Goal: Task Accomplishment & Management: Complete application form

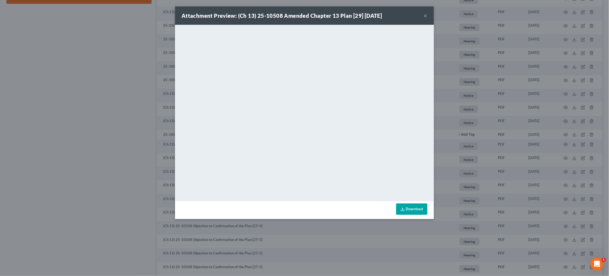
drag, startPoint x: 584, startPoint y: 99, endPoint x: 515, endPoint y: 103, distance: 69.4
click div "Attachment Preview: (Ch 13) 25-10508 Amended Chapter 13 Plan [29] 09/02/2025 × …"
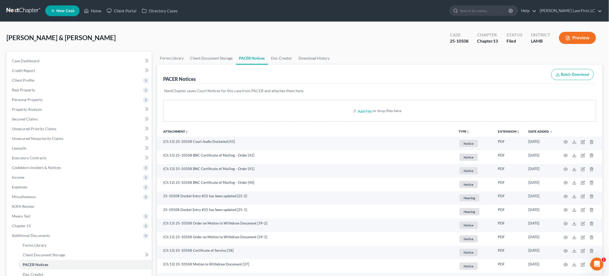
click link
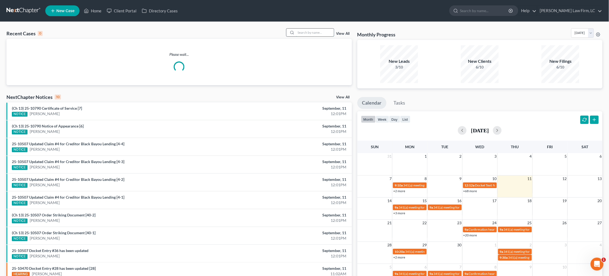
click at [313, 32] on input "search" at bounding box center [315, 33] width 38 height 8
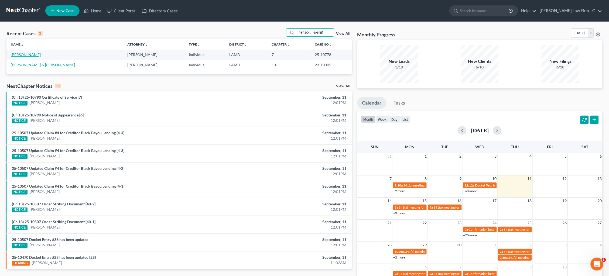
type input "[PERSON_NAME]"
click at [21, 55] on link "[PERSON_NAME]" at bounding box center [26, 54] width 30 height 5
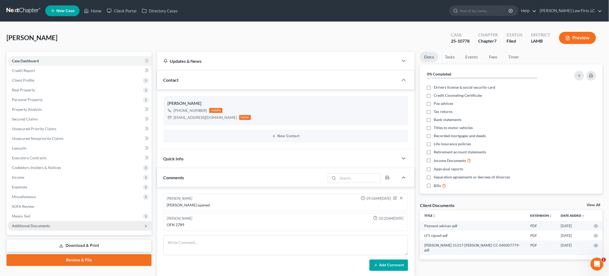
click at [44, 223] on span "Additional Documents" at bounding box center [31, 225] width 38 height 5
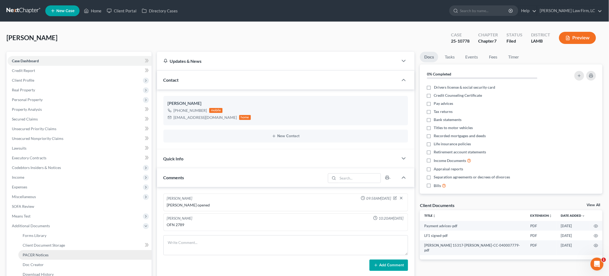
click at [40, 251] on link "PACER Notices" at bounding box center [84, 255] width 133 height 10
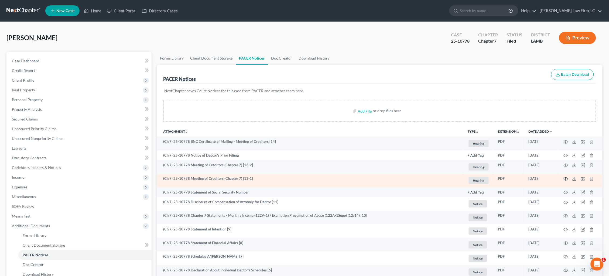
click at [564, 179] on icon "button" at bounding box center [566, 179] width 4 height 3
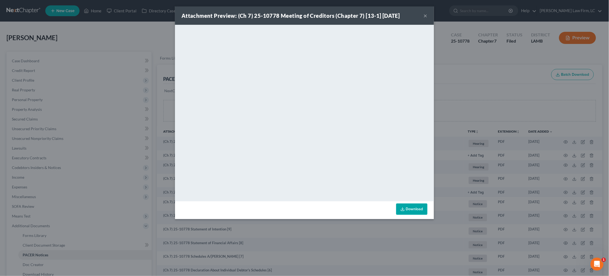
drag, startPoint x: 470, startPoint y: 35, endPoint x: 466, endPoint y: 35, distance: 4.6
click at [470, 35] on div "Attachment Preview: (Ch 7) 25-10778 Meeting of Creditors (Chapter 7) [13-1] 09/…" at bounding box center [304, 138] width 609 height 276
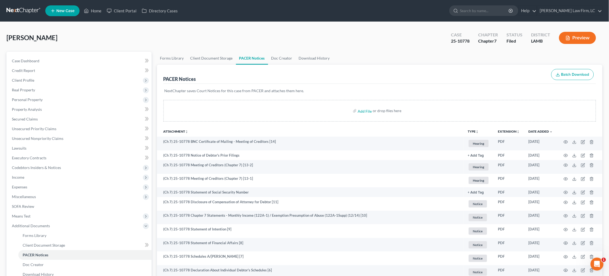
click at [19, 11] on link at bounding box center [23, 11] width 35 height 10
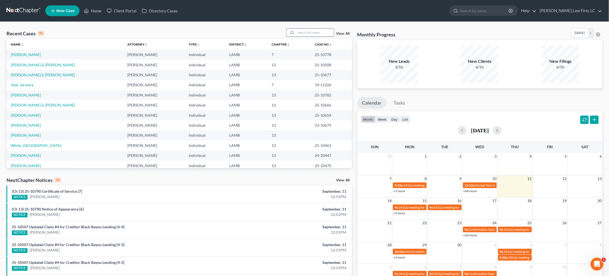
click at [313, 33] on input "search" at bounding box center [315, 33] width 38 height 8
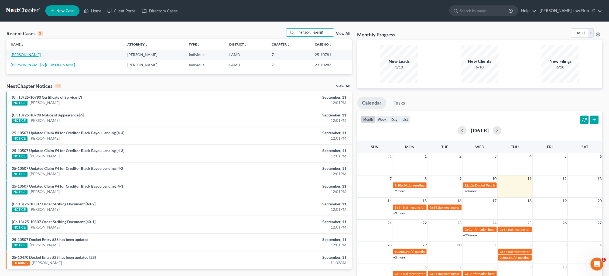
type input "gonzales"
click at [36, 55] on link "[PERSON_NAME]" at bounding box center [26, 54] width 30 height 5
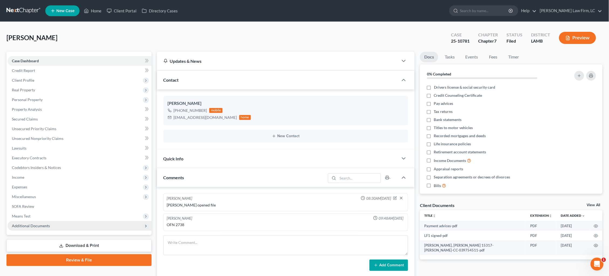
click at [55, 221] on span "Additional Documents" at bounding box center [80, 226] width 144 height 10
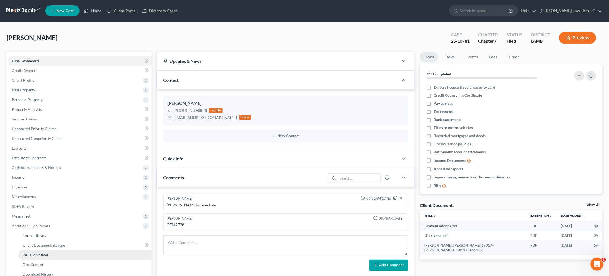
click at [54, 250] on link "PACER Notices" at bounding box center [84, 255] width 133 height 10
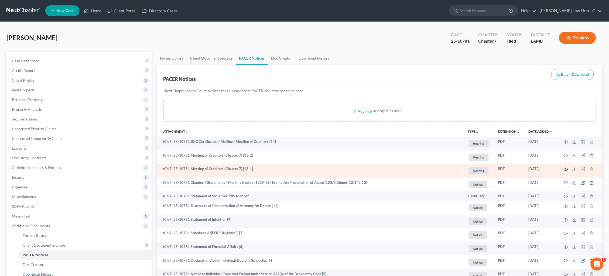
click at [567, 168] on icon "button" at bounding box center [565, 169] width 4 height 4
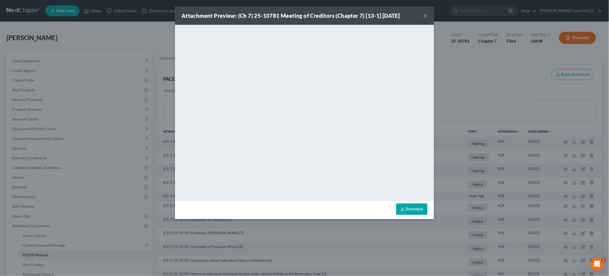
drag, startPoint x: 486, startPoint y: 36, endPoint x: 482, endPoint y: 36, distance: 3.5
click at [485, 36] on div "Attachment Preview: (Ch 7) 25-10781 Meeting of Creditors (Chapter 7) [13-1] 09/…" at bounding box center [304, 138] width 609 height 276
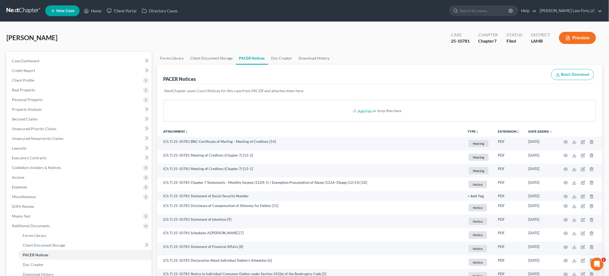
click at [18, 10] on link at bounding box center [23, 11] width 35 height 10
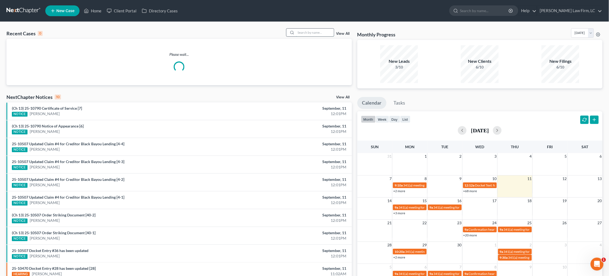
click at [310, 33] on input "search" at bounding box center [315, 33] width 38 height 8
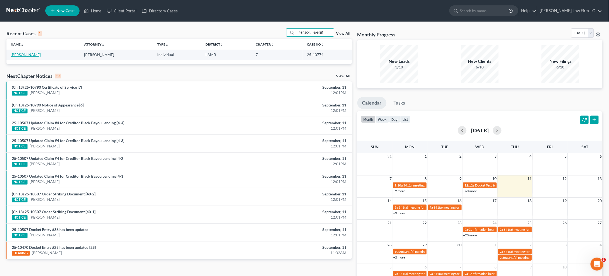
type input "hurst"
click at [26, 55] on link "Hurst, Kayla" at bounding box center [26, 54] width 30 height 5
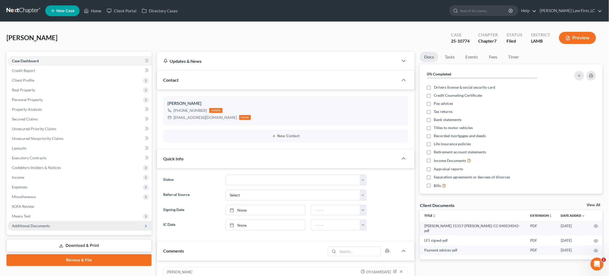
drag, startPoint x: 45, startPoint y: 220, endPoint x: 42, endPoint y: 219, distance: 3.3
click at [44, 223] on span "Additional Documents" at bounding box center [31, 225] width 38 height 5
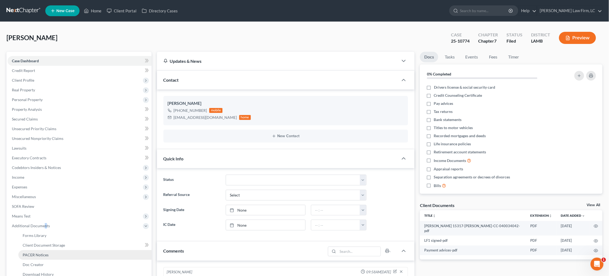
click at [43, 251] on link "PACER Notices" at bounding box center [84, 255] width 133 height 10
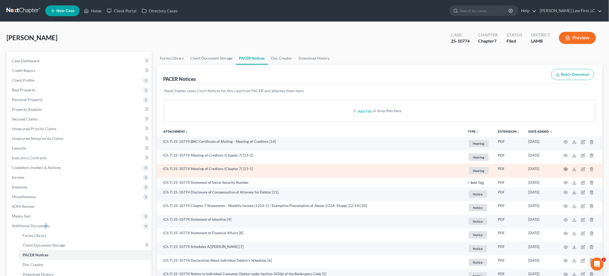
click at [565, 169] on circle "button" at bounding box center [565, 169] width 1 height 1
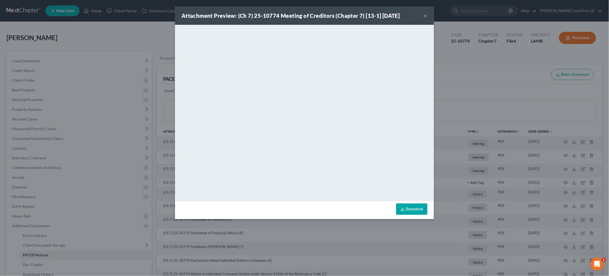
click at [530, 141] on div "Attachment Preview: (Ch 7) 25-10774 Meeting of Creditors (Chapter 7) [13-1] 09/…" at bounding box center [304, 138] width 609 height 276
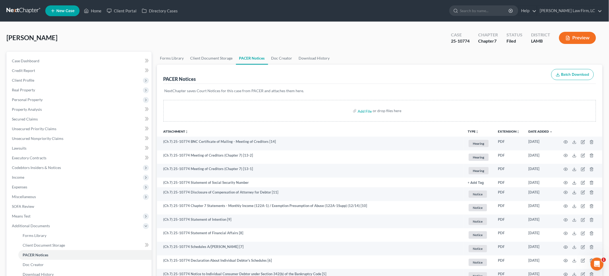
click at [23, 8] on link at bounding box center [23, 11] width 35 height 10
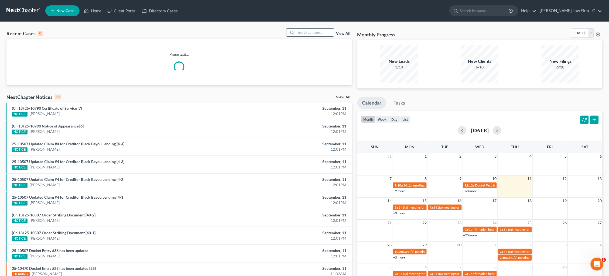
click at [302, 31] on input "search" at bounding box center [315, 33] width 38 height 8
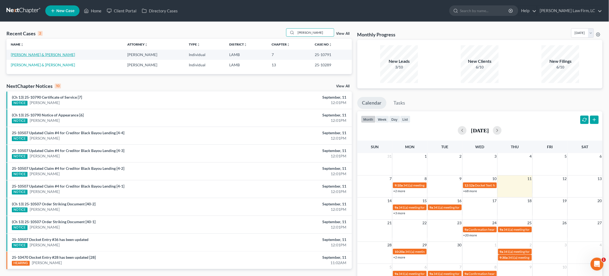
type input "[PERSON_NAME]"
click at [21, 53] on link "[PERSON_NAME] & [PERSON_NAME]" at bounding box center [43, 54] width 64 height 5
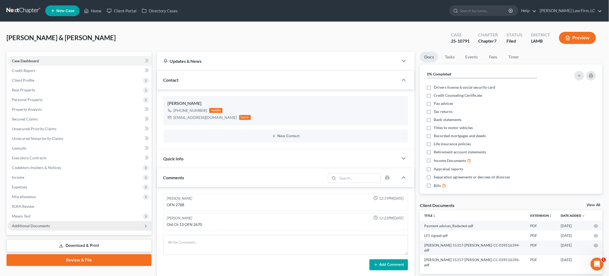
click at [35, 223] on span "Additional Documents" at bounding box center [80, 226] width 144 height 10
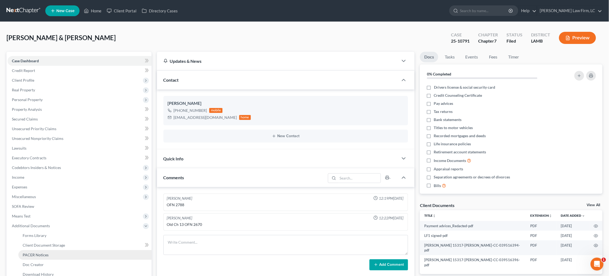
click at [40, 253] on span "PACER Notices" at bounding box center [36, 255] width 26 height 5
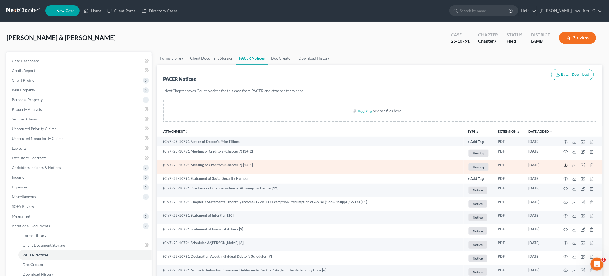
click at [566, 165] on icon "button" at bounding box center [565, 165] width 4 height 4
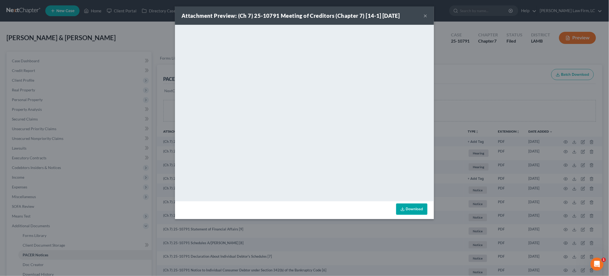
drag, startPoint x: 481, startPoint y: 76, endPoint x: 442, endPoint y: 76, distance: 39.4
click at [481, 76] on div "Attachment Preview: (Ch 7) 25-10791 Meeting of Creditors (Chapter 7) [14-1] 09/…" at bounding box center [304, 138] width 609 height 276
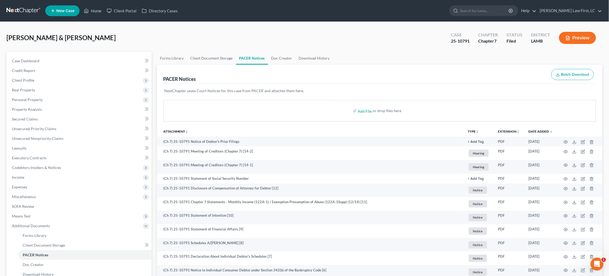
click at [22, 11] on link at bounding box center [23, 11] width 35 height 10
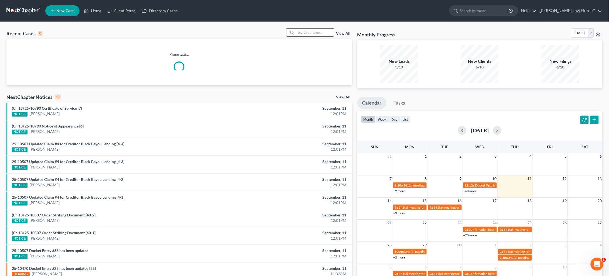
click at [315, 31] on input "search" at bounding box center [315, 33] width 38 height 8
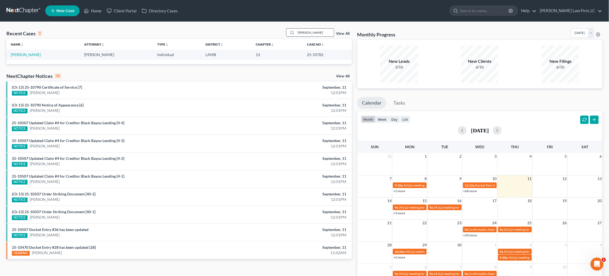
type input "[PERSON_NAME]"
drag, startPoint x: 315, startPoint y: 31, endPoint x: 27, endPoint y: 56, distance: 288.9
click at [27, 56] on link "[PERSON_NAME]" at bounding box center [26, 54] width 30 height 5
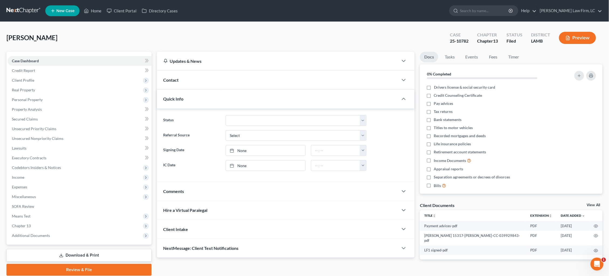
drag, startPoint x: 41, startPoint y: 230, endPoint x: 42, endPoint y: 236, distance: 6.0
click at [41, 233] on span "Additional Documents" at bounding box center [31, 235] width 38 height 5
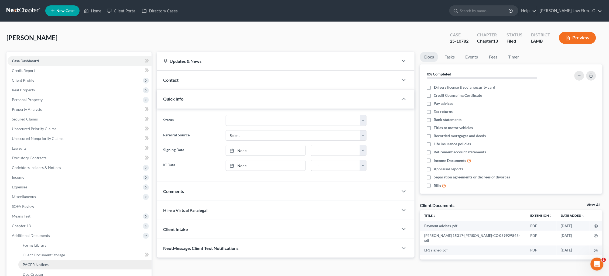
click at [40, 260] on link "PACER Notices" at bounding box center [84, 265] width 133 height 10
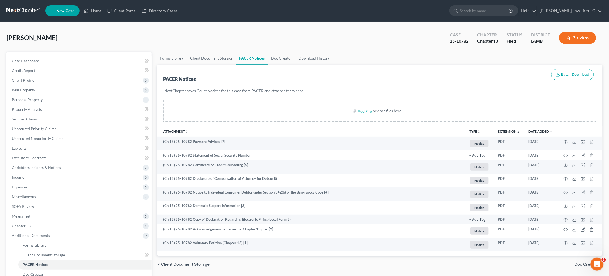
drag, startPoint x: 21, startPoint y: 8, endPoint x: 22, endPoint y: 13, distance: 5.4
click at [21, 8] on link at bounding box center [23, 11] width 35 height 10
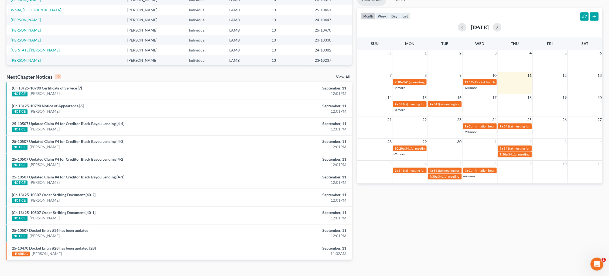
scroll to position [103, 0]
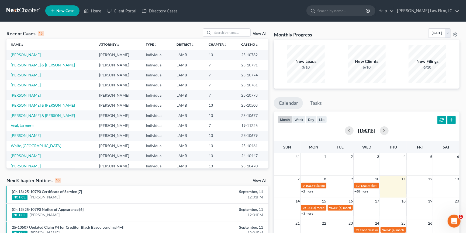
click at [18, 10] on link at bounding box center [23, 11] width 35 height 10
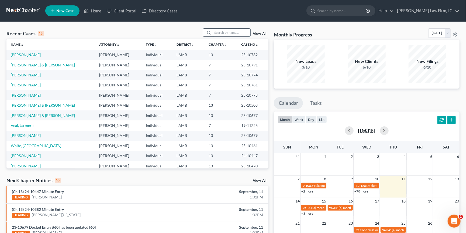
click at [236, 31] on input "search" at bounding box center [232, 33] width 38 height 8
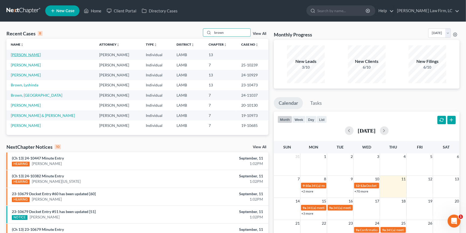
type input "brown"
click at [28, 55] on link "[PERSON_NAME]" at bounding box center [26, 54] width 30 height 5
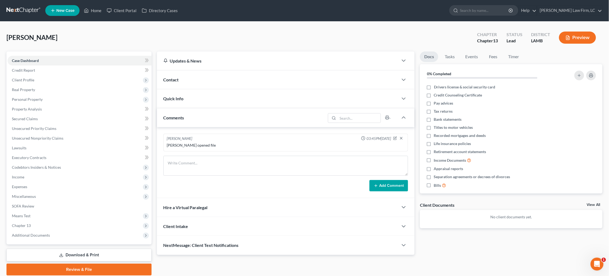
scroll to position [0, 0]
click at [33, 70] on span "Credit Report" at bounding box center [23, 70] width 23 height 5
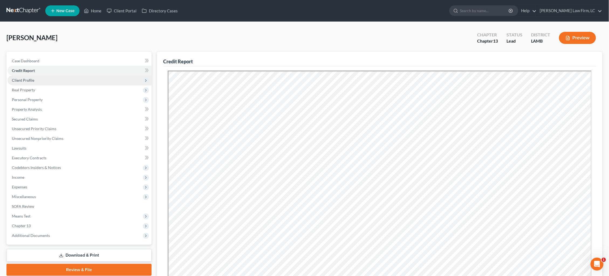
click at [102, 78] on span "Client Profile" at bounding box center [80, 80] width 144 height 10
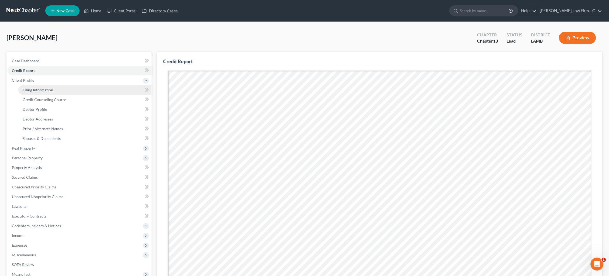
click at [109, 90] on link "Filing Information" at bounding box center [84, 90] width 133 height 10
select select "1"
select select "0"
select select "3"
select select "35"
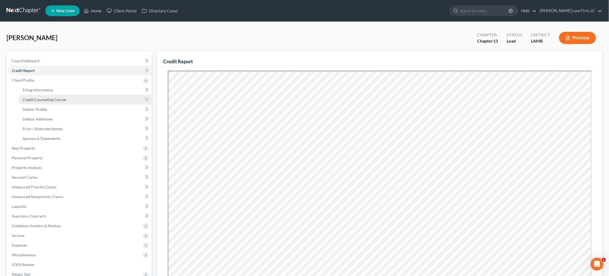
select select "0"
select select "19"
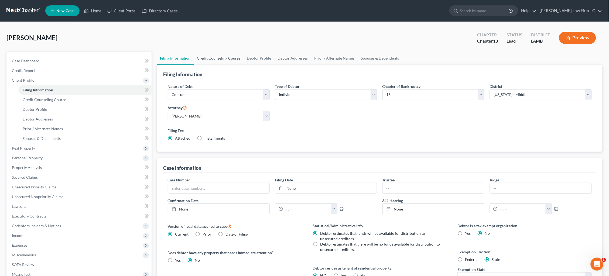
click at [223, 56] on link "Credit Counseling Course" at bounding box center [219, 58] width 50 height 13
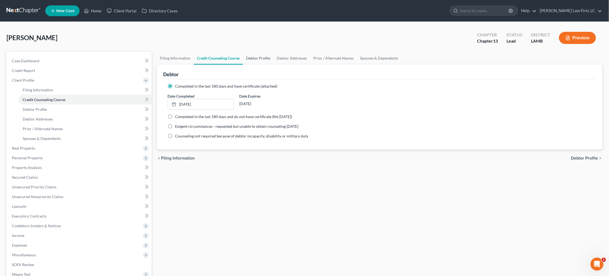
click at [258, 57] on link "Debtor Profile" at bounding box center [258, 58] width 31 height 13
select select "3"
select select "1"
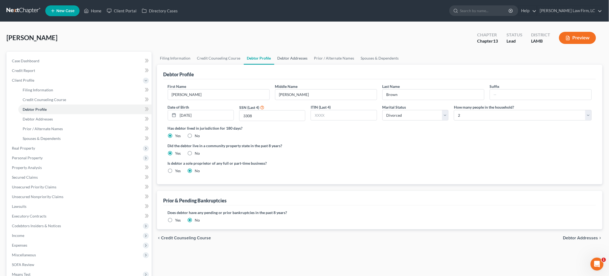
click at [288, 59] on link "Debtor Addresses" at bounding box center [292, 58] width 37 height 13
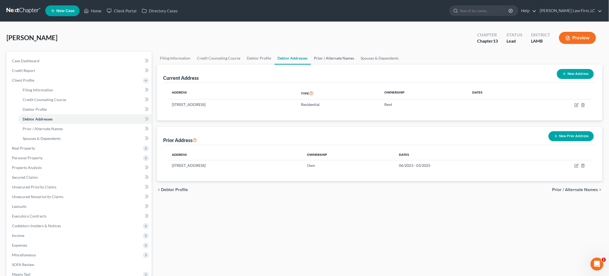
drag, startPoint x: 326, startPoint y: 59, endPoint x: 332, endPoint y: 58, distance: 6.0
click at [326, 59] on link "Prior / Alternate Names" at bounding box center [334, 58] width 47 height 13
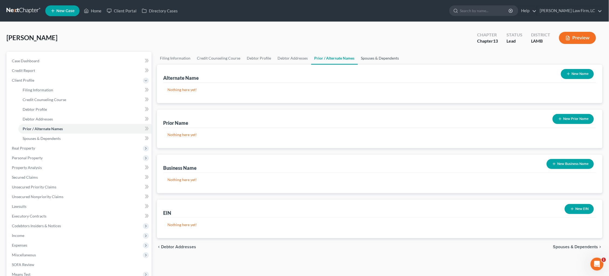
click at [374, 57] on link "Spouses & Dependents" at bounding box center [380, 58] width 44 height 13
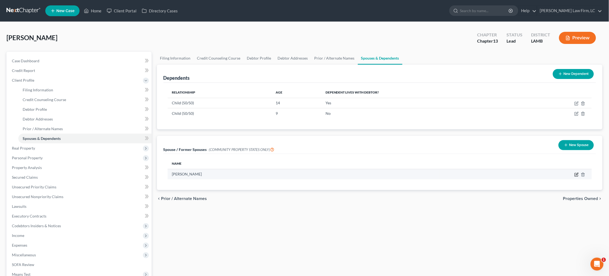
click at [466, 174] on icon "button" at bounding box center [576, 175] width 4 height 4
select select "4"
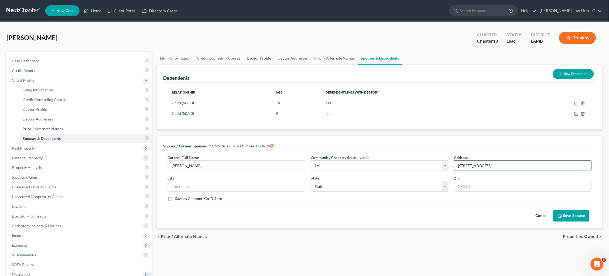
type input "4905 Woodstock Way Dr."
click at [277, 186] on input "text" at bounding box center [236, 186] width 137 height 10
type input "Greenwell Springs"
select select "19"
type input "70739"
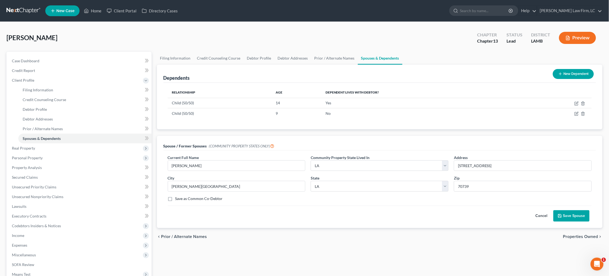
click at [466, 214] on button "Save Spouse" at bounding box center [571, 215] width 36 height 11
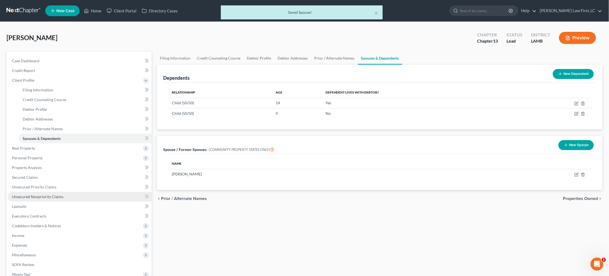
scroll to position [5, 0]
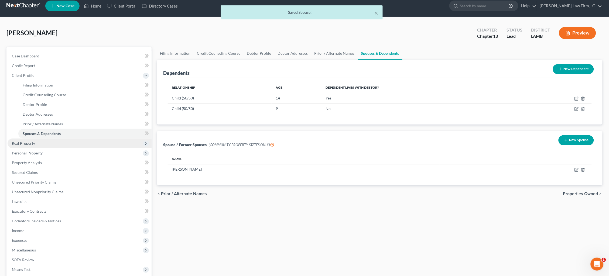
click at [92, 139] on span "Real Property" at bounding box center [80, 144] width 144 height 10
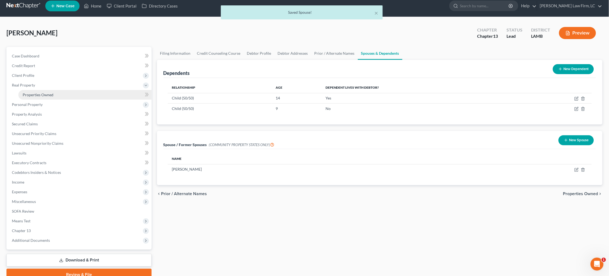
click at [91, 90] on link "Properties Owned" at bounding box center [84, 95] width 133 height 10
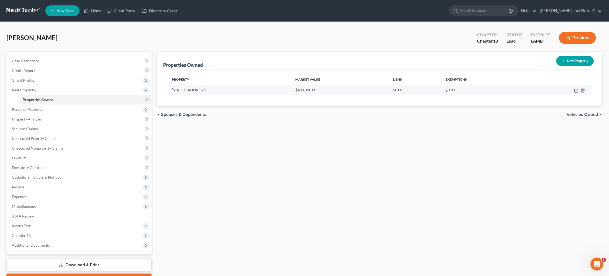
click at [466, 91] on icon "button" at bounding box center [576, 90] width 4 height 4
select select "19"
select select "0"
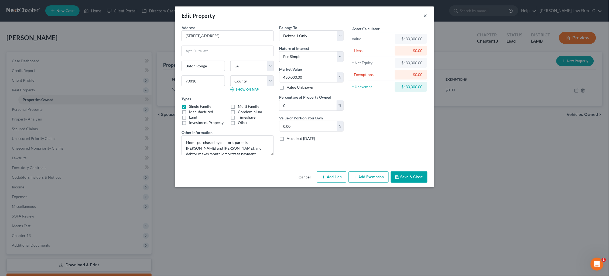
click at [425, 15] on button "×" at bounding box center [425, 15] width 4 height 6
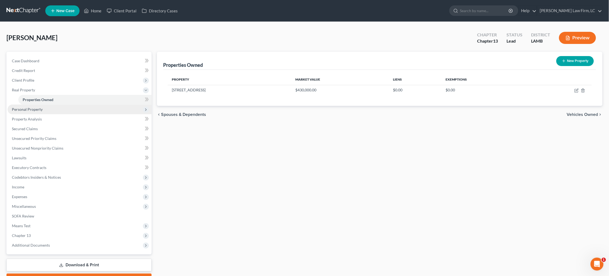
click at [99, 108] on span "Personal Property" at bounding box center [80, 110] width 144 height 10
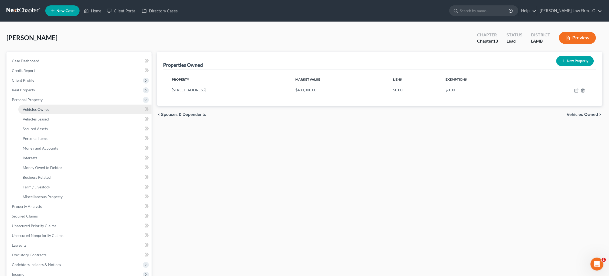
click at [94, 107] on link "Vehicles Owned" at bounding box center [84, 110] width 133 height 10
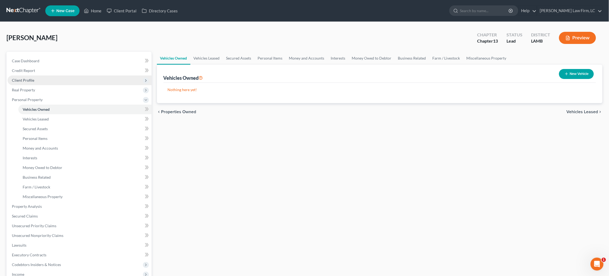
click at [82, 80] on span "Client Profile" at bounding box center [80, 80] width 144 height 10
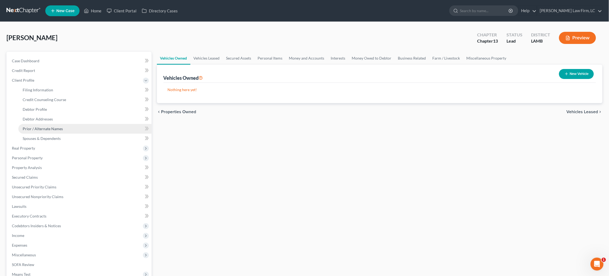
click at [86, 125] on link "Prior / Alternate Names" at bounding box center [84, 129] width 133 height 10
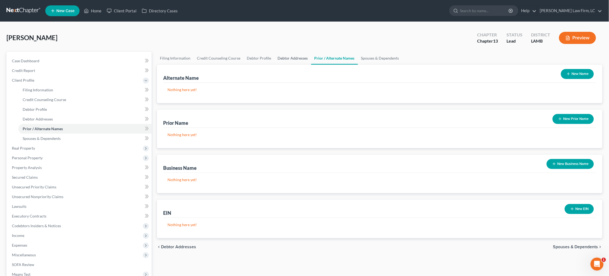
click at [294, 58] on link "Debtor Addresses" at bounding box center [292, 58] width 37 height 13
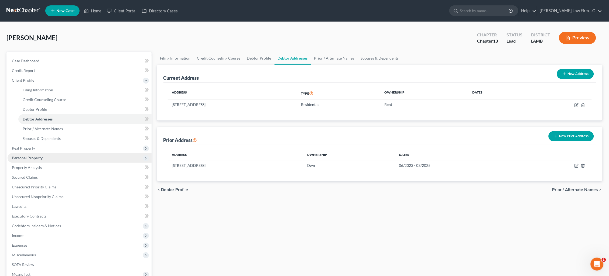
click at [30, 156] on span "Personal Property" at bounding box center [27, 158] width 31 height 5
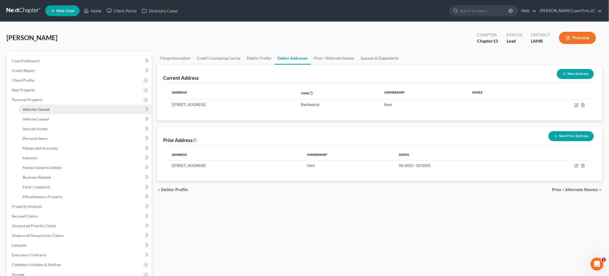
click at [50, 107] on link "Vehicles Owned" at bounding box center [84, 110] width 133 height 10
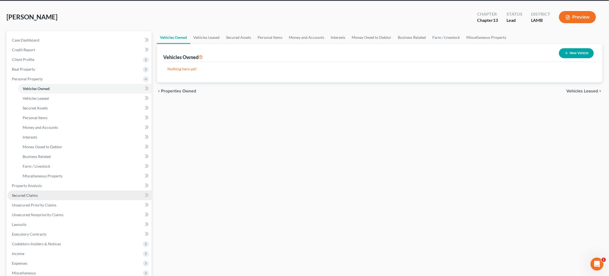
scroll to position [21, 0]
click at [466, 36] on link "Miscellaneous Property" at bounding box center [486, 37] width 46 height 13
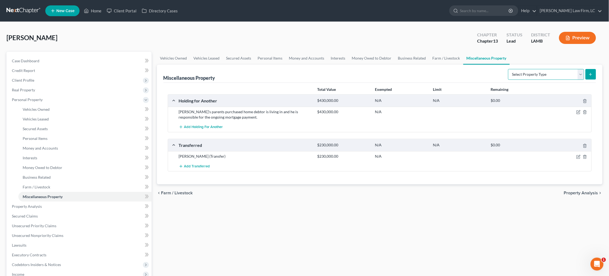
select select "stored_within_1_year"
click at [466, 73] on icon "submit" at bounding box center [590, 74] width 4 height 4
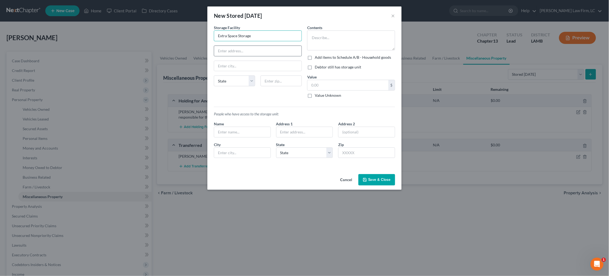
type input "Extra Space Storage"
type input "7649 Airline Hwy."
type input "Baton Rouge"
select select "19"
type input "70814"
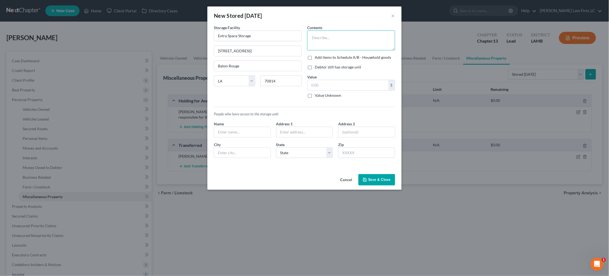
click at [351, 43] on textarea at bounding box center [351, 40] width 88 height 20
type textarea "Washer/Dryer,"
click at [358, 57] on label "Add items to Schedule A/B - Household goods" at bounding box center [353, 57] width 77 height 5
click at [320, 57] on input "Add items to Schedule A/B - Household goods" at bounding box center [319, 57] width 4 height 4
checkbox input "true"
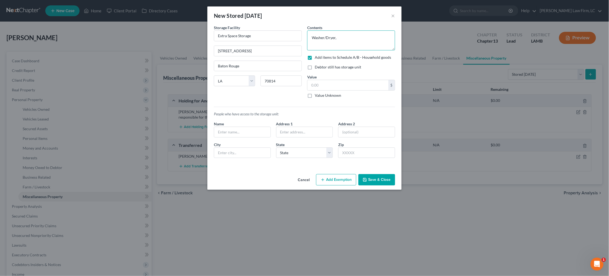
click at [348, 40] on textarea "Washer/Dryer," at bounding box center [351, 40] width 88 height 20
click at [344, 37] on textarea "Washer/Dryer, Sofa, winter clothing" at bounding box center [351, 40] width 88 height 20
type textarea "Washer/Dryer, couch, winter clothing"
click at [339, 66] on label "Debtor still has storage unit" at bounding box center [338, 66] width 46 height 5
click at [320, 66] on input "Debtor still has storage unit" at bounding box center [319, 66] width 4 height 4
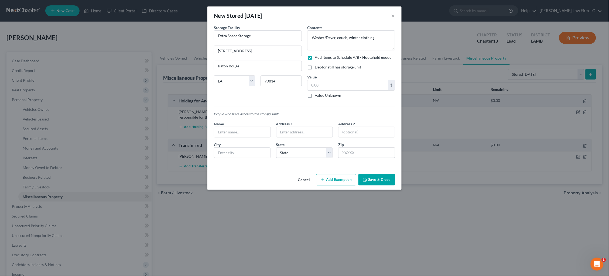
checkbox input "true"
click at [339, 85] on input "text" at bounding box center [347, 85] width 81 height 10
click at [378, 182] on button "Save & Close" at bounding box center [376, 179] width 37 height 11
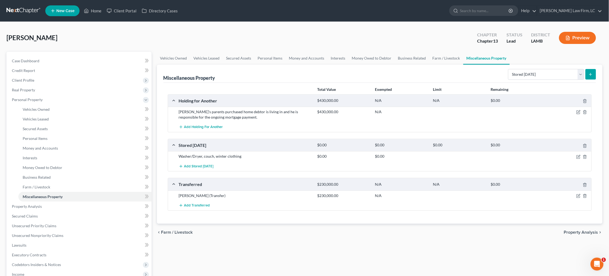
click at [466, 40] on button "Preview" at bounding box center [577, 38] width 37 height 12
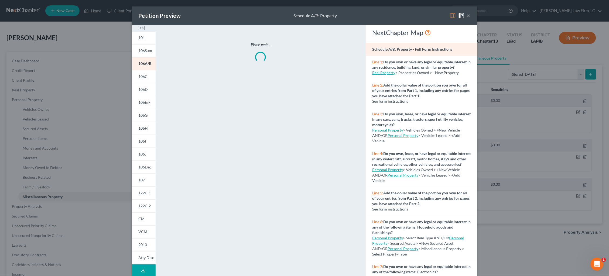
click at [453, 15] on img at bounding box center [452, 15] width 6 height 6
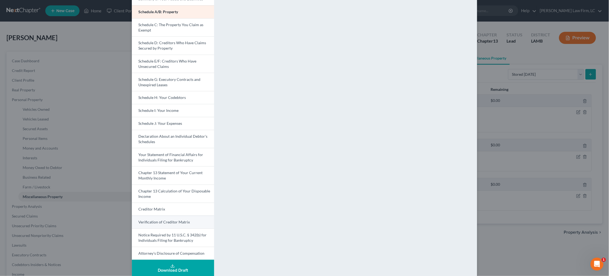
scroll to position [57, 0]
click at [176, 153] on span "Your Statement of Financial Affairs for Individuals Filing for Bankruptcy" at bounding box center [170, 158] width 65 height 10
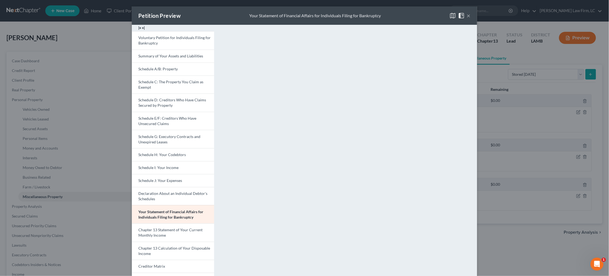
scroll to position [0, 0]
click at [466, 16] on button "×" at bounding box center [469, 15] width 4 height 6
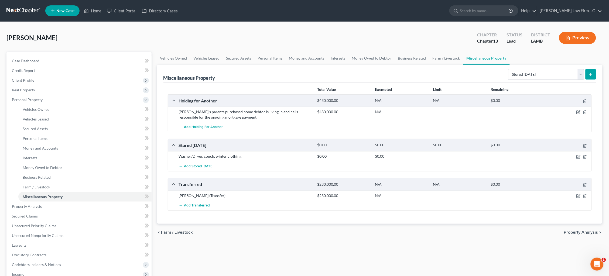
scroll to position [0, 0]
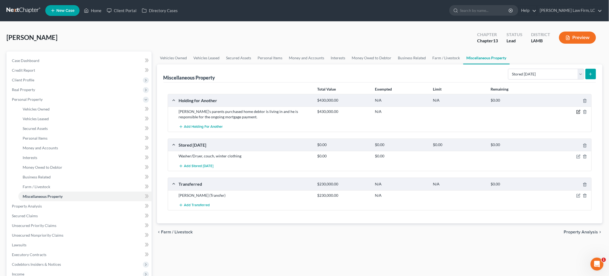
click at [466, 110] on icon "button" at bounding box center [578, 112] width 4 height 4
select select "19"
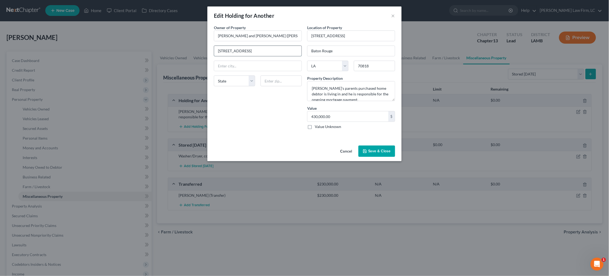
type input "17901 Bellingrath Lakes Ave."
type input "Greenwell Springs"
select select "19"
type input "70739"
click at [384, 153] on button "Save & Close" at bounding box center [376, 151] width 37 height 11
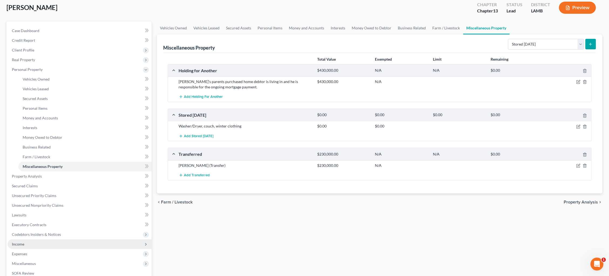
scroll to position [33, 0]
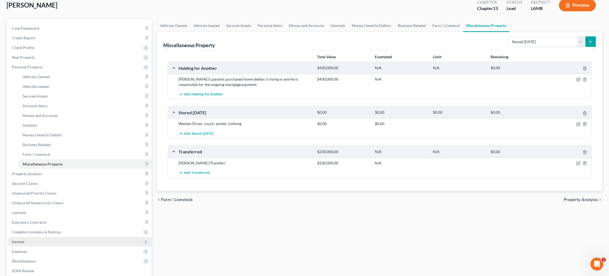
click at [35, 232] on span "Income" at bounding box center [80, 242] width 144 height 10
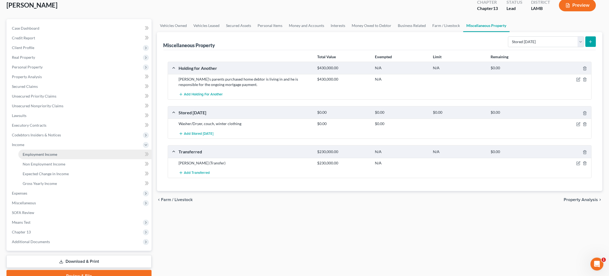
click at [45, 152] on span "Employment Income" at bounding box center [40, 154] width 35 height 5
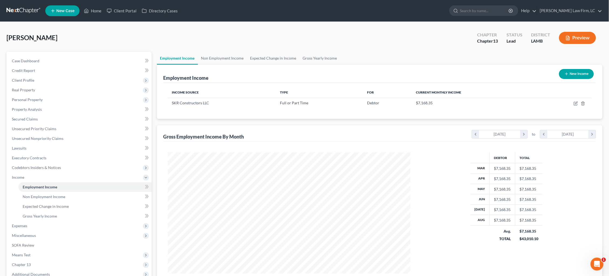
scroll to position [121, 254]
click at [315, 58] on link "Gross Yearly Income" at bounding box center [319, 58] width 41 height 13
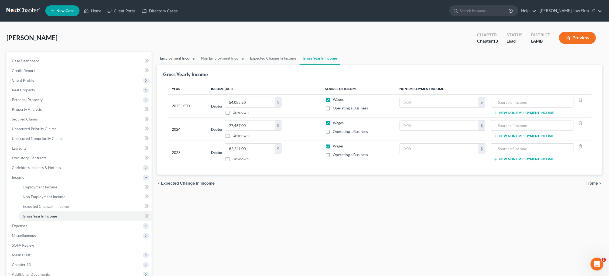
click at [180, 59] on link "Employment Income" at bounding box center [177, 58] width 41 height 13
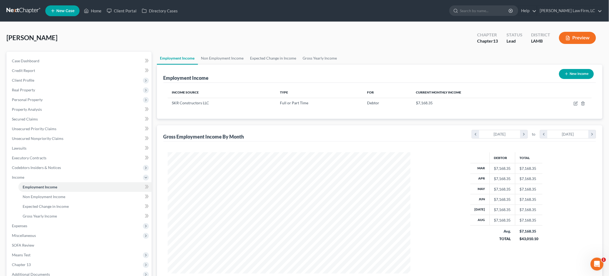
scroll to position [121, 254]
click at [466, 102] on icon "button" at bounding box center [575, 103] width 4 height 4
select select "0"
select select "19"
select select "0"
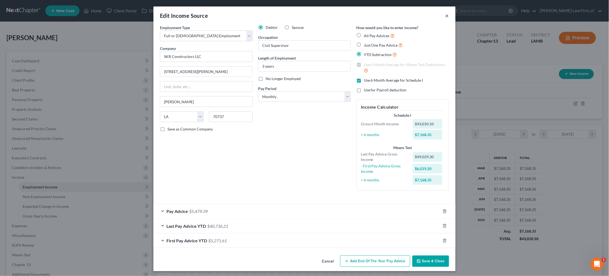
click at [446, 16] on button "×" at bounding box center [447, 15] width 4 height 6
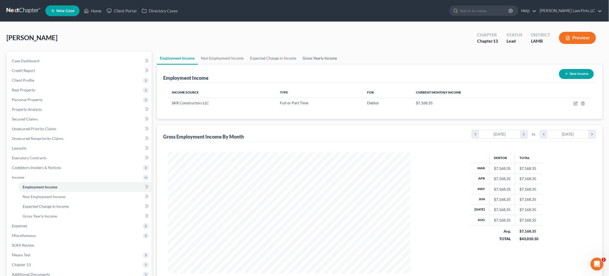
click at [329, 58] on link "Gross Yearly Income" at bounding box center [319, 58] width 41 height 13
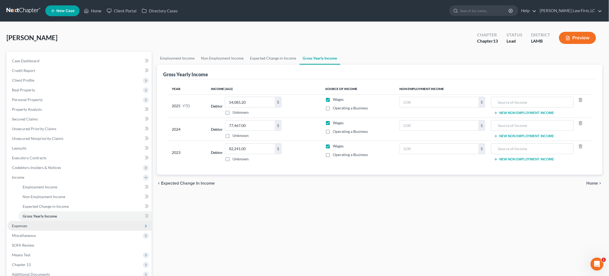
click at [85, 221] on span "Expenses" at bounding box center [80, 226] width 144 height 10
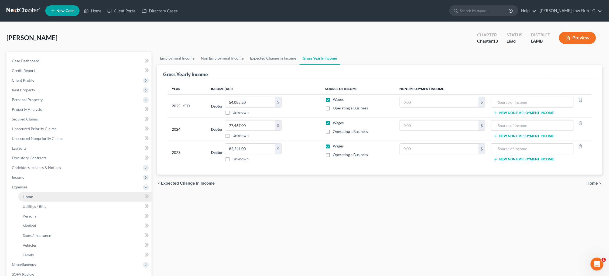
click at [74, 192] on link "Home" at bounding box center [84, 197] width 133 height 10
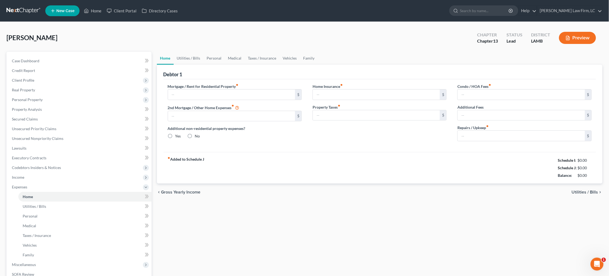
type input "2,418.00"
type input "0.00"
radio input "true"
type input "0.00"
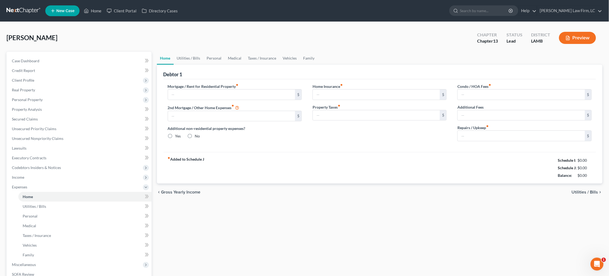
type input "0.00"
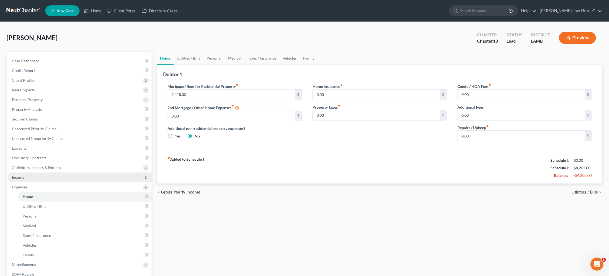
click at [75, 175] on span "Income" at bounding box center [80, 178] width 144 height 10
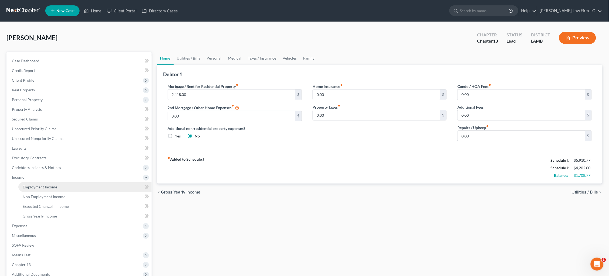
click at [77, 182] on link "Employment Income" at bounding box center [84, 187] width 133 height 10
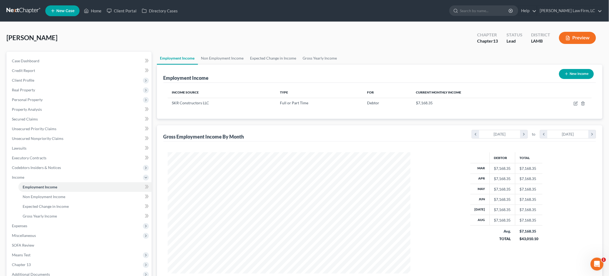
scroll to position [121, 254]
click at [466, 103] on icon "button" at bounding box center [575, 103] width 3 height 3
select select "0"
select select "19"
select select "0"
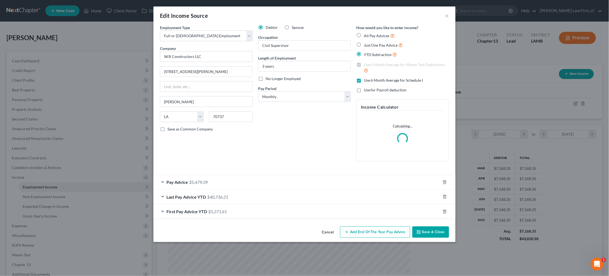
click at [273, 178] on div "Pay Advice $5,479.39" at bounding box center [296, 182] width 287 height 14
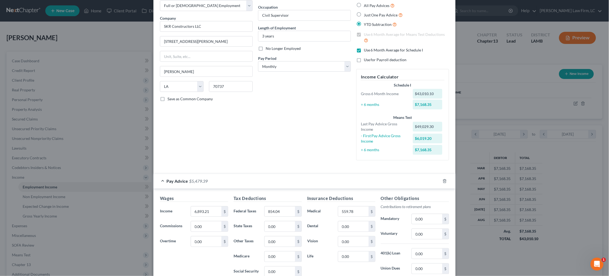
scroll to position [44, 0]
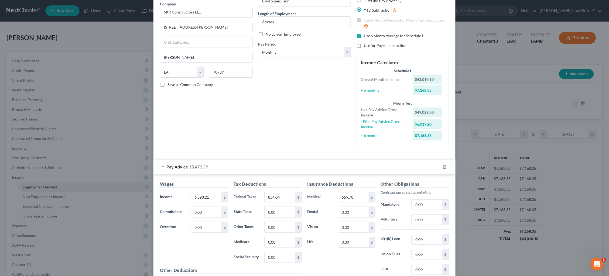
click at [364, 33] on label "Use 6 Month Average for Schedule I" at bounding box center [393, 35] width 59 height 5
click at [366, 33] on input "Use 6 Month Average for Schedule I" at bounding box center [368, 35] width 4 height 4
checkbox input "false"
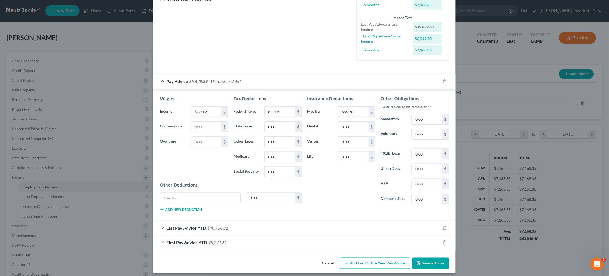
scroll to position [130, 0]
click at [432, 232] on button "Save & Close" at bounding box center [430, 263] width 37 height 11
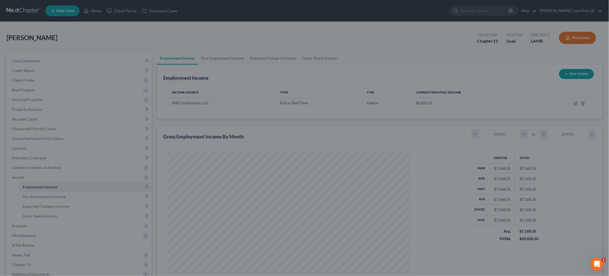
scroll to position [0, 0]
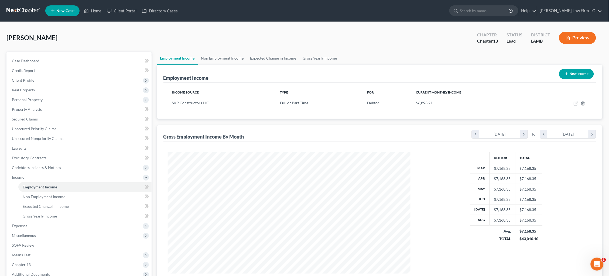
click at [466, 37] on button "Preview" at bounding box center [577, 38] width 37 height 12
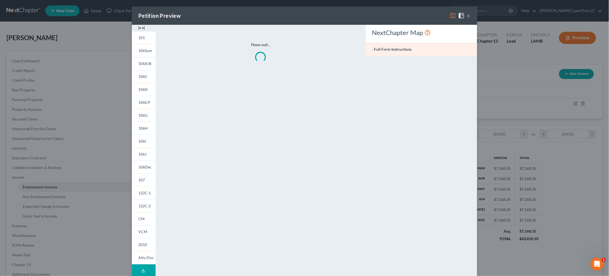
click at [454, 15] on img at bounding box center [452, 15] width 6 height 6
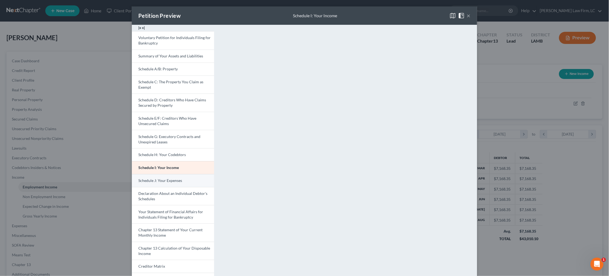
click at [187, 179] on link "Schedule J: Your Expenses" at bounding box center [173, 180] width 82 height 13
click at [466, 15] on button "×" at bounding box center [469, 15] width 4 height 6
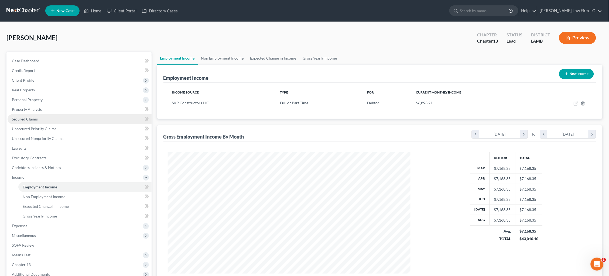
click at [57, 117] on link "Secured Claims" at bounding box center [80, 119] width 144 height 10
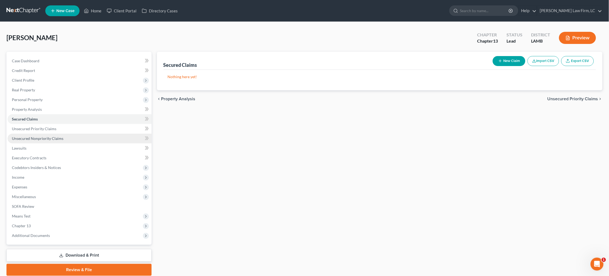
click at [71, 137] on link "Unsecured Nonpriority Claims" at bounding box center [80, 139] width 144 height 10
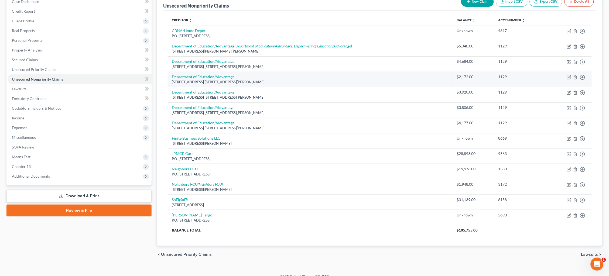
scroll to position [59, 0]
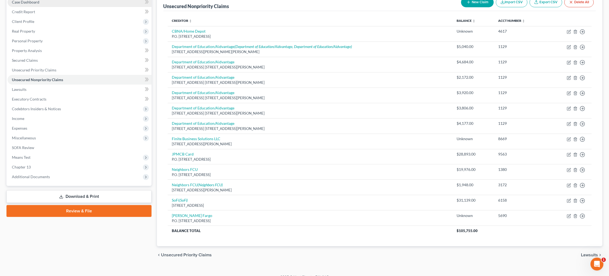
click at [71, 49] on link "Property Analysis" at bounding box center [80, 51] width 144 height 10
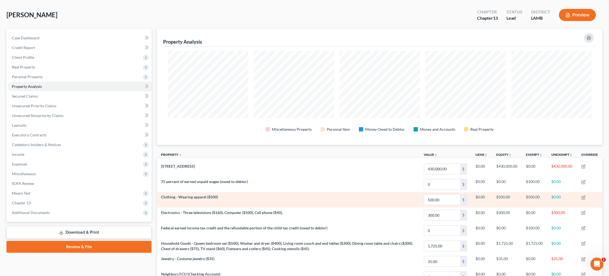
scroll to position [24, 0]
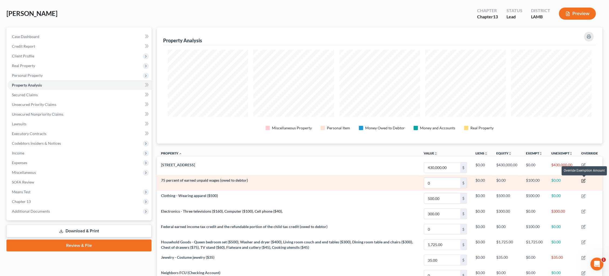
click at [466, 180] on icon "button" at bounding box center [583, 181] width 4 height 4
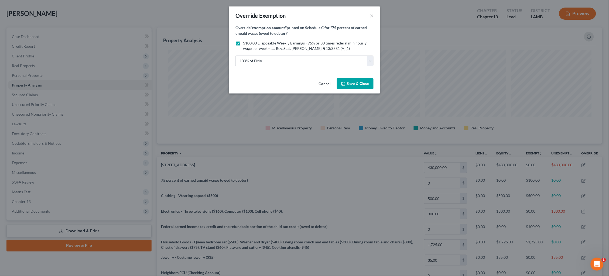
click at [354, 86] on button "Save & Close" at bounding box center [355, 83] width 37 height 11
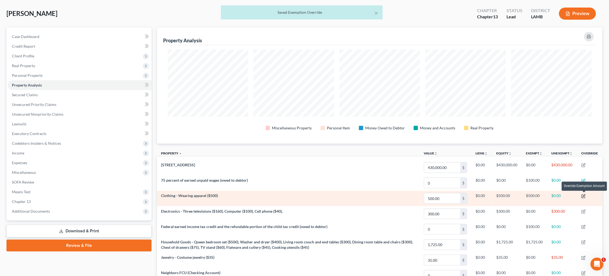
click at [466, 195] on icon "button" at bounding box center [583, 196] width 4 height 4
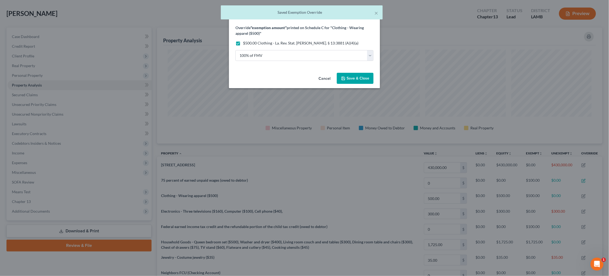
drag, startPoint x: 350, startPoint y: 78, endPoint x: 358, endPoint y: 84, distance: 9.8
click at [350, 78] on span "Save & Close" at bounding box center [357, 78] width 23 height 5
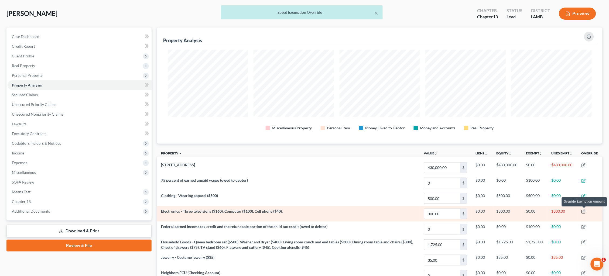
click at [466, 211] on icon "button" at bounding box center [583, 211] width 4 height 4
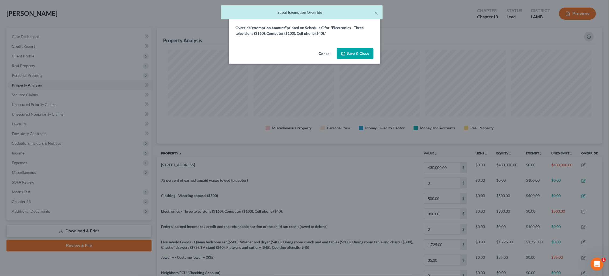
click at [321, 53] on button "Cancel" at bounding box center [324, 54] width 20 height 11
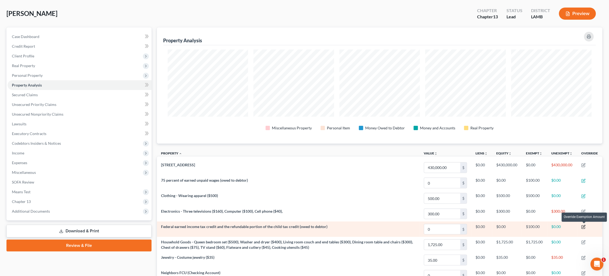
click at [466, 227] on icon "button" at bounding box center [583, 227] width 4 height 4
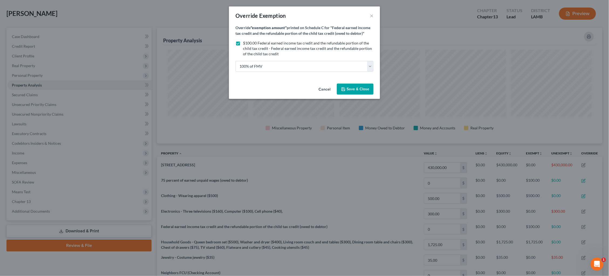
click at [358, 89] on button "Save & Close" at bounding box center [355, 89] width 37 height 11
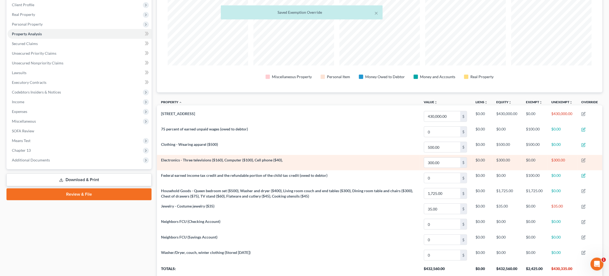
scroll to position [78, 0]
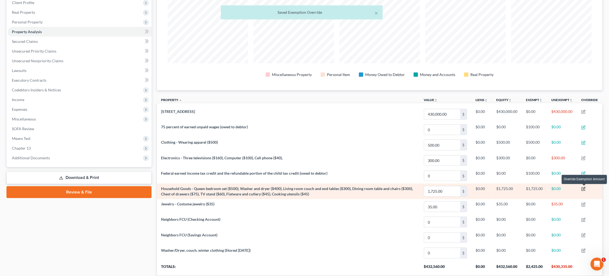
click at [466, 189] on icon "button" at bounding box center [583, 189] width 4 height 4
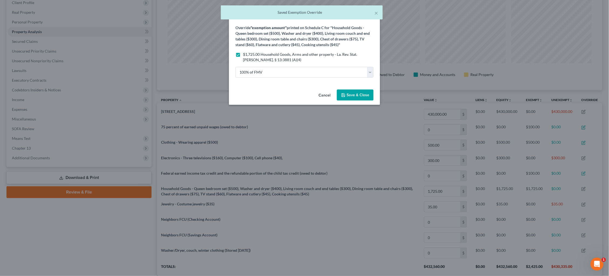
click at [365, 93] on span "Save & Close" at bounding box center [357, 95] width 23 height 5
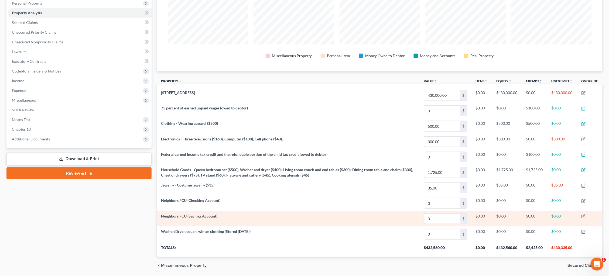
scroll to position [97, 0]
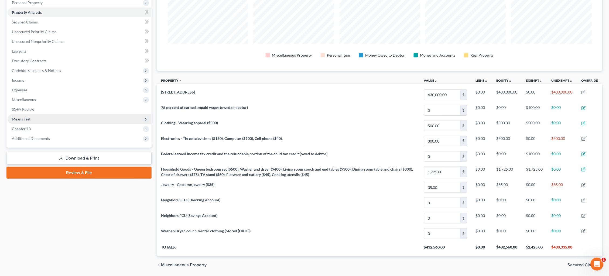
click at [36, 114] on span "Means Test" at bounding box center [80, 119] width 144 height 10
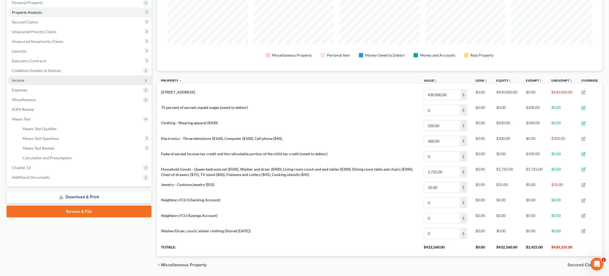
click at [56, 126] on span "Means Test Qualifier" at bounding box center [40, 128] width 34 height 5
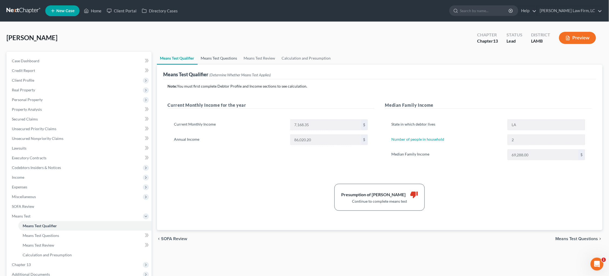
click at [222, 58] on link "Means Test Questions" at bounding box center [219, 58] width 43 height 13
select select "2"
select select "1"
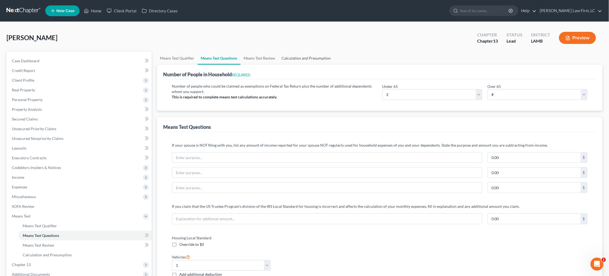
click at [302, 57] on link "Calculation and Presumption" at bounding box center [306, 58] width 56 height 13
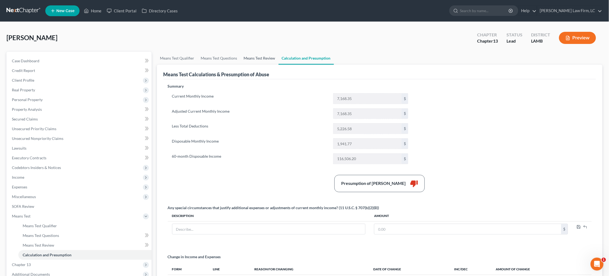
click at [266, 61] on link "Means Test Review" at bounding box center [259, 58] width 38 height 13
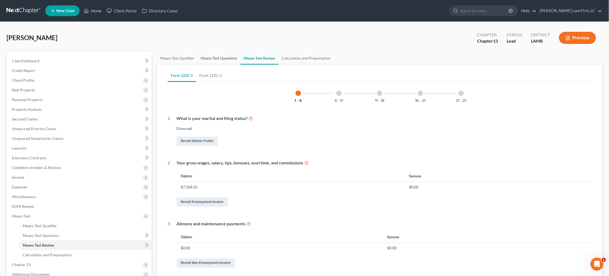
click at [225, 58] on link "Means Test Questions" at bounding box center [219, 58] width 43 height 13
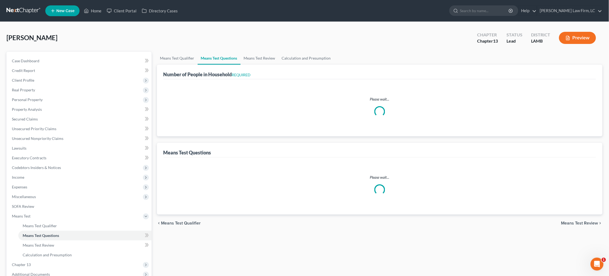
select select "2"
select select "1"
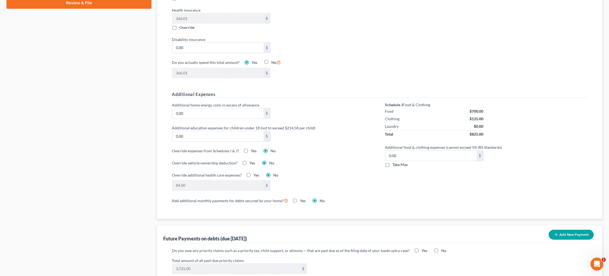
scroll to position [315, 0]
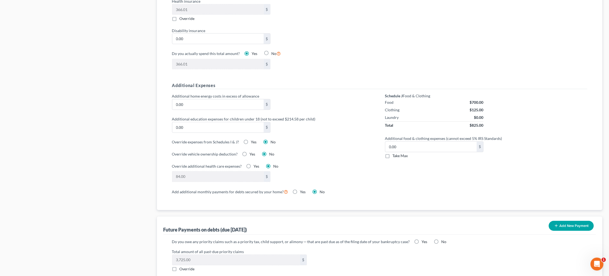
click at [251, 140] on label "Yes" at bounding box center [254, 142] width 6 height 5
click at [253, 140] on input "Yes" at bounding box center [255, 142] width 4 height 4
radio input "true"
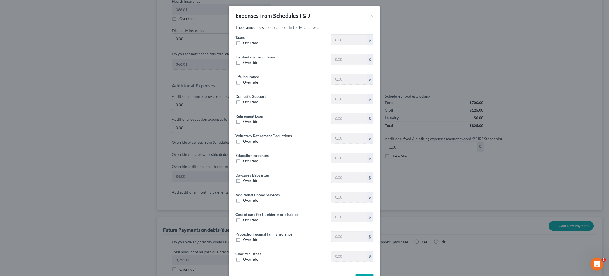
type input "891.57"
type input "0"
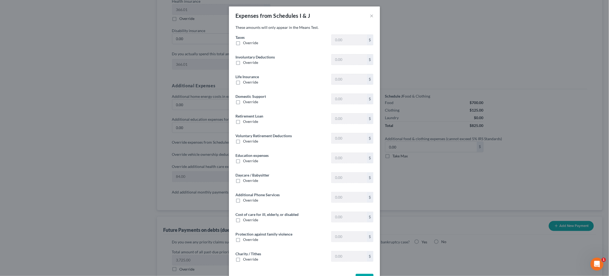
type input "0"
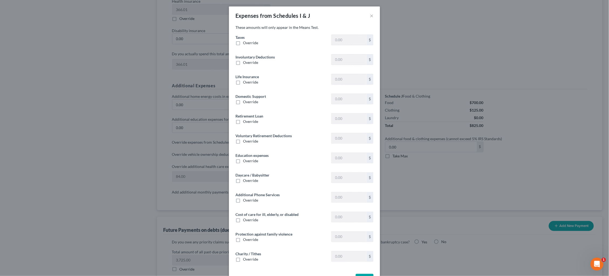
type input "0"
click button "×"
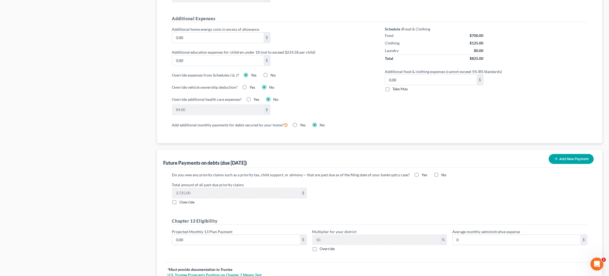
scroll to position [394, 0]
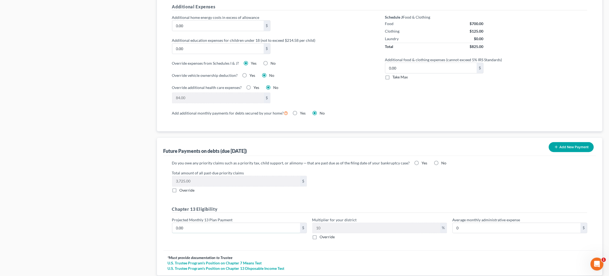
click div "Petition Navigation Case Dashboard Payments Invoices Payments Payments Credit R…"
type input "1"
type input "0.10"
type input "16"
type input "1.60"
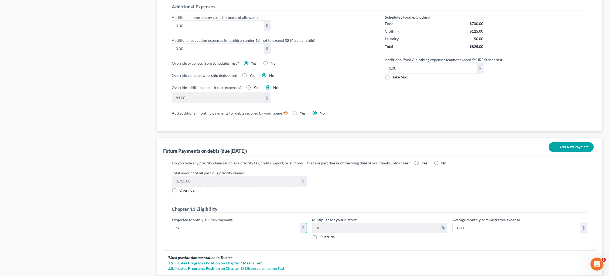
type input "169"
type input "16.90"
type input "1690"
type input "169.00"
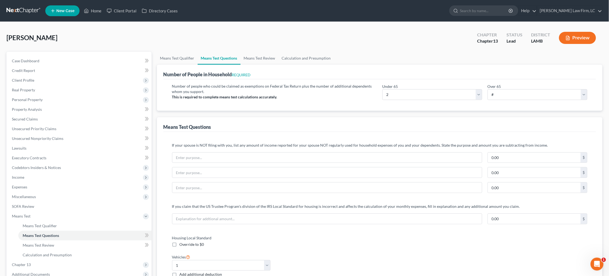
scroll to position [0, 0]
type input "1,690.00"
click link "Means Test Review"
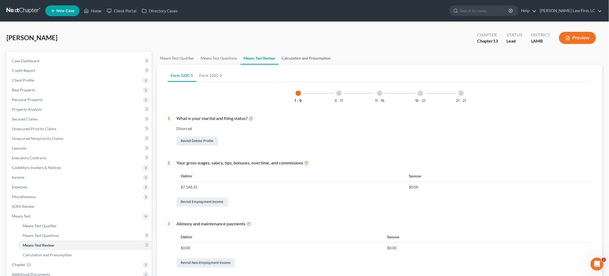
click link "Calculation and Presumption"
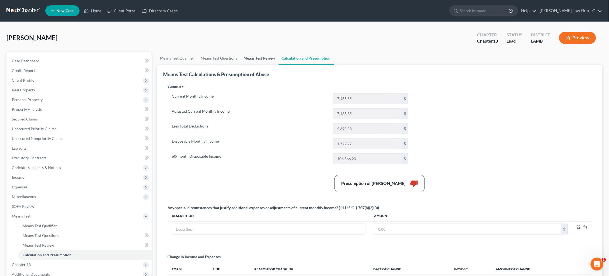
click at [267, 58] on link "Means Test Review" at bounding box center [259, 58] width 38 height 13
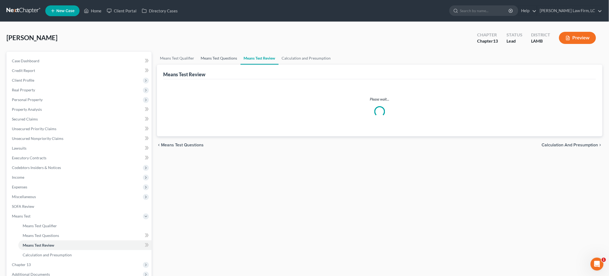
click at [219, 57] on link "Means Test Questions" at bounding box center [219, 58] width 43 height 13
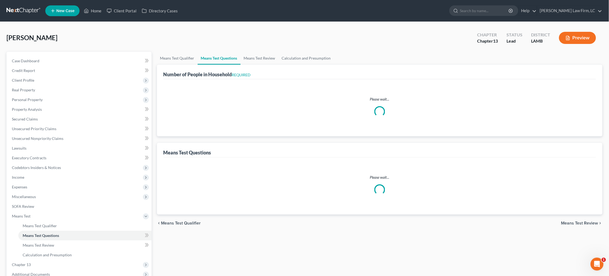
select select "2"
select select "1"
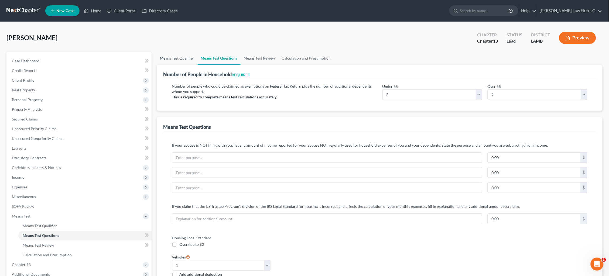
click at [192, 57] on link "Means Test Qualifier" at bounding box center [177, 58] width 41 height 13
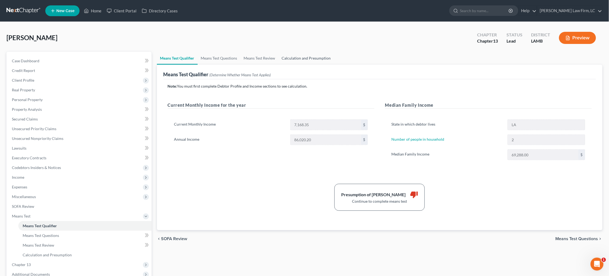
click at [306, 58] on link "Calculation and Presumption" at bounding box center [306, 58] width 56 height 13
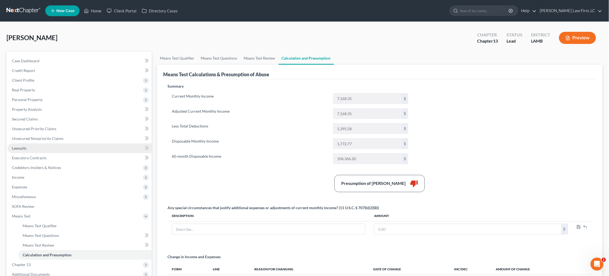
click at [46, 143] on link "Lawsuits" at bounding box center [80, 148] width 144 height 10
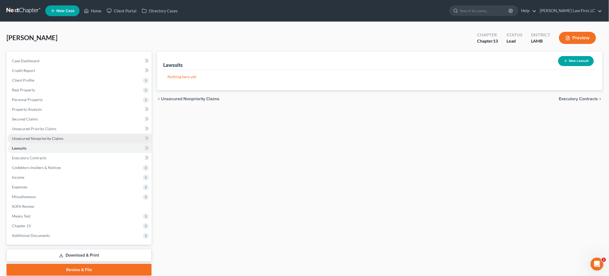
click at [51, 134] on link "Unsecured Nonpriority Claims" at bounding box center [80, 139] width 144 height 10
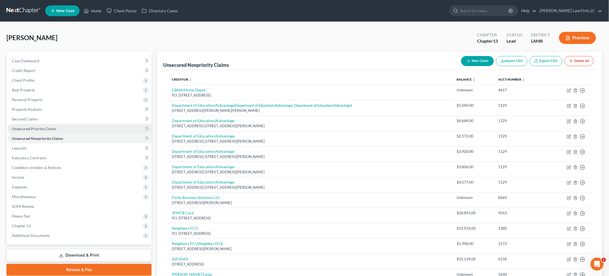
click at [53, 126] on span "Unsecured Priority Claims" at bounding box center [34, 128] width 44 height 5
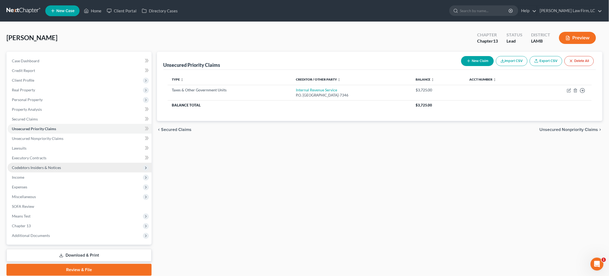
click at [54, 165] on span "Codebtors Insiders & Notices" at bounding box center [36, 167] width 49 height 5
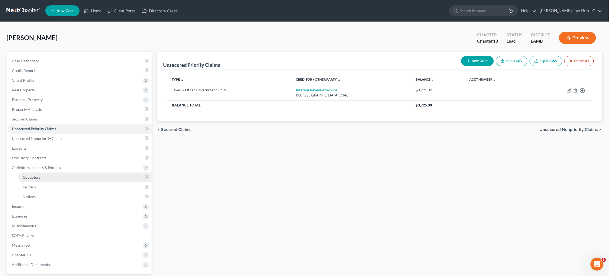
click at [53, 173] on link "Codebtors" at bounding box center [84, 178] width 133 height 10
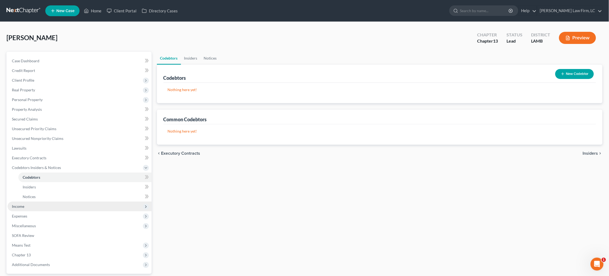
click at [88, 202] on span "Income" at bounding box center [80, 207] width 144 height 10
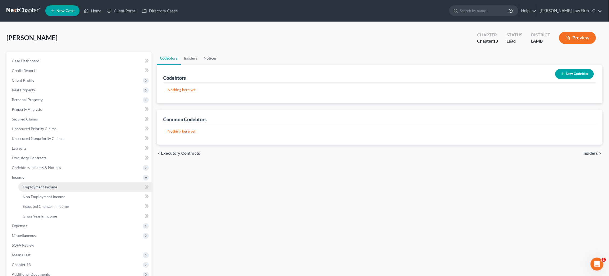
click at [94, 185] on link "Employment Income" at bounding box center [84, 187] width 133 height 10
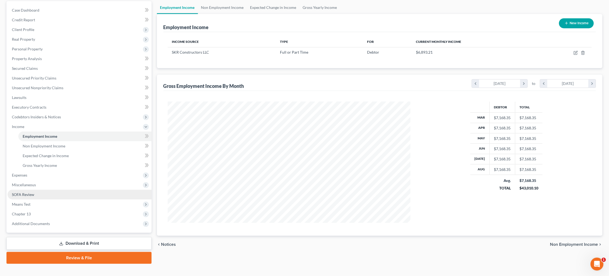
scroll to position [50, 0]
click at [81, 180] on span "Miscellaneous" at bounding box center [80, 185] width 144 height 10
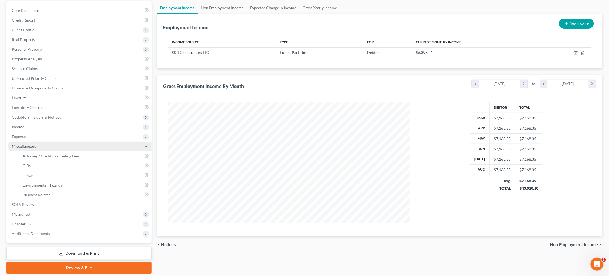
click at [77, 154] on span "Attorney / Credit Counseling Fees" at bounding box center [51, 156] width 57 height 5
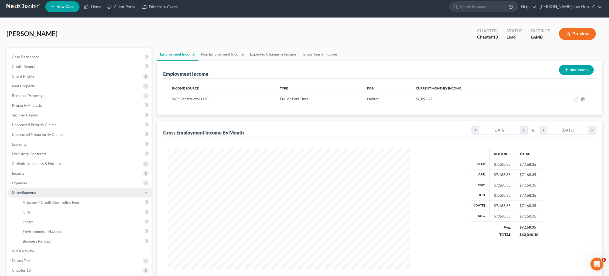
select select "1"
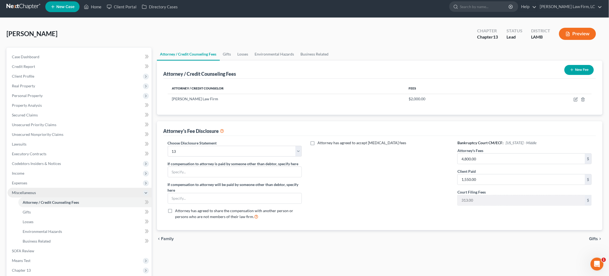
scroll to position [0, 0]
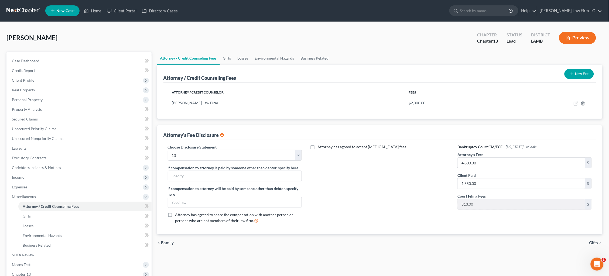
click at [584, 42] on button "Preview" at bounding box center [577, 38] width 37 height 12
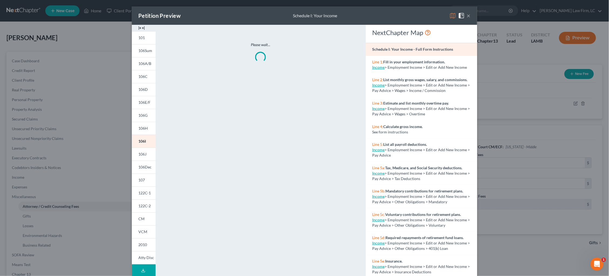
click at [452, 17] on img at bounding box center [452, 15] width 6 height 6
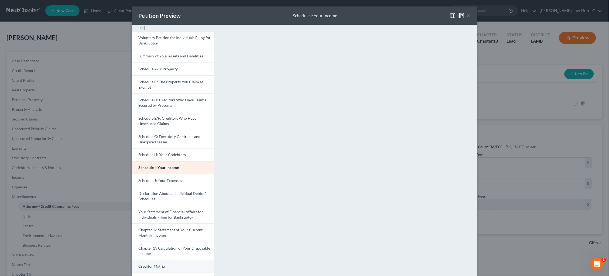
drag, startPoint x: 173, startPoint y: 250, endPoint x: 172, endPoint y: 255, distance: 4.7
click at [173, 250] on link "Chapter 13 Calculation of Your Disposable Income" at bounding box center [173, 251] width 82 height 18
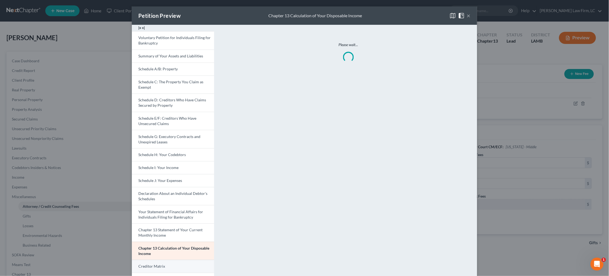
click at [172, 260] on link "Creditor Matrix" at bounding box center [173, 266] width 82 height 13
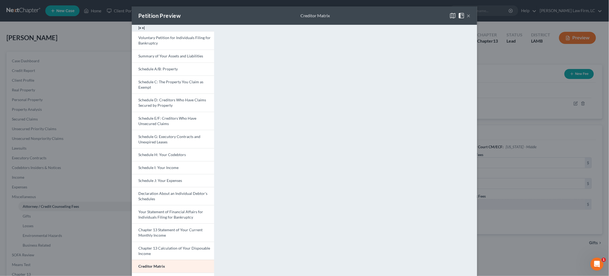
click at [467, 16] on button "×" at bounding box center [469, 15] width 4 height 6
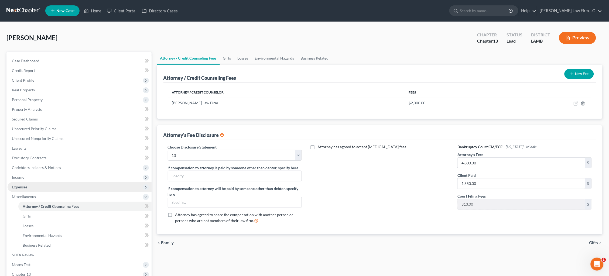
click at [53, 182] on span "Expenses" at bounding box center [80, 187] width 144 height 10
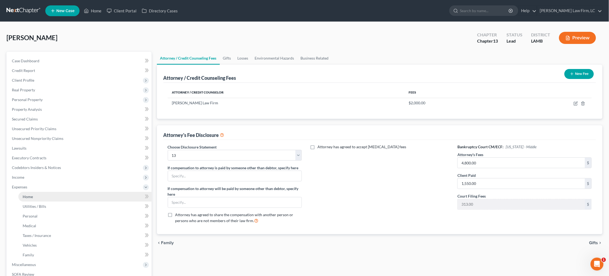
click at [59, 192] on link "Home" at bounding box center [84, 197] width 133 height 10
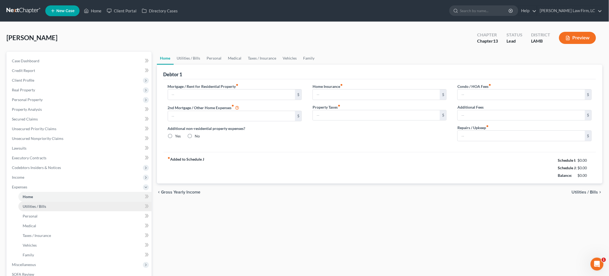
type input "2,418.00"
type input "0.00"
radio input "true"
type input "0.00"
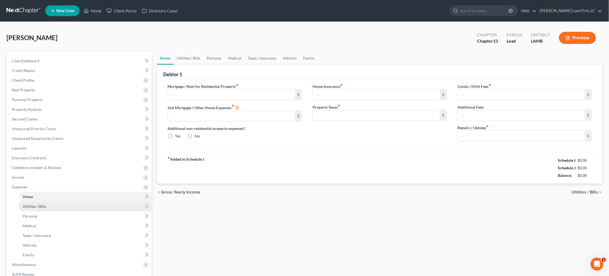
type input "0.00"
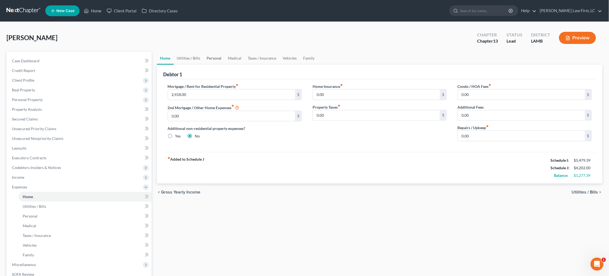
click at [215, 59] on link "Personal" at bounding box center [214, 58] width 21 height 13
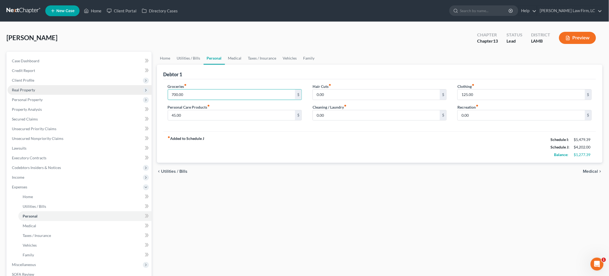
drag, startPoint x: 148, startPoint y: 92, endPoint x: 109, endPoint y: 91, distance: 39.1
click at [112, 91] on div "Petition Navigation Case Dashboard Payments Invoices Payments Payments Credit R…" at bounding box center [304, 198] width 601 height 292
type input "938.00"
drag, startPoint x: 152, startPoint y: 112, endPoint x: 146, endPoint y: 111, distance: 6.0
click at [146, 111] on div "Petition Navigation Case Dashboard Payments Invoices Payments Payments Credit R…" at bounding box center [304, 198] width 601 height 292
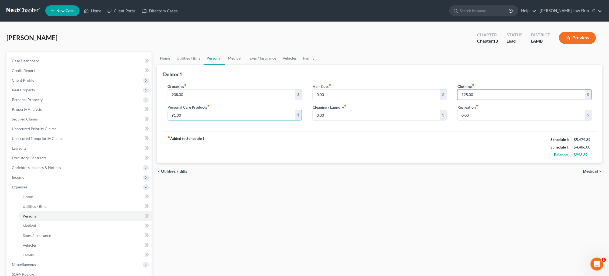
type input "91.00"
drag, startPoint x: 478, startPoint y: 93, endPoint x: 441, endPoint y: 85, distance: 37.9
click at [441, 85] on div "Groceries fiber_manual_record 938.00 $ Personal Care Products fiber_manual_reco…" at bounding box center [379, 105] width 435 height 42
type input "100.00"
drag, startPoint x: 332, startPoint y: 112, endPoint x: 271, endPoint y: 104, distance: 60.6
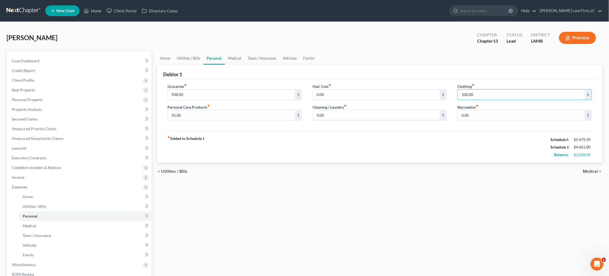
click at [271, 104] on div "Groceries fiber_manual_record 938.00 $ Personal Care Products fiber_manual_reco…" at bounding box center [379, 105] width 435 height 42
type input "81.00"
click at [590, 169] on span "Medical" at bounding box center [590, 171] width 15 height 4
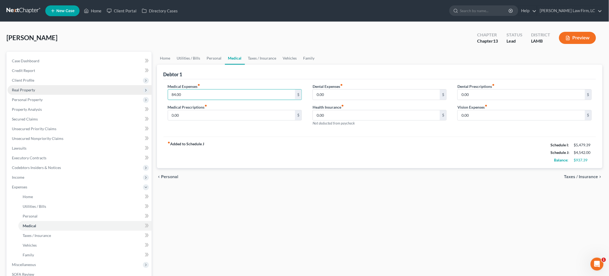
drag, startPoint x: 185, startPoint y: 95, endPoint x: 108, endPoint y: 88, distance: 77.1
click at [108, 88] on div "Petition Navigation Case Dashboard Payments Invoices Payments Payments Credit R…" at bounding box center [304, 198] width 601 height 292
type input "168.00"
click at [264, 58] on link "Taxes / Insurance" at bounding box center [262, 58] width 35 height 13
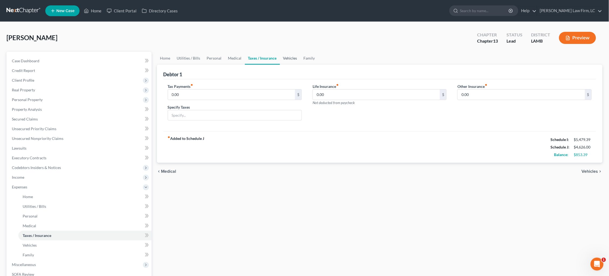
click at [292, 57] on link "Vehicles" at bounding box center [290, 58] width 20 height 13
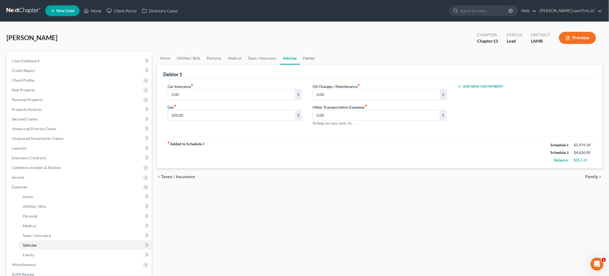
click at [304, 58] on link "Family" at bounding box center [309, 58] width 18 height 13
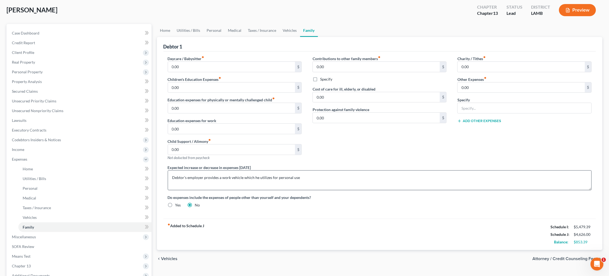
scroll to position [28, 0]
click at [544, 256] on span "Attorney / Credit Counseling Fees" at bounding box center [565, 258] width 66 height 4
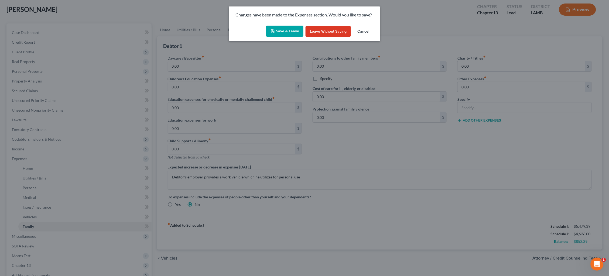
click at [285, 30] on button "Save & Leave" at bounding box center [284, 31] width 37 height 11
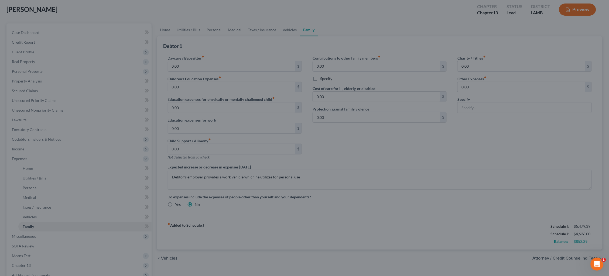
select select "1"
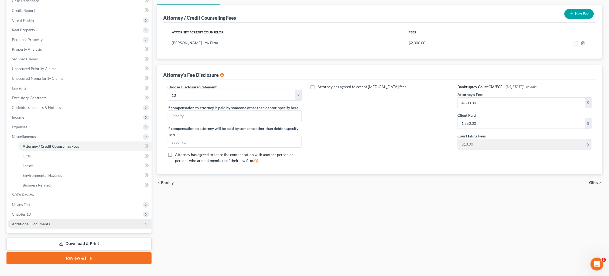
scroll to position [60, 0]
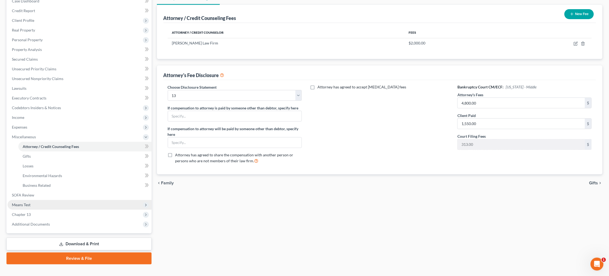
click at [87, 200] on span "Means Test" at bounding box center [80, 205] width 144 height 10
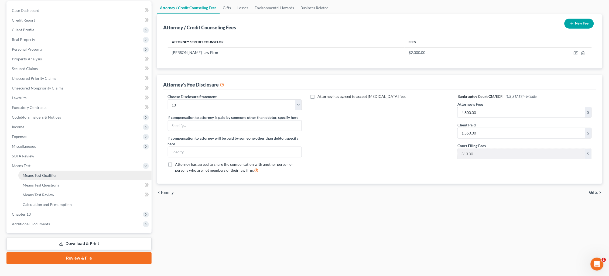
click at [80, 171] on link "Means Test Qualifier" at bounding box center [84, 176] width 133 height 10
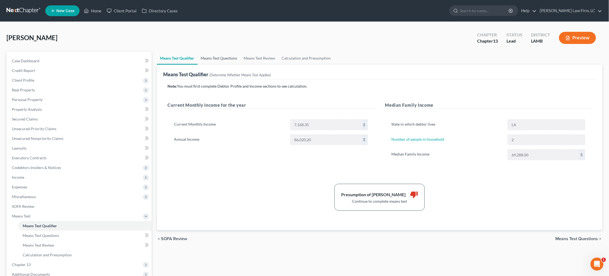
click at [220, 57] on link "Means Test Questions" at bounding box center [219, 58] width 43 height 13
select select "2"
select select "1"
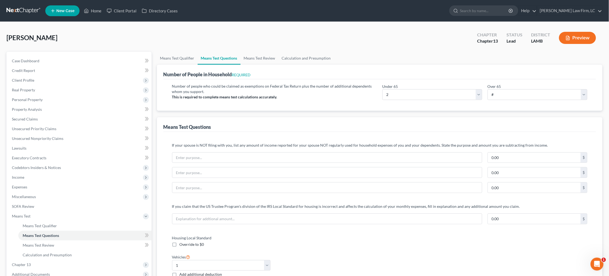
click at [308, 50] on div "Brown, Jason Upgraded Chapter Chapter 13 Status Lead District LAMB Preview" at bounding box center [304, 39] width 596 height 23
click at [313, 58] on link "Calculation and Presumption" at bounding box center [306, 58] width 56 height 13
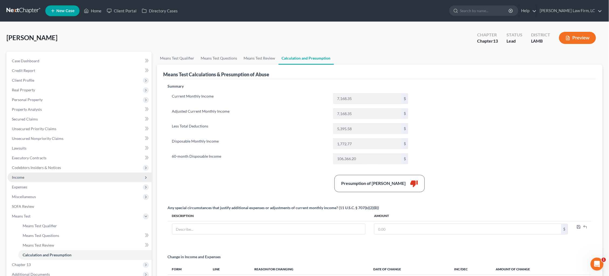
click at [92, 173] on span "Income" at bounding box center [80, 178] width 144 height 10
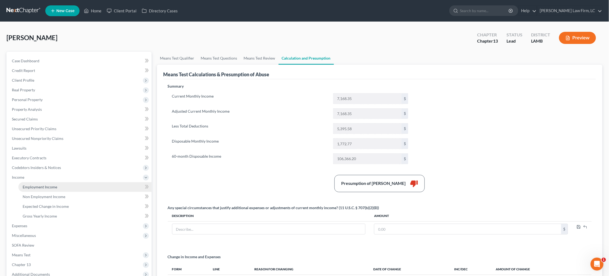
click at [85, 182] on link "Employment Income" at bounding box center [84, 187] width 133 height 10
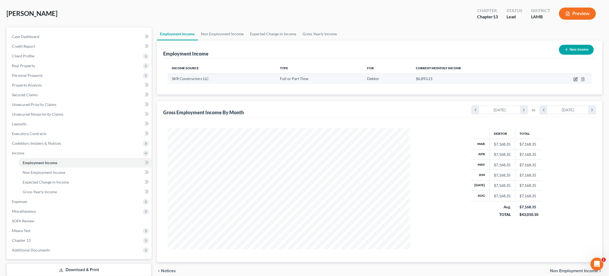
scroll to position [26, 0]
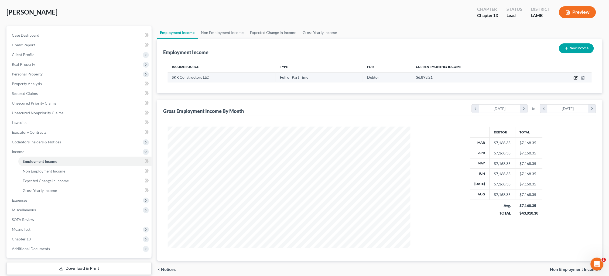
click at [575, 78] on icon "button" at bounding box center [575, 78] width 4 height 4
select select "0"
select select "19"
select select "0"
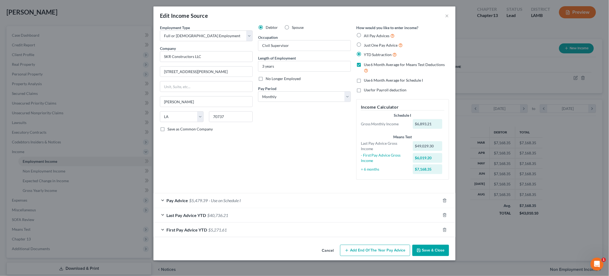
click at [329, 208] on div "Last Pay Advice YTD $40,736.21" at bounding box center [296, 215] width 287 height 14
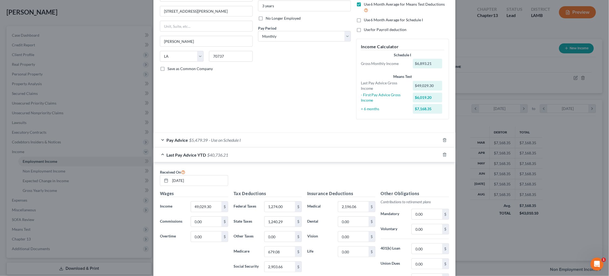
scroll to position [63, 0]
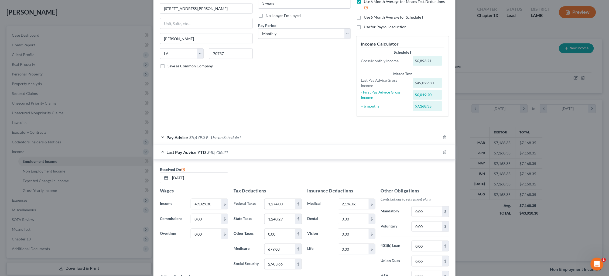
click at [328, 145] on div "Last Pay Advice YTD $40,736.21" at bounding box center [296, 152] width 287 height 14
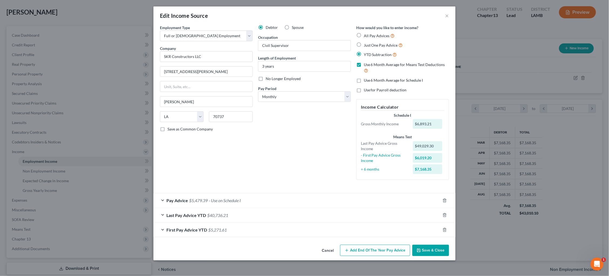
click at [328, 228] on div "First Pay Advice YTD $5,271.61" at bounding box center [296, 230] width 287 height 14
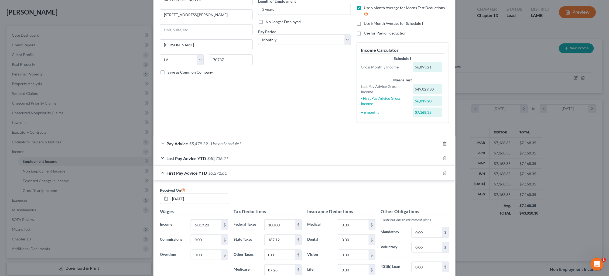
scroll to position [73, 0]
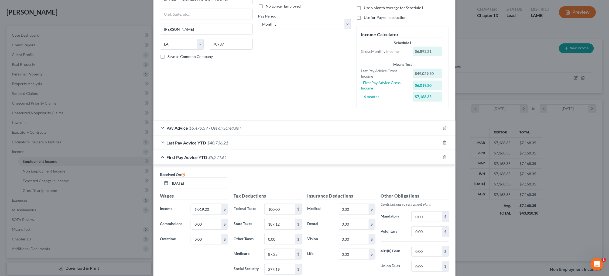
drag, startPoint x: 212, startPoint y: 202, endPoint x: 164, endPoint y: 204, distance: 47.2
click at [166, 204] on div "Income * 6,019.20 $" at bounding box center [194, 209] width 74 height 11
type input "7,396.50"
type input "222.25"
type input "107.25"
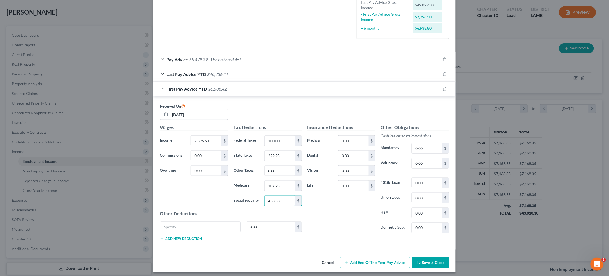
scroll to position [140, 0]
type input "458.58"
click at [432, 259] on button "Save & Close" at bounding box center [430, 263] width 37 height 11
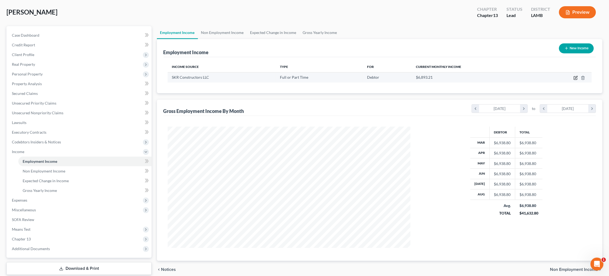
click at [574, 81] on td at bounding box center [565, 77] width 53 height 10
click at [575, 78] on icon "button" at bounding box center [576, 77] width 2 height 2
select select "0"
select select "19"
select select "0"
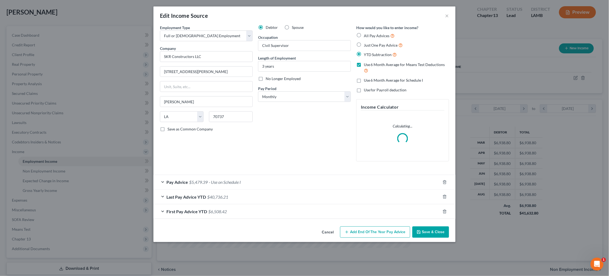
click at [337, 178] on div "Pay Advice $5,479.39 - Use on Schedule I" at bounding box center [296, 182] width 287 height 14
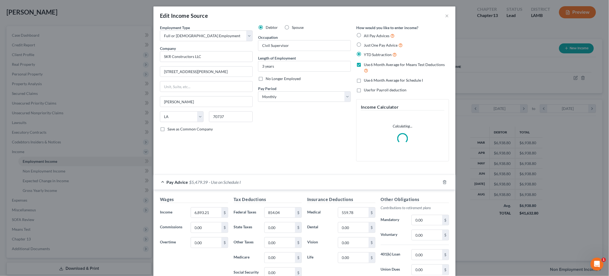
click at [337, 178] on div "Pay Advice $5,479.39 - Use on Schedule I" at bounding box center [296, 182] width 287 height 14
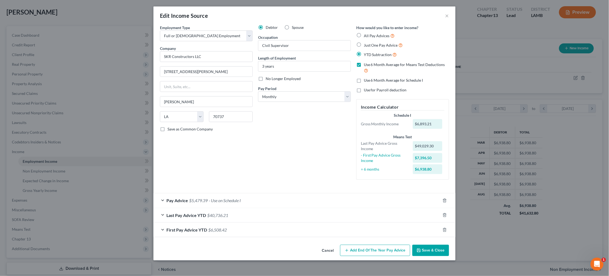
click at [405, 79] on span "Use 6 Month Average for Schedule I" at bounding box center [393, 80] width 59 height 5
click at [369, 79] on input "Use 6 Month Average for Schedule I" at bounding box center [368, 80] width 4 height 4
checkbox input "true"
click at [436, 249] on button "Save & Close" at bounding box center [430, 250] width 37 height 11
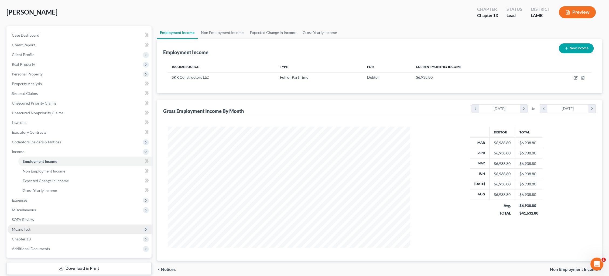
click at [40, 225] on span "Means Test" at bounding box center [80, 230] width 144 height 10
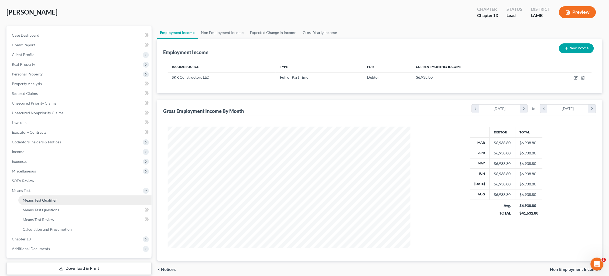
click at [49, 198] on span "Means Test Qualifier" at bounding box center [40, 200] width 34 height 5
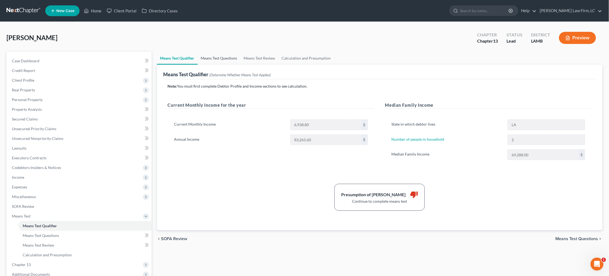
click at [219, 58] on link "Means Test Questions" at bounding box center [219, 58] width 43 height 13
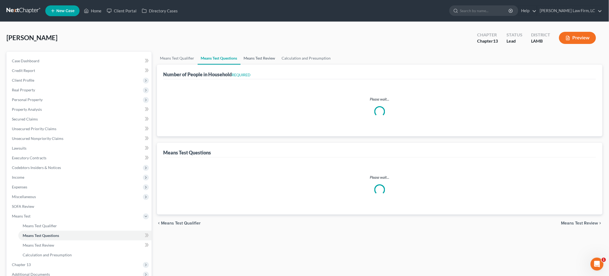
select select "2"
select select "1"
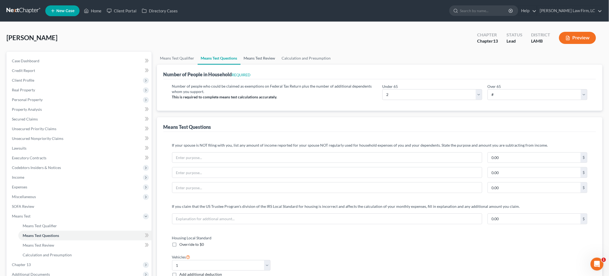
click at [254, 60] on link "Means Test Review" at bounding box center [259, 58] width 38 height 13
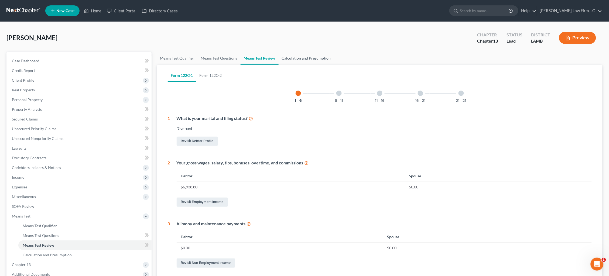
click at [306, 57] on link "Calculation and Presumption" at bounding box center [306, 58] width 56 height 13
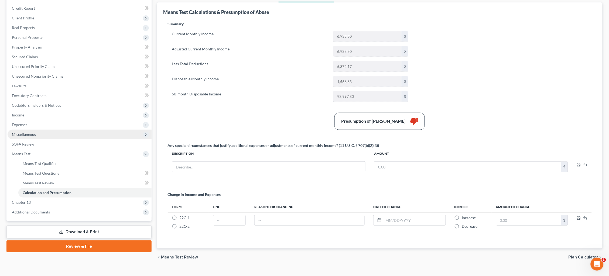
scroll to position [65, 0]
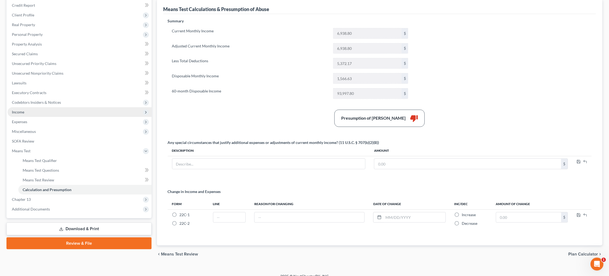
click at [83, 110] on span "Income" at bounding box center [80, 112] width 144 height 10
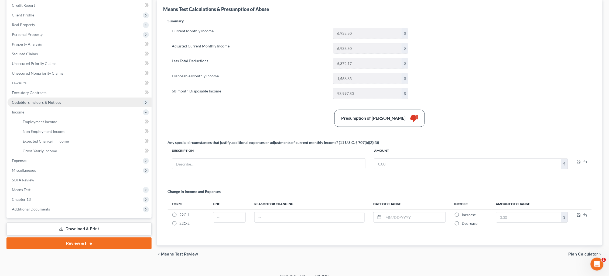
click at [87, 117] on link "Employment Income" at bounding box center [84, 122] width 133 height 10
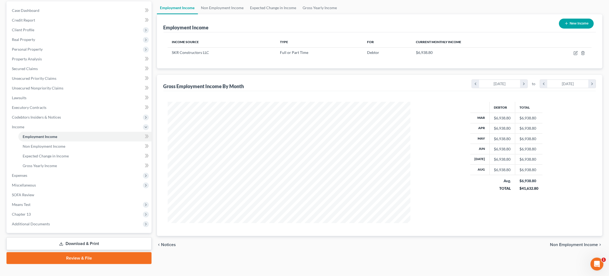
scroll to position [26, 0]
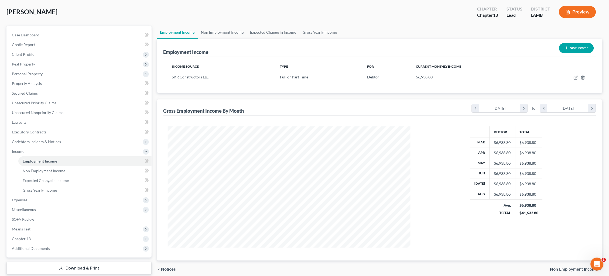
click at [576, 11] on button "Preview" at bounding box center [577, 12] width 37 height 12
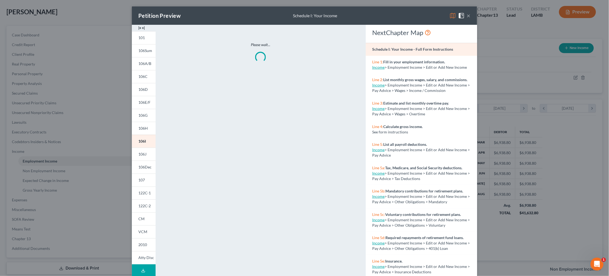
click at [453, 15] on img at bounding box center [452, 15] width 6 height 6
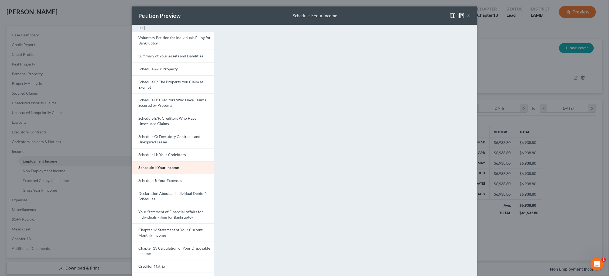
click at [468, 17] on button "×" at bounding box center [469, 15] width 4 height 6
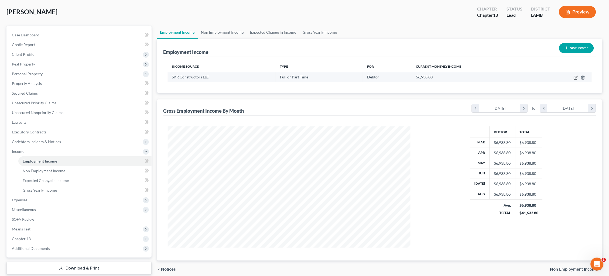
click at [575, 77] on icon "button" at bounding box center [576, 77] width 2 height 2
select select "0"
select select "19"
select select "0"
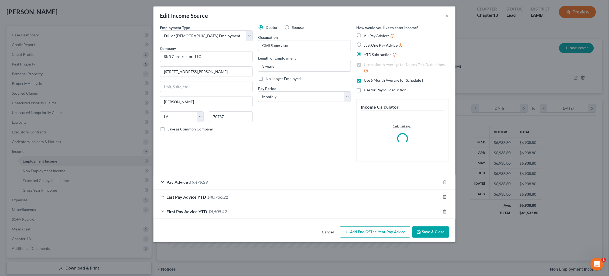
click at [371, 182] on div "Pay Advice $5,479.39" at bounding box center [296, 182] width 287 height 14
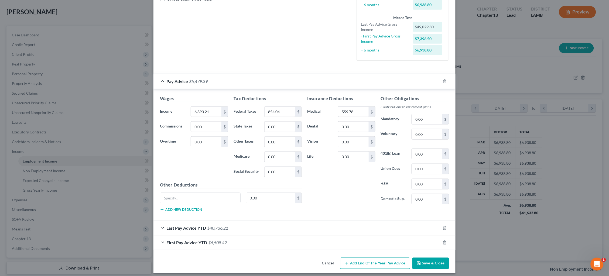
scroll to position [130, 0]
click at [432, 262] on button "Save & Close" at bounding box center [430, 263] width 37 height 11
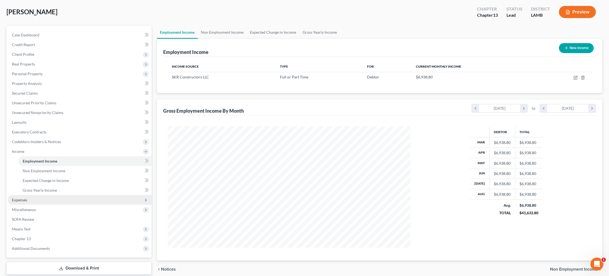
click at [72, 197] on span "Expenses" at bounding box center [80, 200] width 144 height 10
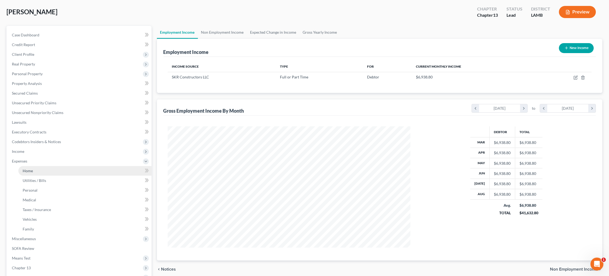
click at [72, 168] on link "Home" at bounding box center [84, 171] width 133 height 10
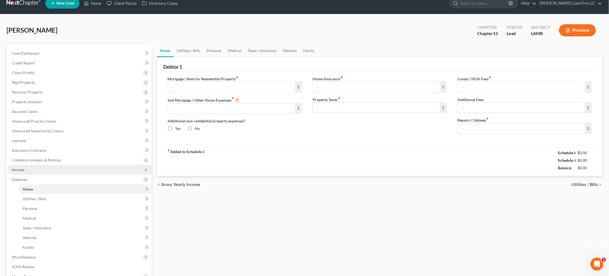
type input "2,418.00"
type input "0.00"
radio input "true"
type input "0.00"
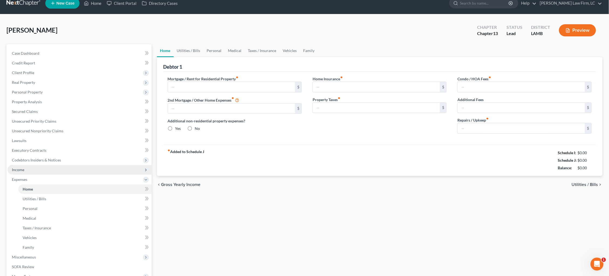
type input "0.00"
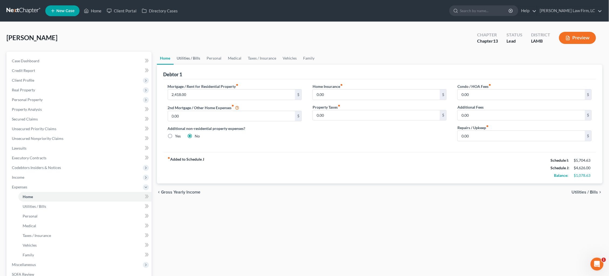
click at [184, 58] on link "Utilities / Bills" at bounding box center [189, 58] width 30 height 13
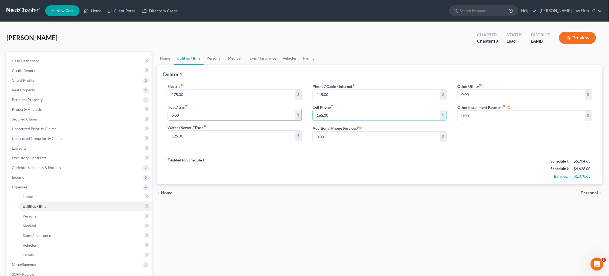
drag, startPoint x: 335, startPoint y: 115, endPoint x: 282, endPoint y: 114, distance: 52.8
type input "150.00"
click at [211, 58] on link "Personal" at bounding box center [214, 58] width 21 height 13
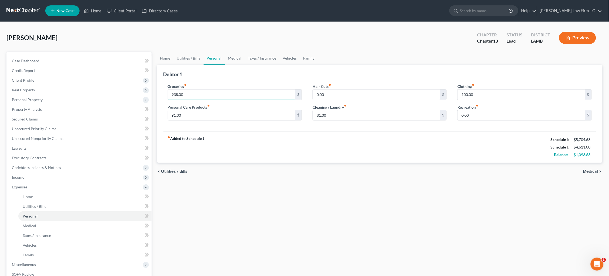
drag, startPoint x: 196, startPoint y: 95, endPoint x: 152, endPoint y: 90, distance: 44.3
click at [154, 91] on div "Home Utilities / Bills Personal Medical Taxes / Insurance Vehicles Family Debto…" at bounding box center [379, 198] width 451 height 292
type input "750.00"
type input "45.00"
type input "35.00"
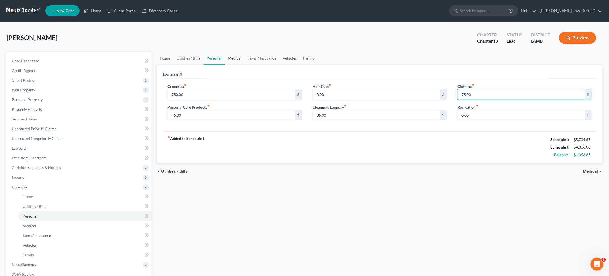
type input "75.00"
click at [230, 60] on link "Medical" at bounding box center [235, 58] width 20 height 13
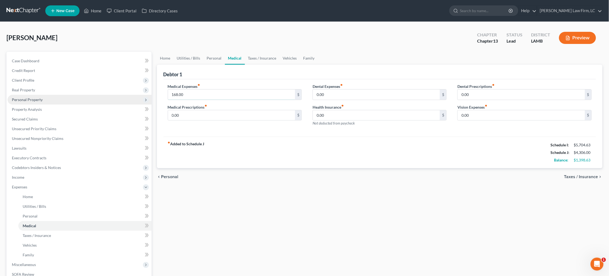
click at [116, 96] on div "Petition Navigation Case Dashboard Payments Invoices Payments Payments Credit R…" at bounding box center [304, 198] width 601 height 292
type input "84.00"
click at [268, 58] on link "Taxes / Insurance" at bounding box center [262, 58] width 35 height 13
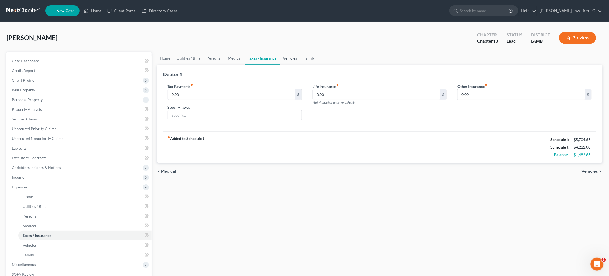
click at [291, 57] on link "Vehicles" at bounding box center [290, 58] width 20 height 13
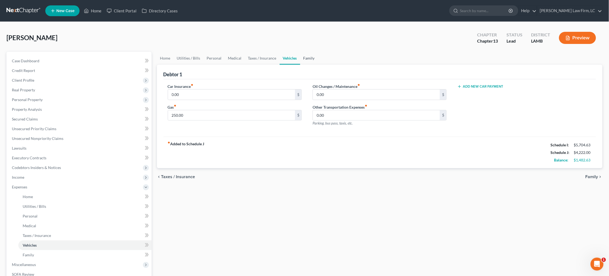
click at [307, 58] on link "Family" at bounding box center [309, 58] width 18 height 13
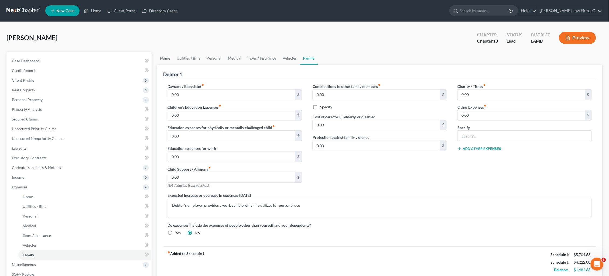
click at [167, 61] on link "Home" at bounding box center [165, 58] width 17 height 13
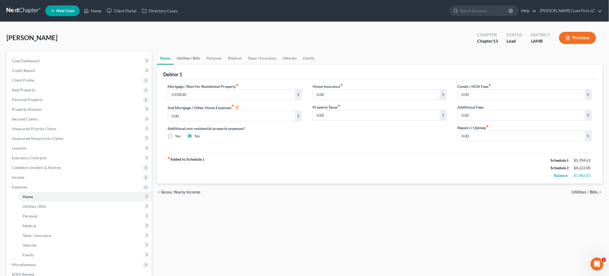
click at [194, 57] on link "Utilities / Bills" at bounding box center [189, 58] width 30 height 13
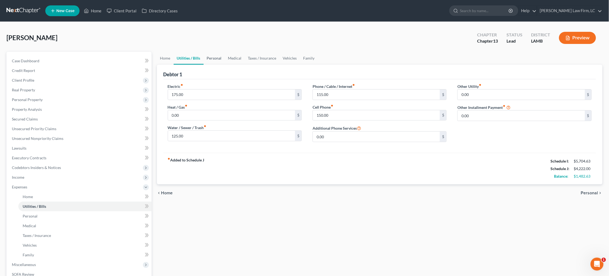
click at [214, 59] on link "Personal" at bounding box center [214, 58] width 21 height 13
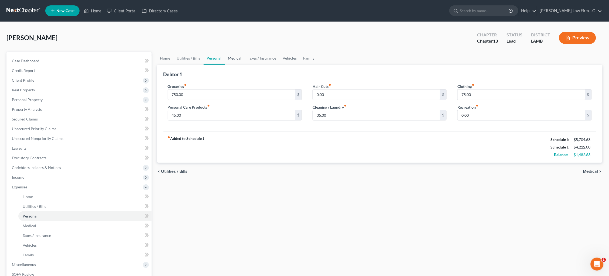
click at [229, 59] on link "Medical" at bounding box center [235, 58] width 20 height 13
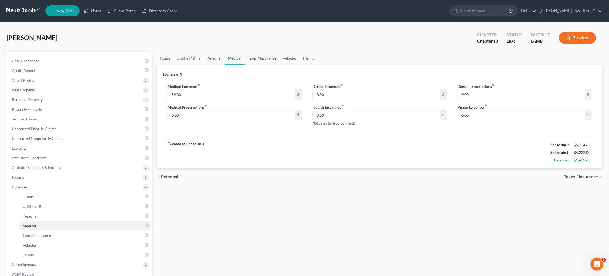
click at [275, 54] on link "Taxes / Insurance" at bounding box center [262, 58] width 35 height 13
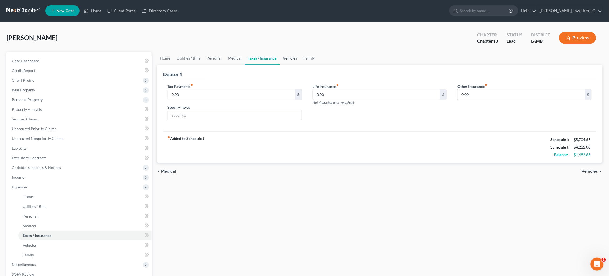
click at [290, 57] on link "Vehicles" at bounding box center [290, 58] width 20 height 13
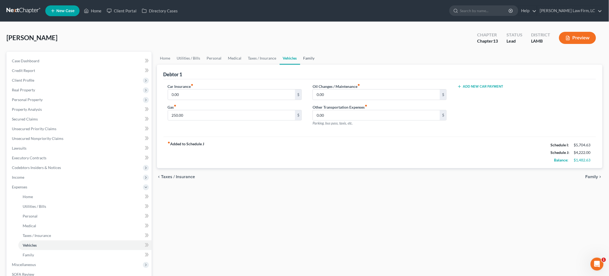
click at [312, 56] on link "Family" at bounding box center [309, 58] width 18 height 13
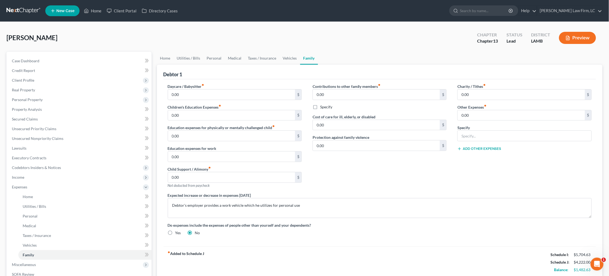
click at [356, 56] on ul "Home Utilities / Bills Personal Medical Taxes / Insurance Vehicles Family" at bounding box center [380, 58] width 446 height 13
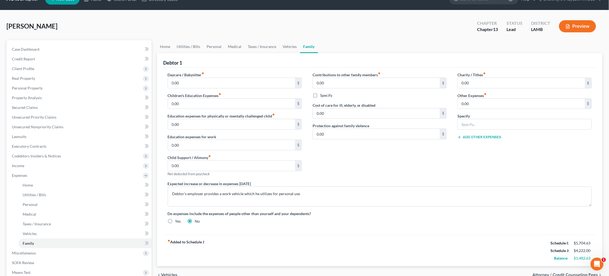
scroll to position [10, 0]
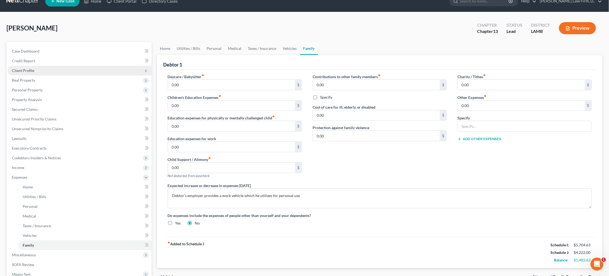
click at [34, 71] on span "Client Profile" at bounding box center [80, 71] width 144 height 10
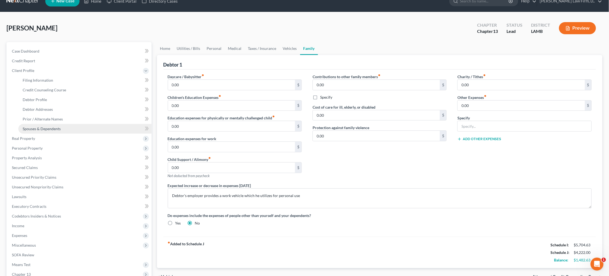
click at [55, 126] on span "Spouses & Dependents" at bounding box center [42, 128] width 38 height 5
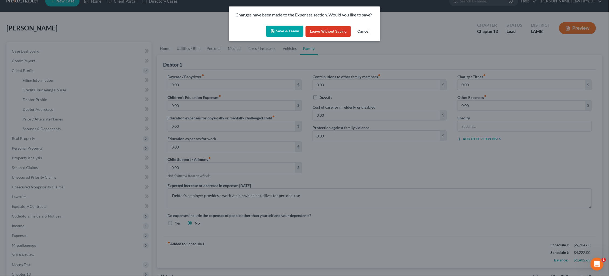
click at [281, 33] on button "Save & Leave" at bounding box center [284, 31] width 37 height 11
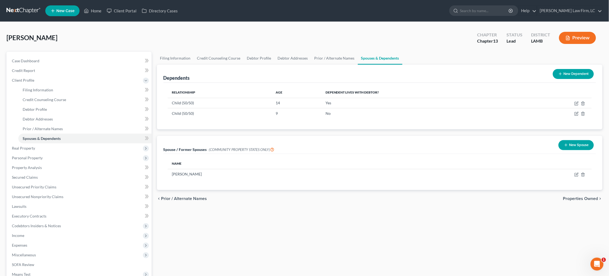
scroll to position [1, 0]
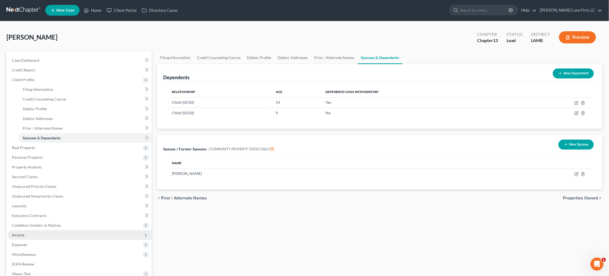
click at [90, 230] on span "Income" at bounding box center [80, 235] width 144 height 10
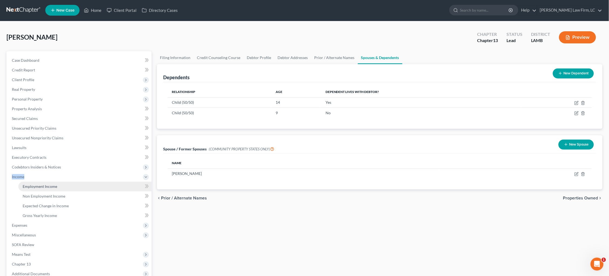
click at [83, 185] on link "Employment Income" at bounding box center [84, 187] width 133 height 10
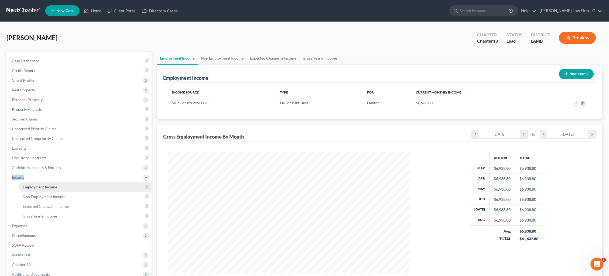
scroll to position [121, 254]
click at [233, 59] on link "Non Employment Income" at bounding box center [222, 58] width 49 height 13
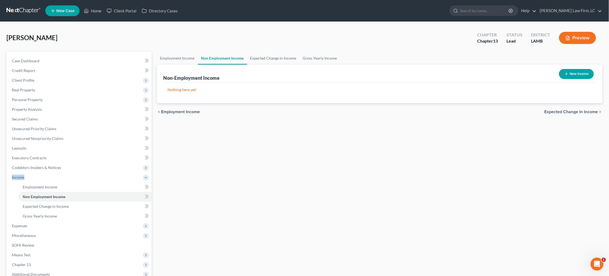
click at [570, 75] on button "New Income" at bounding box center [576, 74] width 35 height 10
select select "0"
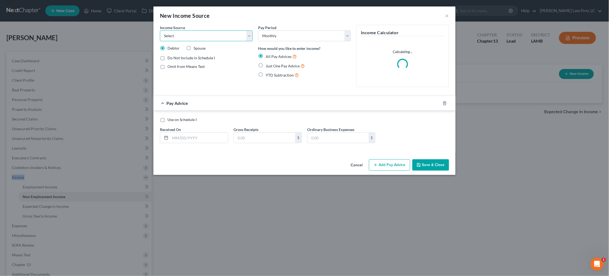
select select "8"
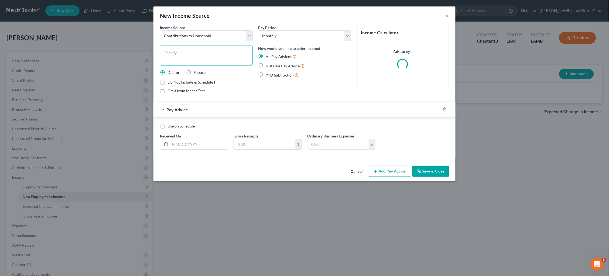
click at [205, 60] on textarea at bounding box center [206, 56] width 93 height 20
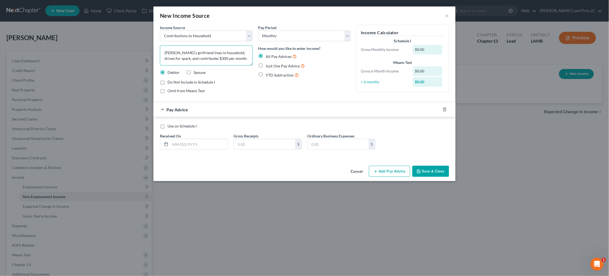
drag, startPoint x: 209, startPoint y: 58, endPoint x: 206, endPoint y: 58, distance: 3.5
click at [206, 58] on textarea "[PERSON_NAME]'s girlfriend lives in household, drives for spark, and contribute…" at bounding box center [206, 56] width 93 height 20
type textarea "[PERSON_NAME]'s girlfriend lives in household, drives for spark, and contribute…"
click at [203, 81] on span "Do Not Include in Schedule I" at bounding box center [190, 82] width 47 height 5
click at [173, 81] on input "Do Not Include in Schedule I" at bounding box center [172, 82] width 4 height 4
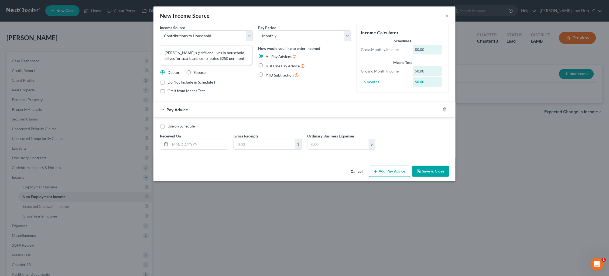
checkbox input "true"
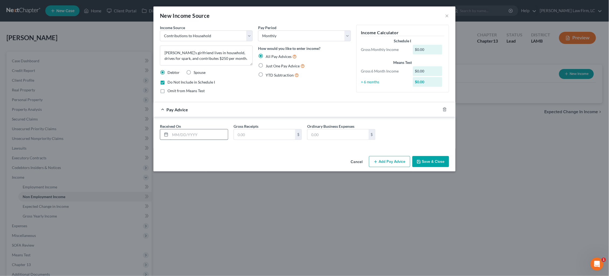
click at [199, 133] on input "text" at bounding box center [199, 134] width 58 height 10
click at [276, 66] on span "Just One Pay Advice" at bounding box center [283, 66] width 34 height 5
click at [271, 66] on input "Just One Pay Advice" at bounding box center [270, 65] width 4 height 4
radio input "true"
click at [203, 139] on div "Gross Receipts $ Ordinary Business Expenses $" at bounding box center [304, 133] width 294 height 21
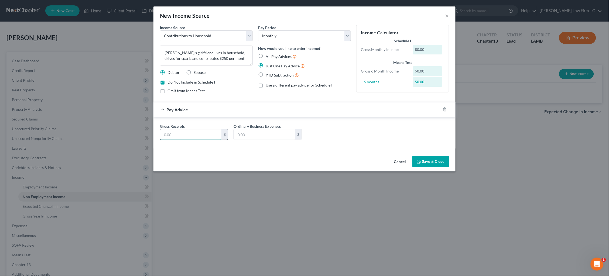
click at [202, 136] on input "text" at bounding box center [190, 134] width 61 height 10
type input "250.00"
click at [437, 161] on button "Save & Close" at bounding box center [430, 161] width 37 height 11
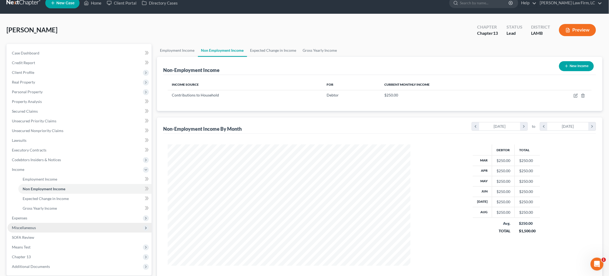
scroll to position [8, 0]
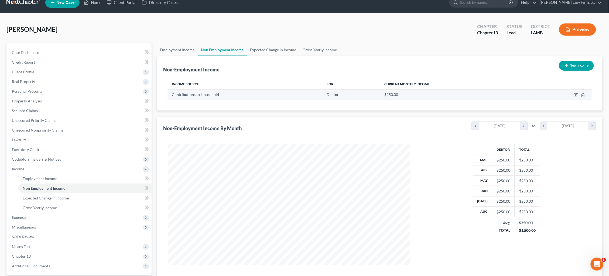
click at [576, 94] on icon "button" at bounding box center [575, 95] width 4 height 4
select select "8"
select select "0"
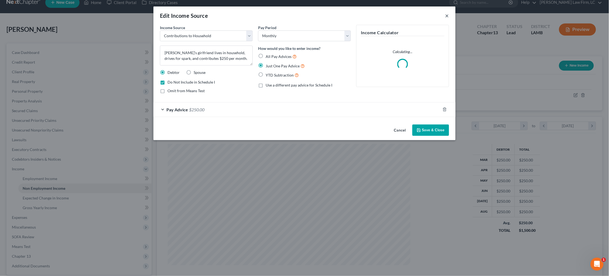
click at [447, 16] on button "×" at bounding box center [447, 15] width 4 height 6
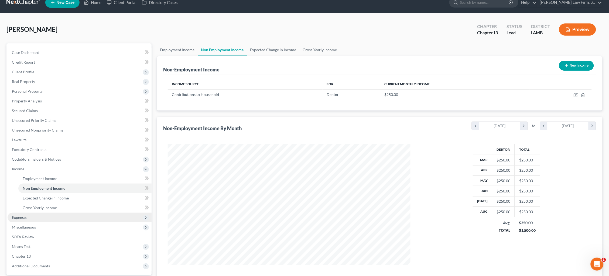
click at [116, 213] on span "Expenses" at bounding box center [80, 218] width 144 height 10
click at [112, 185] on link "Home" at bounding box center [84, 189] width 133 height 10
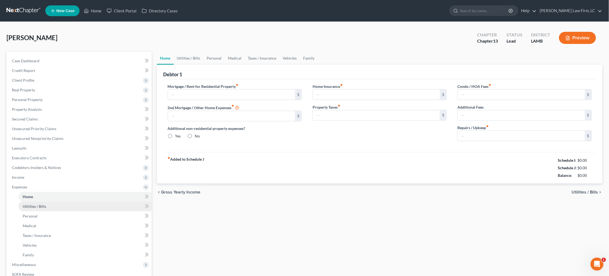
type input "2,418.00"
type input "0.00"
radio input "true"
type input "0.00"
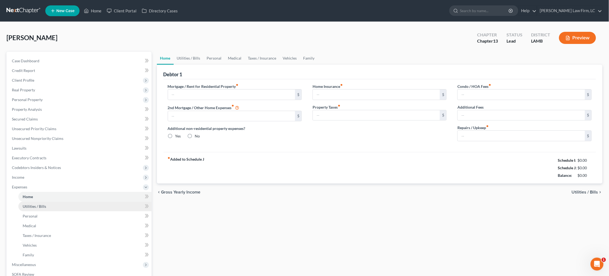
type input "0.00"
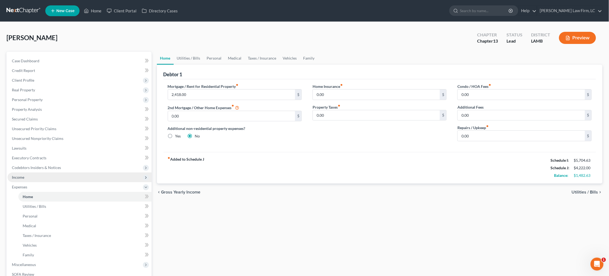
click at [120, 173] on span "Income" at bounding box center [80, 178] width 144 height 10
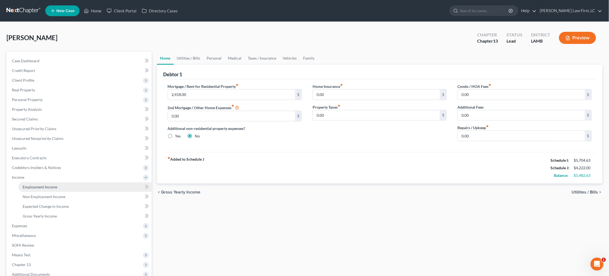
click at [122, 182] on link "Employment Income" at bounding box center [84, 187] width 133 height 10
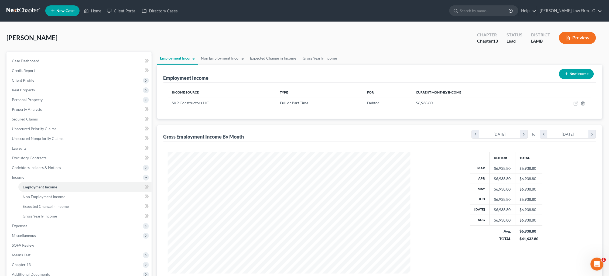
scroll to position [121, 254]
click at [222, 57] on link "Non Employment Income" at bounding box center [222, 58] width 49 height 13
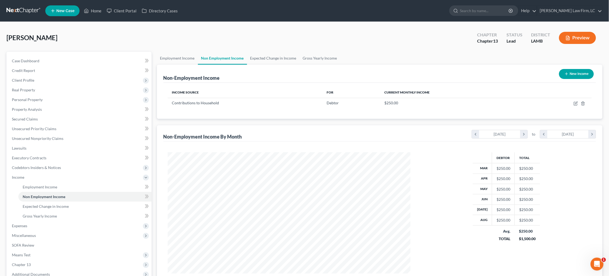
scroll to position [121, 254]
drag, startPoint x: 187, startPoint y: 58, endPoint x: 193, endPoint y: 62, distance: 7.7
click at [187, 58] on link "Employment Income" at bounding box center [177, 58] width 41 height 13
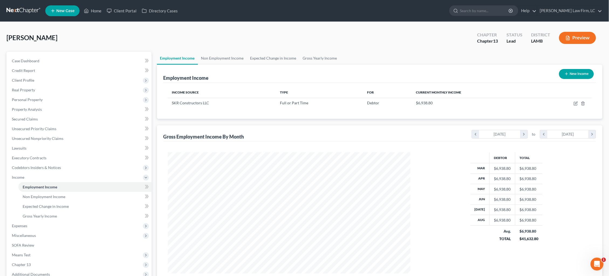
scroll to position [121, 254]
click at [574, 104] on icon "button" at bounding box center [575, 103] width 4 height 4
select select "0"
select select "19"
select select "0"
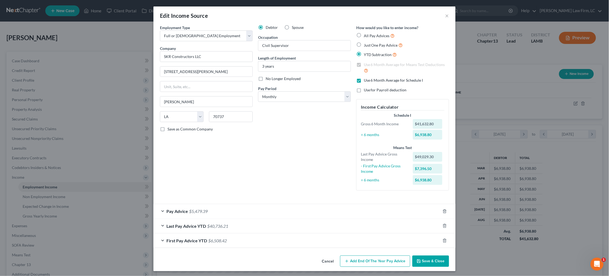
click at [389, 79] on span "Use 6 Month Average for Schedule I" at bounding box center [393, 80] width 59 height 5
click at [369, 79] on input "Use 6 Month Average for Schedule I" at bounding box center [368, 80] width 4 height 4
checkbox input "false"
click at [282, 204] on div "Pay Advice $5,479.39 - Use on Schedule I" at bounding box center [296, 211] width 287 height 14
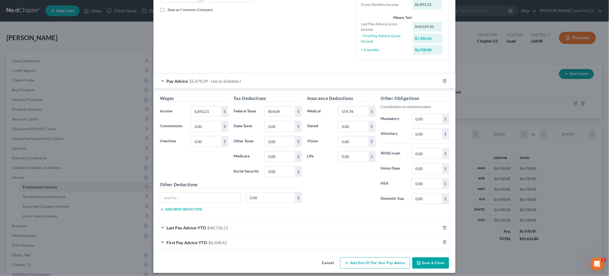
scroll to position [119, 0]
click at [432, 258] on button "Save & Close" at bounding box center [430, 263] width 37 height 11
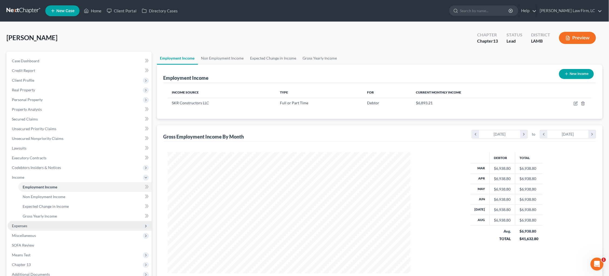
click at [94, 221] on span "Expenses" at bounding box center [80, 226] width 144 height 10
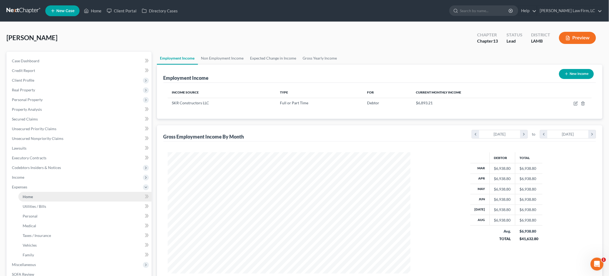
click at [90, 193] on link "Home" at bounding box center [84, 197] width 133 height 10
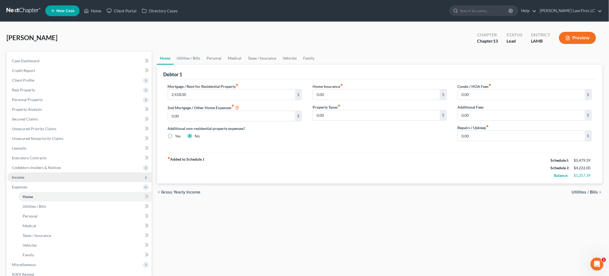
click at [128, 174] on span "Income" at bounding box center [80, 178] width 144 height 10
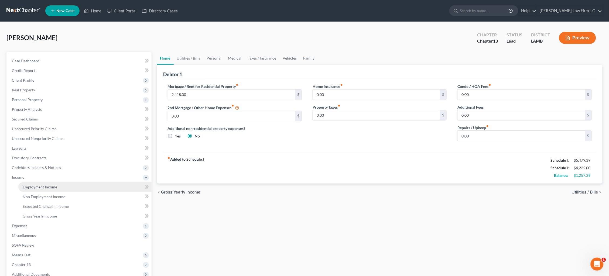
click at [132, 182] on link "Employment Income" at bounding box center [84, 187] width 133 height 10
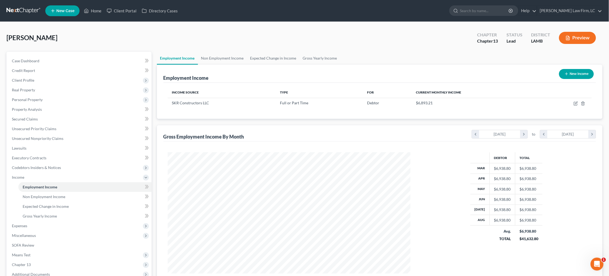
scroll to position [121, 254]
click at [226, 58] on link "Non Employment Income" at bounding box center [222, 58] width 49 height 13
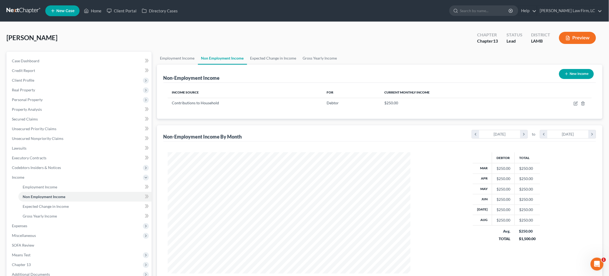
scroll to position [121, 254]
click at [579, 37] on button "Preview" at bounding box center [577, 38] width 37 height 12
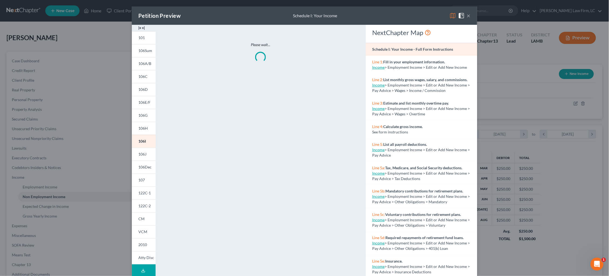
click at [453, 16] on img at bounding box center [452, 15] width 6 height 6
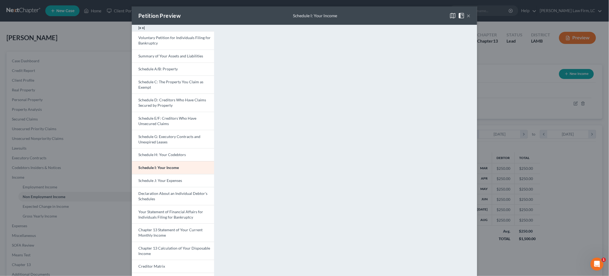
drag, startPoint x: 470, startPoint y: 15, endPoint x: 475, endPoint y: 20, distance: 7.6
click at [470, 15] on button "×" at bounding box center [469, 15] width 4 height 6
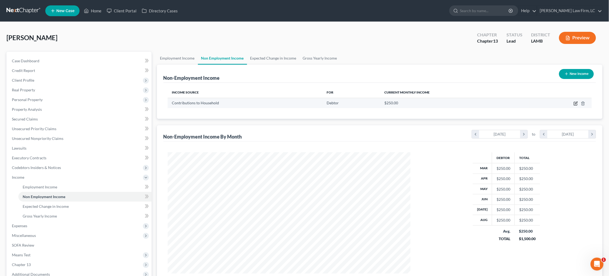
click at [576, 102] on icon "button" at bounding box center [575, 103] width 4 height 4
select select "8"
select select "0"
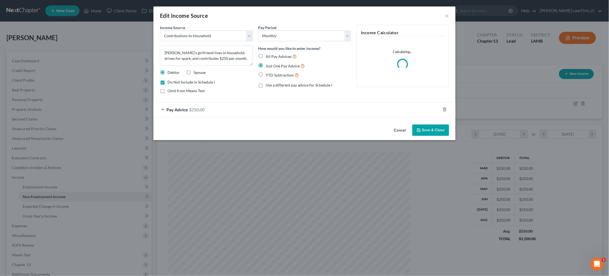
drag, startPoint x: 193, startPoint y: 80, endPoint x: 194, endPoint y: 85, distance: 4.8
click at [193, 80] on span "Do Not Include in Schedule I" at bounding box center [190, 82] width 47 height 5
click at [173, 80] on input "Do Not Include in Schedule I" at bounding box center [172, 82] width 4 height 4
checkbox input "false"
drag, startPoint x: 195, startPoint y: 91, endPoint x: 198, endPoint y: 91, distance: 3.1
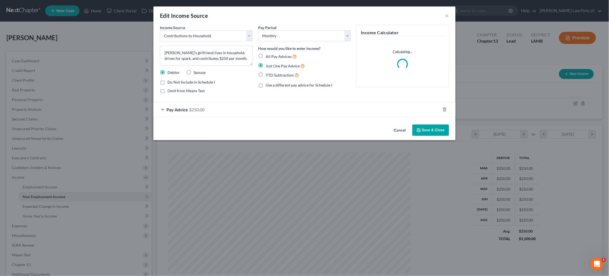
click at [195, 91] on span "Omit from Means Test" at bounding box center [185, 90] width 37 height 5
click at [173, 91] on input "Omit from Means Test" at bounding box center [172, 90] width 4 height 4
checkbox input "true"
click at [439, 131] on button "Save & Close" at bounding box center [430, 130] width 37 height 11
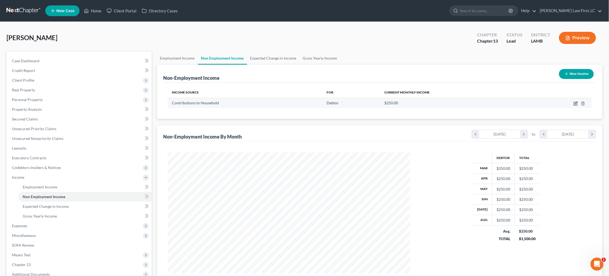
click at [576, 103] on icon "button" at bounding box center [575, 103] width 4 height 4
select select "8"
select select "0"
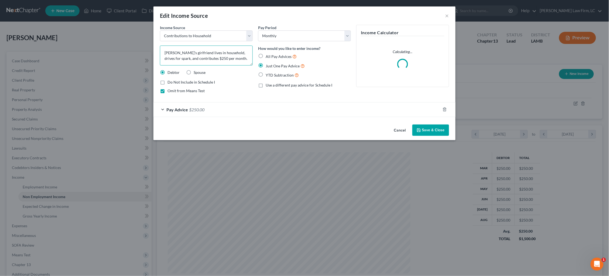
drag, startPoint x: 211, startPoint y: 58, endPoint x: 228, endPoint y: 59, distance: 17.5
click at [211, 58] on textarea "[PERSON_NAME]'s girlfriend lives in household, drives for spark, and contribute…" at bounding box center [206, 56] width 93 height 20
type textarea "[PERSON_NAME]'s girlfriend lives in household, drives for spark, and contribute…"
click at [216, 112] on div "Pay Advice $250.00" at bounding box center [296, 109] width 287 height 14
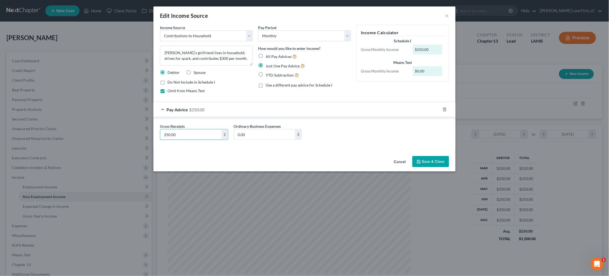
drag, startPoint x: 145, startPoint y: 137, endPoint x: 119, endPoint y: 134, distance: 26.3
click at [119, 134] on div "Edit Income Source × Income Source * Select Unemployment Disability (from emplo…" at bounding box center [304, 138] width 609 height 276
type input "300.00"
click at [439, 158] on button "Save & Close" at bounding box center [430, 161] width 37 height 11
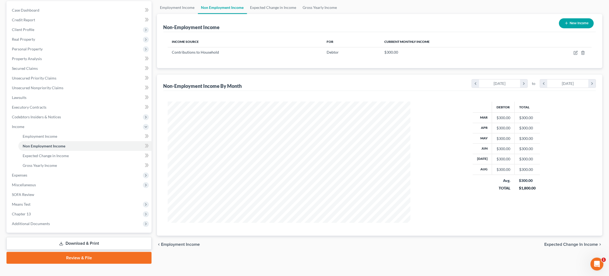
scroll to position [50, 0]
click at [50, 171] on span "Expenses" at bounding box center [80, 176] width 144 height 10
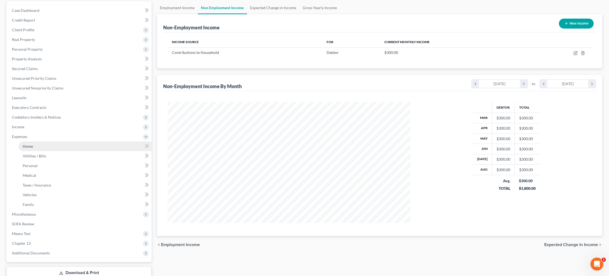
click at [61, 145] on link "Home" at bounding box center [84, 147] width 133 height 10
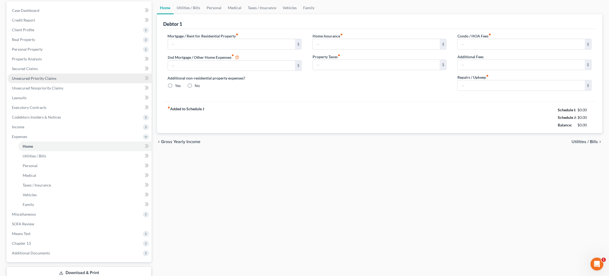
scroll to position [5, 0]
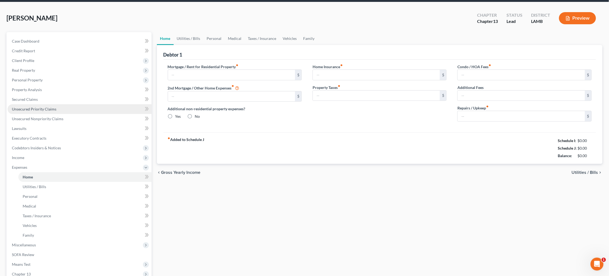
type input "2,418.00"
type input "0.00"
radio input "true"
type input "0.00"
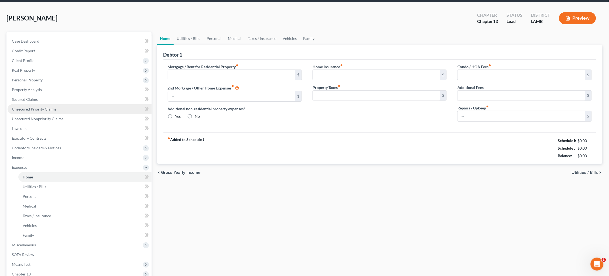
type input "0.00"
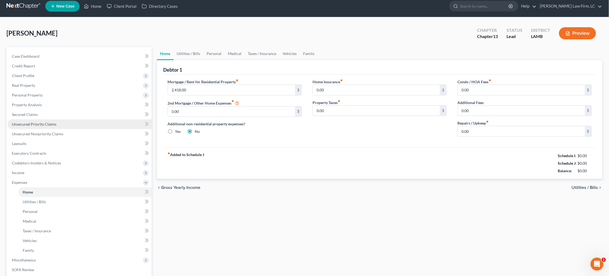
scroll to position [0, 0]
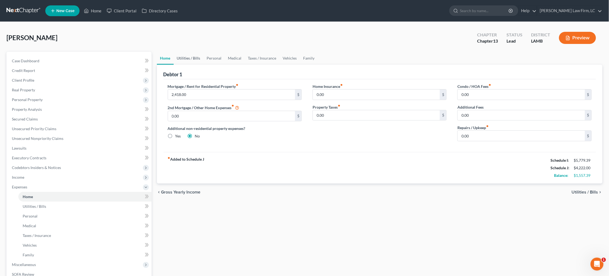
click at [189, 57] on link "Utilities / Bills" at bounding box center [189, 58] width 30 height 13
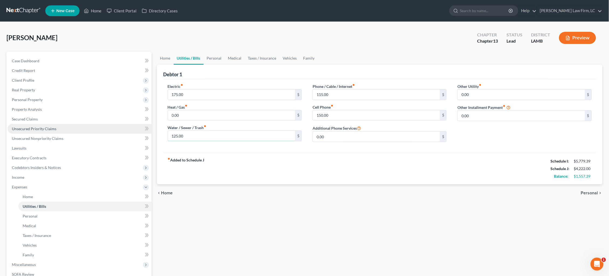
drag, startPoint x: 188, startPoint y: 133, endPoint x: 118, endPoint y: 129, distance: 70.2
click at [118, 129] on div "Petition Navigation Case Dashboard Payments Invoices Payments Payments Credit R…" at bounding box center [304, 198] width 601 height 292
type input "95.00"
click at [216, 59] on link "Personal" at bounding box center [214, 58] width 21 height 13
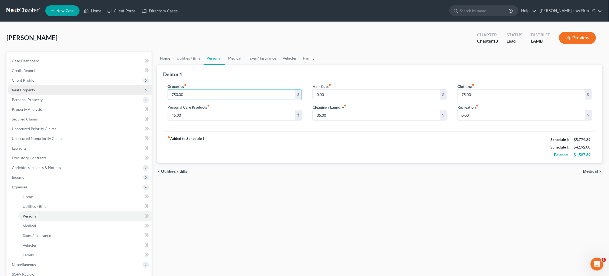
drag, startPoint x: 200, startPoint y: 95, endPoint x: 115, endPoint y: 86, distance: 86.1
click at [115, 86] on div "Petition Navigation Case Dashboard Payments Invoices Payments Payments Credit R…" at bounding box center [304, 198] width 601 height 292
type input "700.00"
click at [269, 116] on div "Groceries fiber_manual_record 700.00 $ Personal Care Products fiber_manual_reco…" at bounding box center [379, 105] width 435 height 42
type input "0.00"
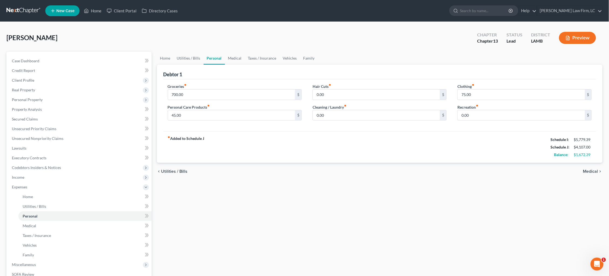
click at [589, 169] on span "Medical" at bounding box center [590, 171] width 15 height 4
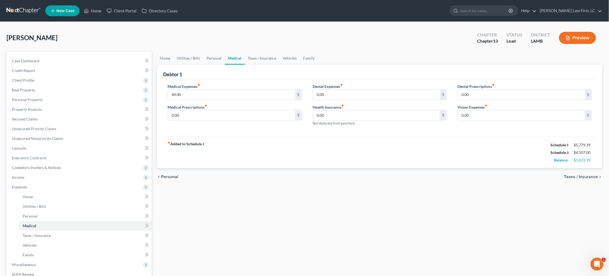
click at [585, 175] on span "Taxes / Insurance" at bounding box center [581, 177] width 34 height 4
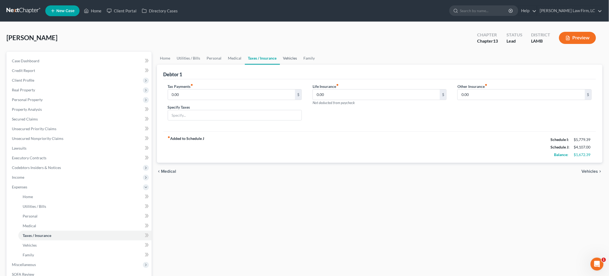
click at [286, 58] on link "Vehicles" at bounding box center [290, 58] width 20 height 13
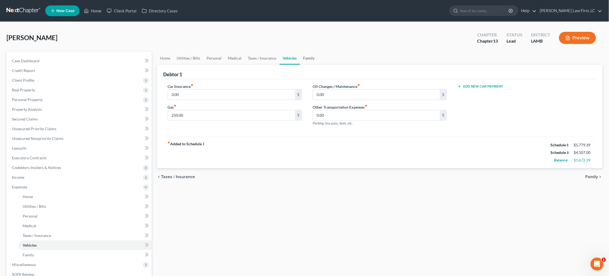
click at [312, 61] on link "Family" at bounding box center [309, 58] width 18 height 13
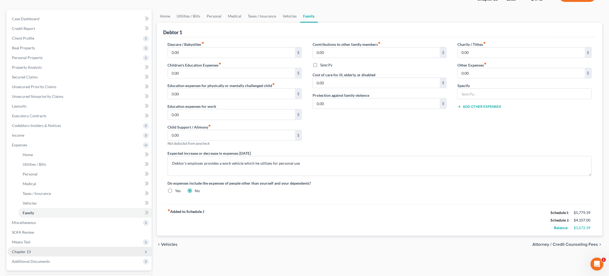
scroll to position [44, 0]
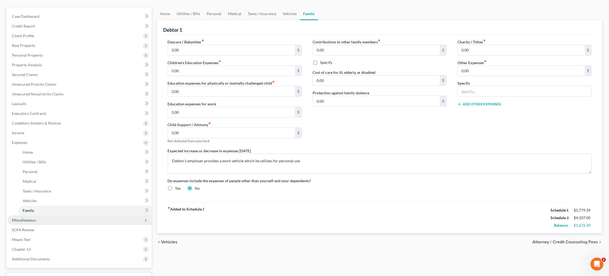
click at [91, 215] on span "Miscellaneous" at bounding box center [80, 220] width 144 height 10
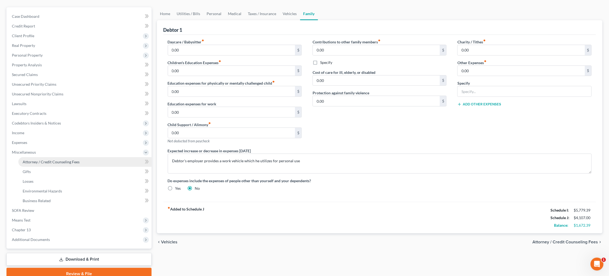
click at [67, 160] on span "Attorney / Credit Counseling Fees" at bounding box center [51, 162] width 57 height 5
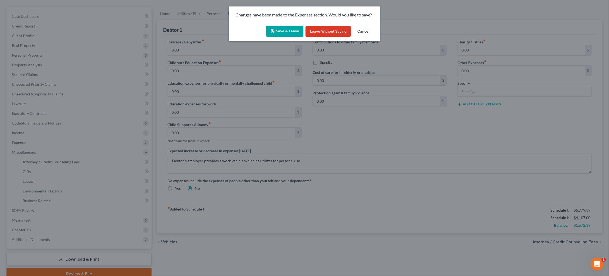
drag, startPoint x: 277, startPoint y: 32, endPoint x: 274, endPoint y: 36, distance: 5.4
click at [277, 31] on button "Save & Leave" at bounding box center [284, 31] width 37 height 11
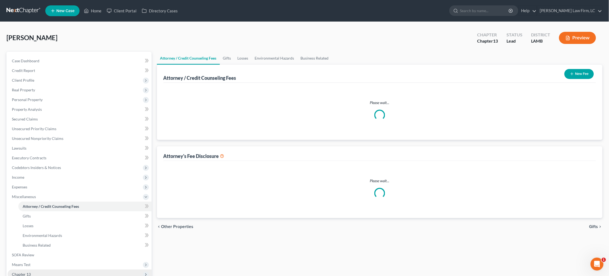
select select "1"
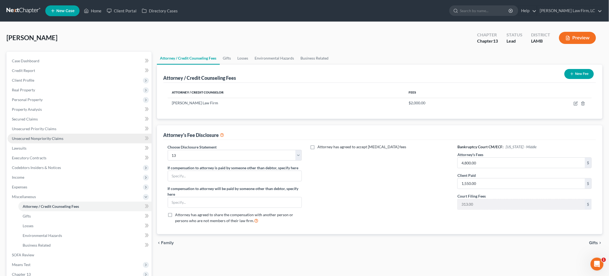
click at [47, 136] on span "Unsecured Nonpriority Claims" at bounding box center [37, 138] width 51 height 5
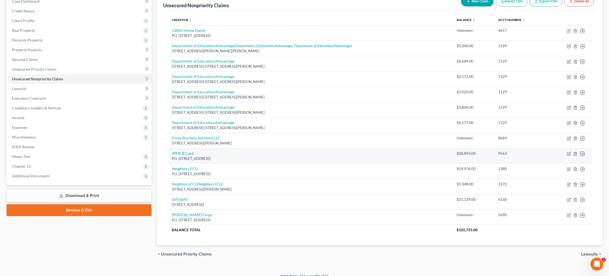
scroll to position [59, 0]
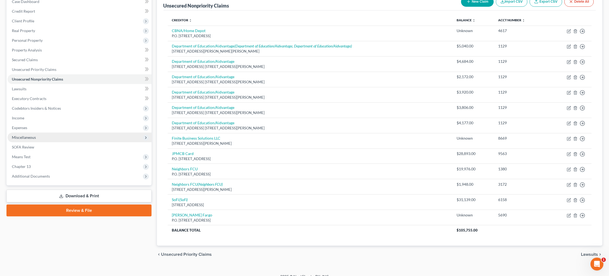
click at [39, 136] on span "Miscellaneous" at bounding box center [80, 138] width 144 height 10
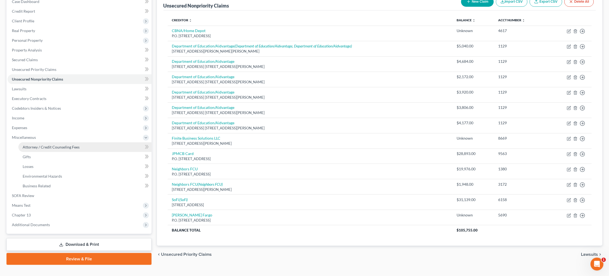
click at [40, 145] on span "Attorney / Credit Counseling Fees" at bounding box center [51, 147] width 57 height 5
select select "1"
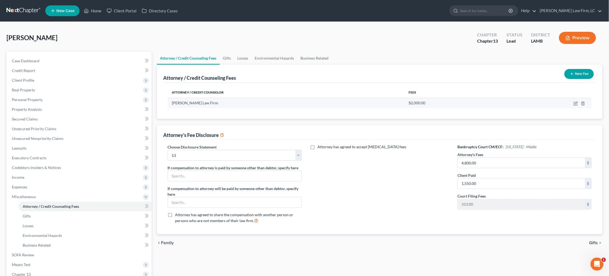
click at [573, 105] on td at bounding box center [548, 103] width 88 height 10
click at [575, 104] on icon "button" at bounding box center [575, 103] width 4 height 4
select select "19"
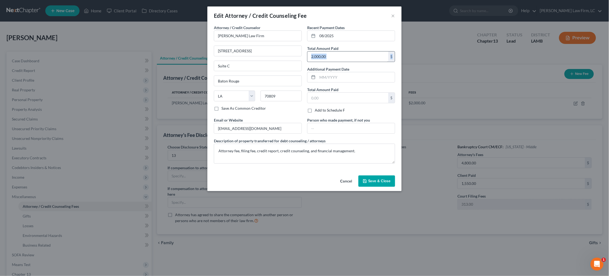
drag, startPoint x: 333, startPoint y: 59, endPoint x: 333, endPoint y: 55, distance: 4.0
click at [333, 58] on div "Recent Payment Dates 08/2025 Total Amount Paid 2,000.00 $ Additional Payment Da…" at bounding box center [350, 71] width 93 height 92
drag, startPoint x: 333, startPoint y: 55, endPoint x: 280, endPoint y: 55, distance: 53.9
click at [283, 56] on div "Attorney / Credit Counselor * Dickson Law Firm 18405 E. Petroleum Dr. Suite C B…" at bounding box center [304, 96] width 187 height 143
type input "1,000.00"
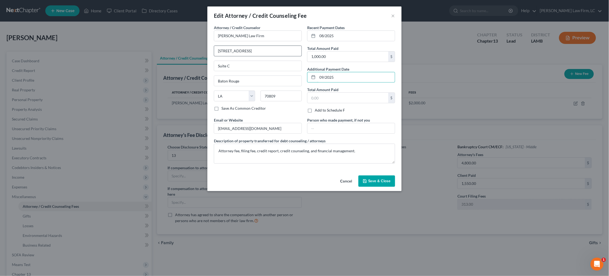
type input "09/2025"
type input "1,000.00"
click at [373, 177] on button "Save & Close" at bounding box center [376, 180] width 37 height 11
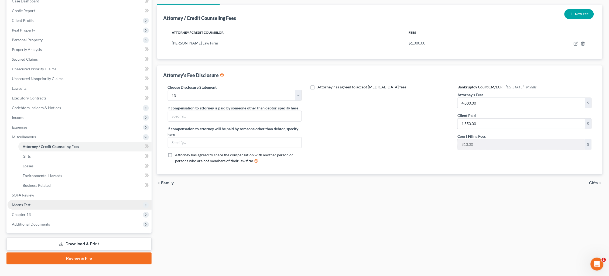
click at [61, 200] on span "Means Test" at bounding box center [80, 205] width 144 height 10
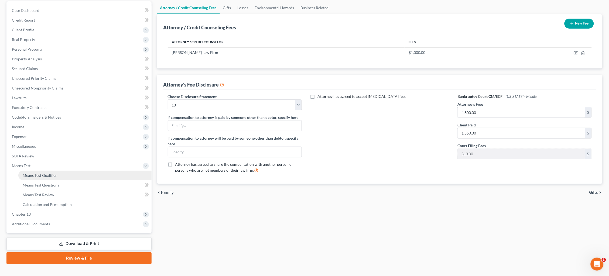
click at [71, 171] on link "Means Test Qualifier" at bounding box center [84, 176] width 133 height 10
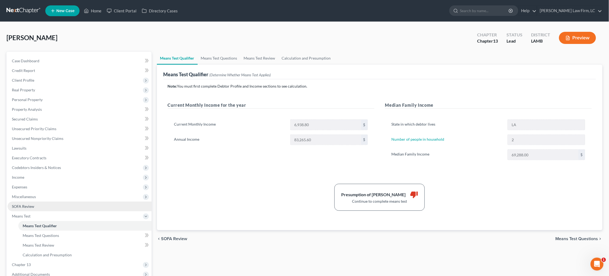
click at [67, 203] on link "SOFA Review" at bounding box center [80, 207] width 144 height 10
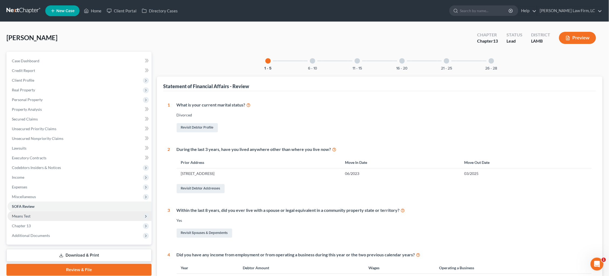
click at [64, 211] on span "Means Test" at bounding box center [80, 216] width 144 height 10
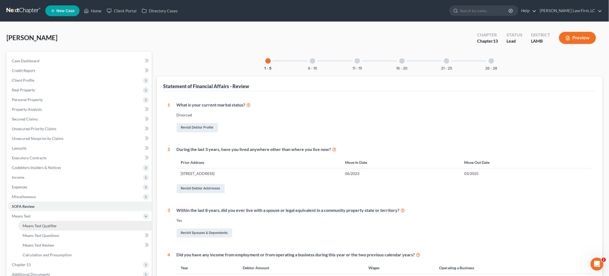
click at [81, 223] on link "Means Test Qualifier" at bounding box center [84, 226] width 133 height 10
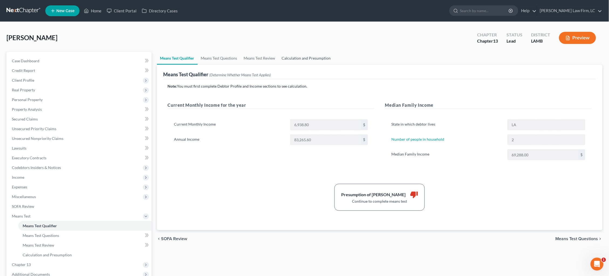
click at [299, 57] on link "Calculation and Presumption" at bounding box center [306, 58] width 56 height 13
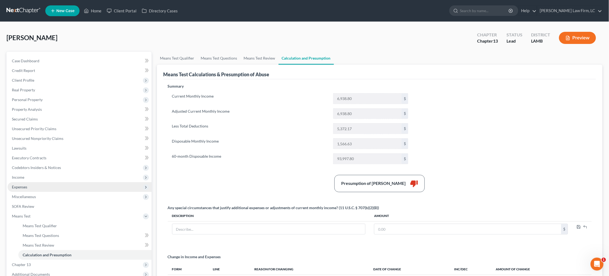
click at [42, 182] on span "Expenses" at bounding box center [80, 187] width 144 height 10
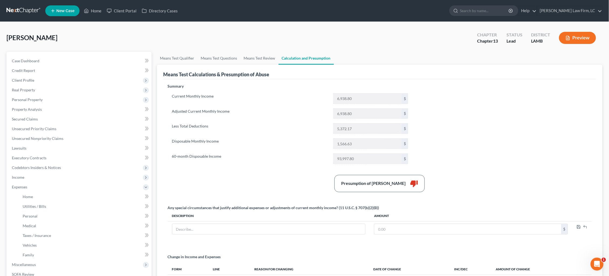
click at [20, 9] on link at bounding box center [23, 11] width 35 height 10
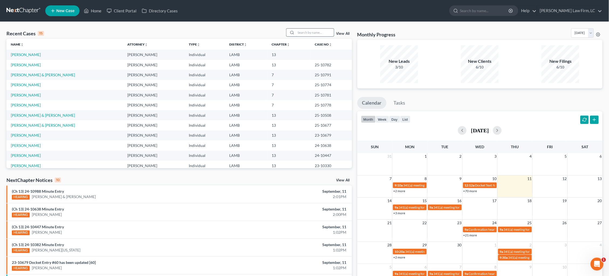
click at [312, 33] on input "search" at bounding box center [315, 33] width 38 height 8
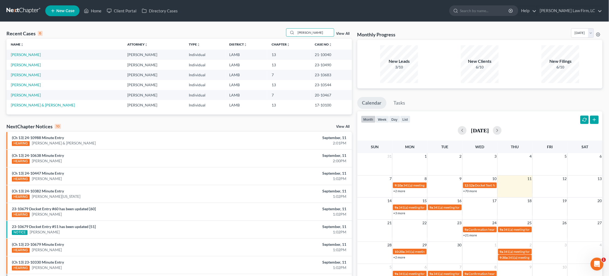
type input "[PERSON_NAME]"
click at [66, 11] on span "New Case" at bounding box center [65, 11] width 18 height 4
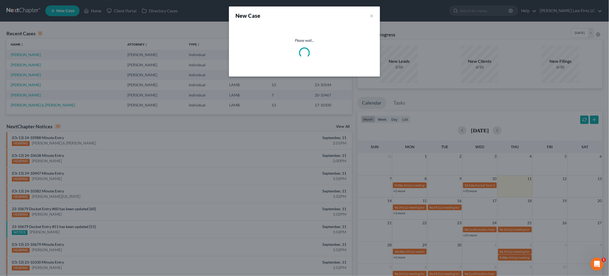
select select "35"
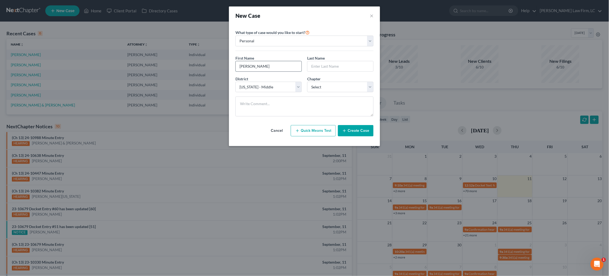
type input "[PERSON_NAME]"
select select "3"
click at [284, 107] on textarea at bounding box center [304, 106] width 138 height 20
type textarea "[PERSON_NAME] opened file"
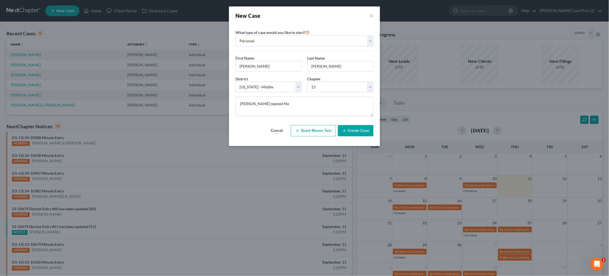
click at [368, 130] on button "Create Case" at bounding box center [356, 130] width 36 height 11
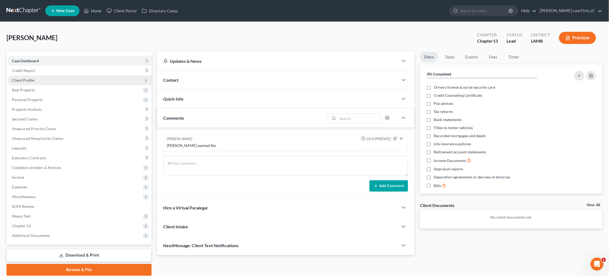
click at [76, 81] on span "Client Profile" at bounding box center [80, 80] width 144 height 10
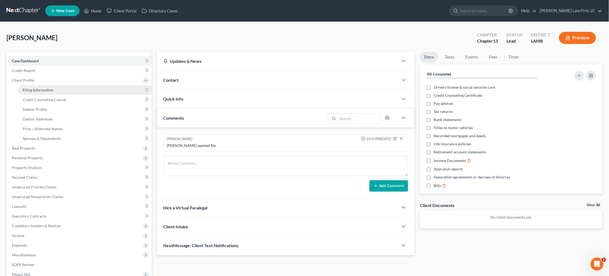
click at [77, 89] on link "Filing Information" at bounding box center [84, 90] width 133 height 10
select select "1"
select select "0"
select select "3"
select select "35"
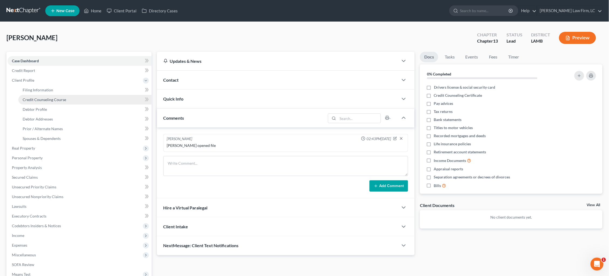
select select "19"
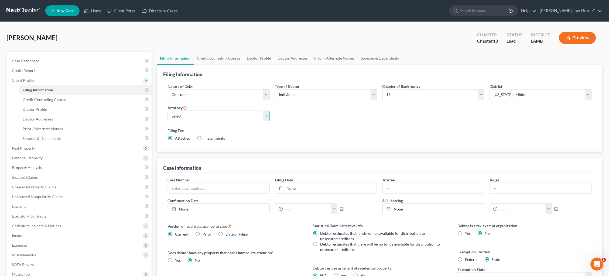
select select "0"
click at [210, 59] on link "Credit Counseling Course" at bounding box center [219, 58] width 50 height 13
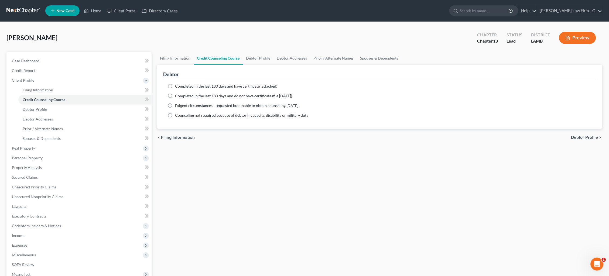
click at [234, 86] on span "Completed in the last 180 days and have certificate (attached)" at bounding box center [226, 86] width 102 height 5
click at [181, 86] on input "Completed in the last 180 days and have certificate (attached)" at bounding box center [179, 86] width 4 height 4
radio input "true"
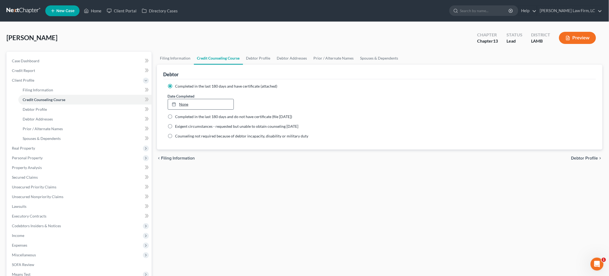
click at [195, 101] on link "None" at bounding box center [201, 104] width 66 height 10
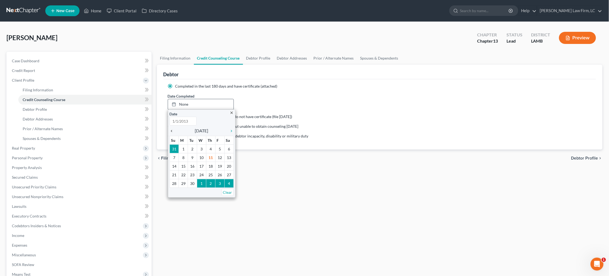
type input "[DATE]"
click at [172, 129] on icon "chevron_left" at bounding box center [173, 131] width 7 height 4
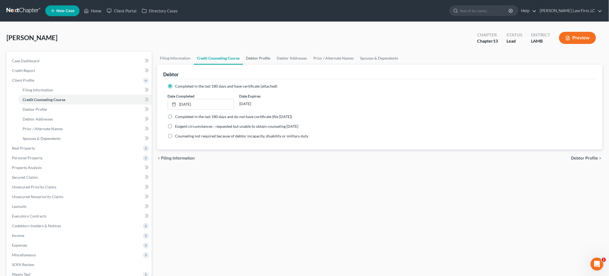
click at [261, 58] on link "Debtor Profile" at bounding box center [258, 58] width 31 height 13
select select "0"
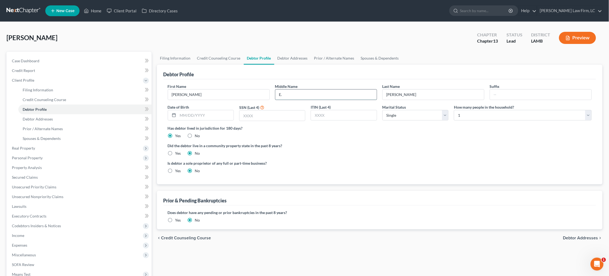
type input "E."
type input "[DATE]"
type input "1033"
select select "1"
select select "3"
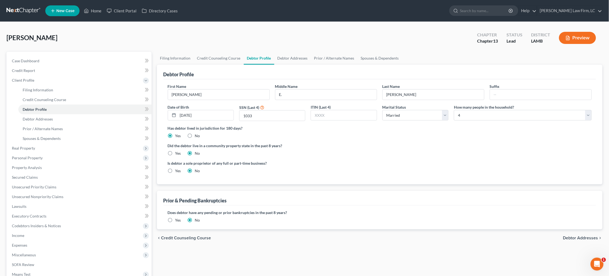
click at [175, 153] on label "Yes" at bounding box center [178, 153] width 6 height 5
click at [177, 153] on input "Yes" at bounding box center [179, 153] width 4 height 4
radio input "true"
radio input "false"
click at [317, 164] on label "Is debtor a sole proprietor of any full or part-time business?" at bounding box center [272, 163] width 209 height 6
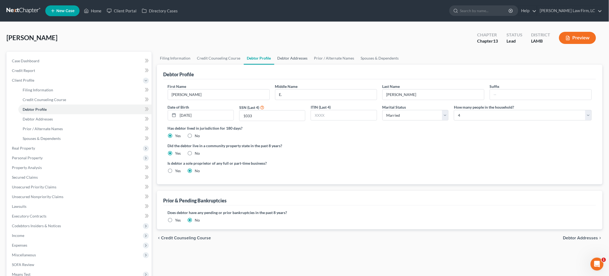
click at [291, 56] on link "Debtor Addresses" at bounding box center [292, 58] width 37 height 13
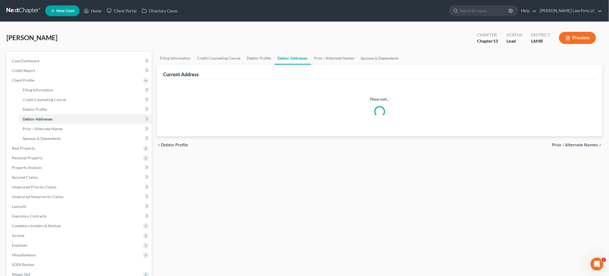
select select "0"
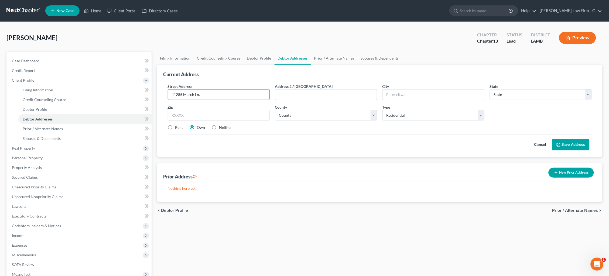
type input "41285 March Ln."
type input "[PERSON_NAME]"
select select "19"
type input "70737"
select select "2"
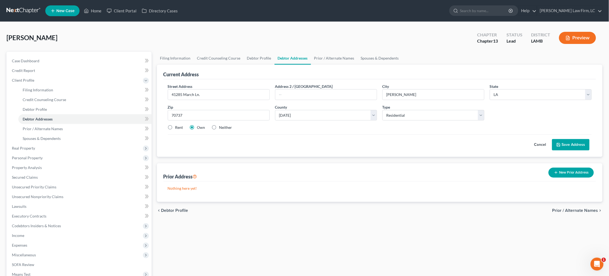
click at [564, 141] on button "Save Address" at bounding box center [570, 144] width 37 height 11
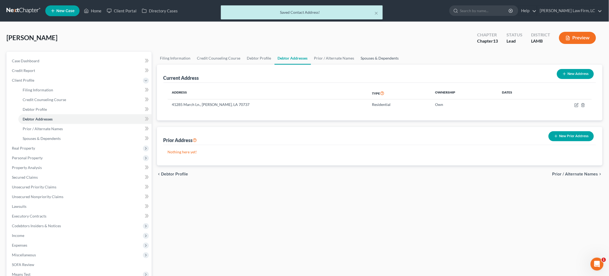
click at [381, 60] on link "Spouses & Dependents" at bounding box center [379, 58] width 44 height 13
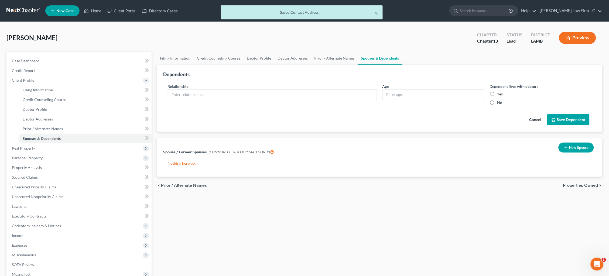
click at [571, 148] on button "New Spouse" at bounding box center [575, 148] width 35 height 10
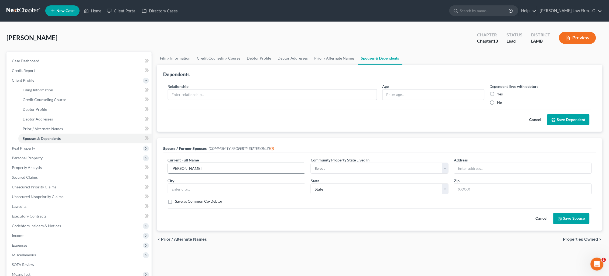
type input "[PERSON_NAME]"
select select "4"
type input "41285 March Ln."
type input "[PERSON_NAME]"
select select "19"
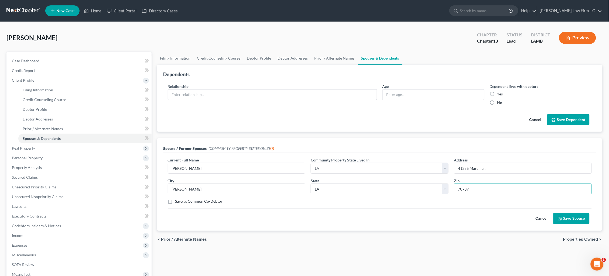
type input "70737"
click at [574, 215] on button "Save Spouse" at bounding box center [571, 218] width 36 height 11
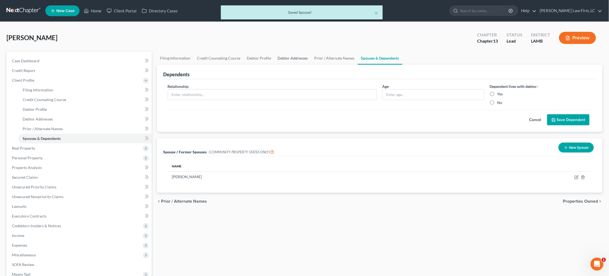
click at [289, 55] on link "Debtor Addresses" at bounding box center [292, 58] width 37 height 13
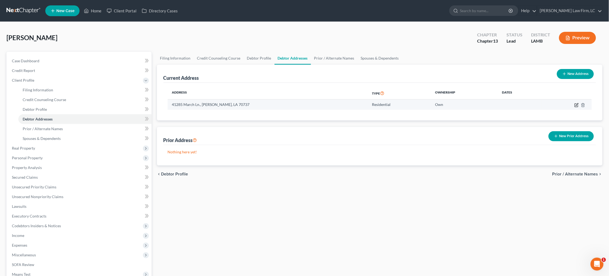
click at [576, 105] on icon "button" at bounding box center [576, 104] width 2 height 2
select select "19"
select select "2"
select select "0"
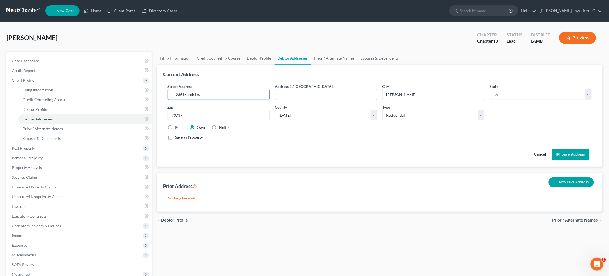
drag, startPoint x: 191, startPoint y: 96, endPoint x: 199, endPoint y: 96, distance: 7.8
type input "[STREET_ADDRESS][PERSON_NAME]"
click at [576, 154] on button "Save Address" at bounding box center [570, 154] width 37 height 11
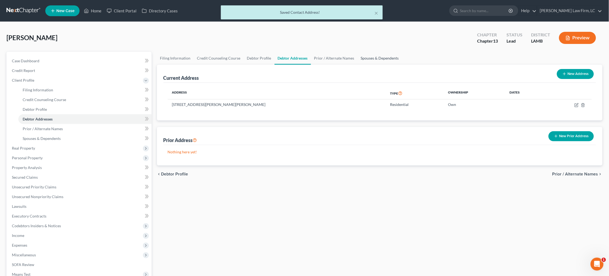
click at [364, 53] on link "Spouses & Dependents" at bounding box center [379, 58] width 44 height 13
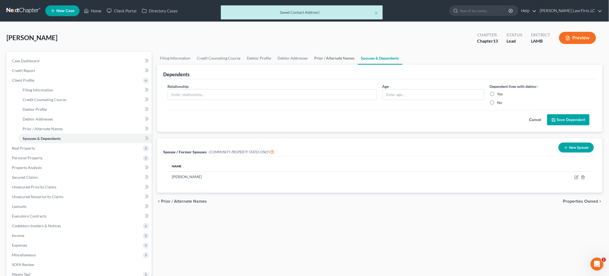
click at [331, 57] on link "Prior / Alternate Names" at bounding box center [334, 58] width 47 height 13
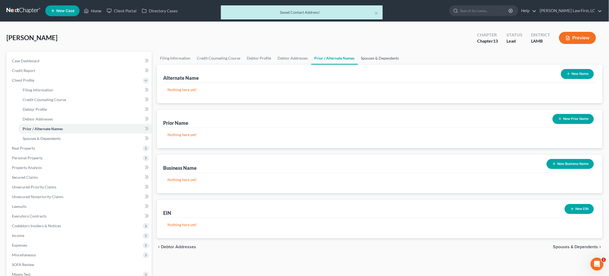
click at [363, 61] on link "Spouses & Dependents" at bounding box center [380, 58] width 44 height 13
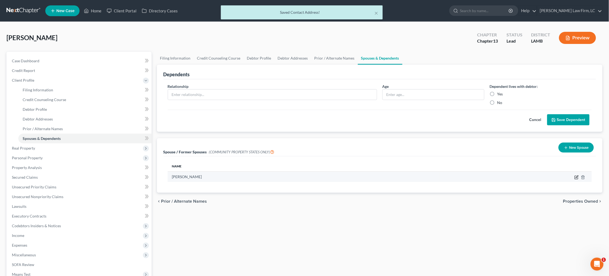
click at [575, 176] on icon "button" at bounding box center [575, 177] width 3 height 3
select select "4"
select select "19"
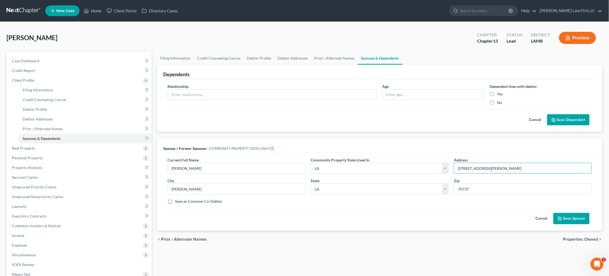
type input "[STREET_ADDRESS][PERSON_NAME]"
click at [572, 220] on button "Save Spouse" at bounding box center [571, 218] width 36 height 11
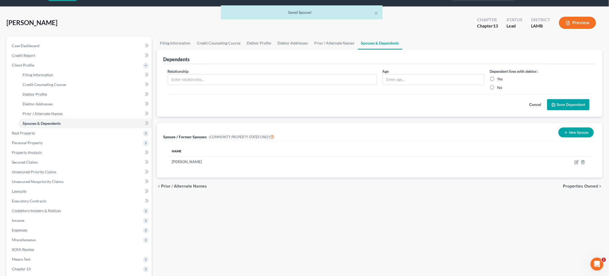
scroll to position [16, 0]
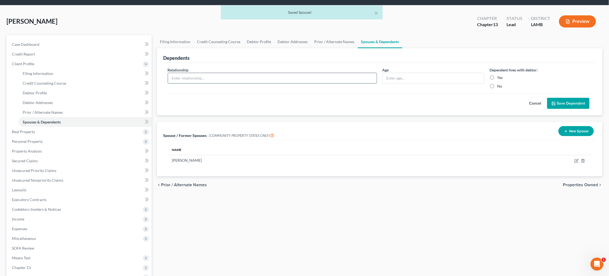
click at [340, 80] on input "text" at bounding box center [272, 78] width 209 height 10
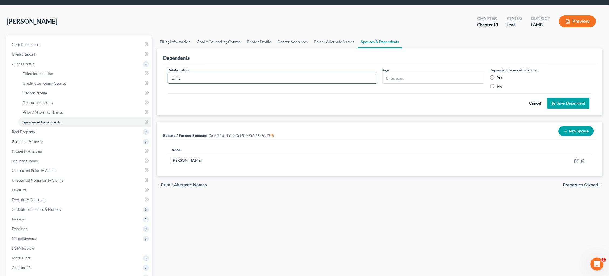
type input "Child"
type input "14"
click at [500, 76] on label "Yes" at bounding box center [500, 77] width 6 height 5
click at [500, 76] on input "Yes" at bounding box center [501, 77] width 4 height 4
radio input "true"
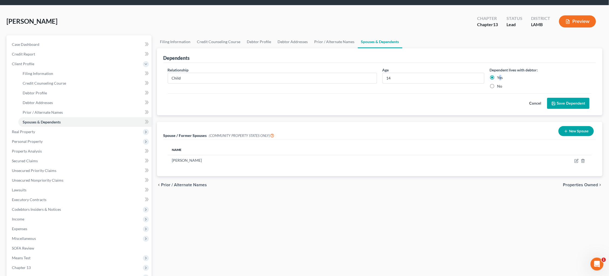
click at [569, 101] on button "Save Dependent" at bounding box center [568, 103] width 42 height 11
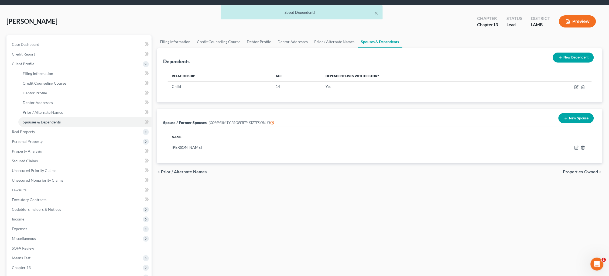
click at [567, 57] on button "New Dependent" at bounding box center [573, 58] width 41 height 10
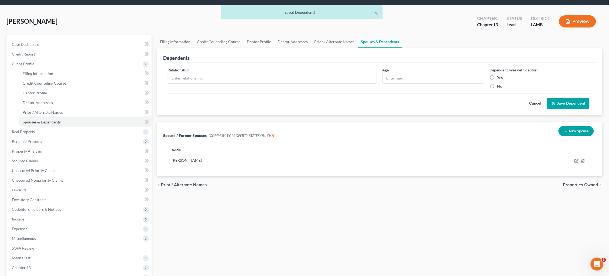
click at [336, 84] on div "Relationship *" at bounding box center [272, 78] width 215 height 22
click at [337, 79] on input "text" at bounding box center [272, 78] width 209 height 10
type input "Child"
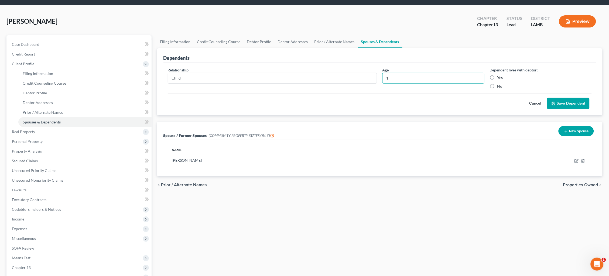
type input "1"
click at [497, 79] on label "Yes" at bounding box center [500, 77] width 6 height 5
click at [499, 78] on input "Yes" at bounding box center [501, 77] width 4 height 4
radio input "true"
click at [576, 98] on button "Save Dependent" at bounding box center [568, 103] width 42 height 11
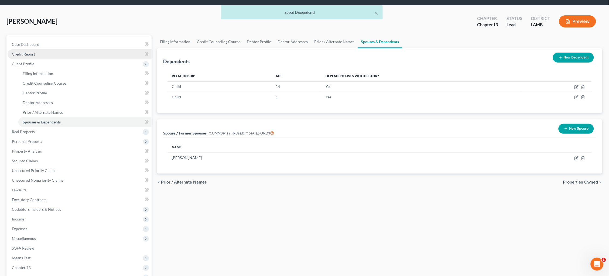
click at [46, 54] on link "Credit Report" at bounding box center [80, 54] width 144 height 10
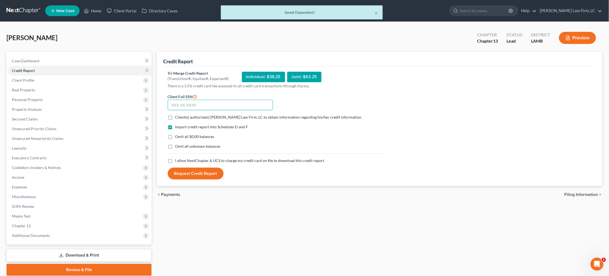
click at [206, 104] on input "text" at bounding box center [220, 105] width 105 height 11
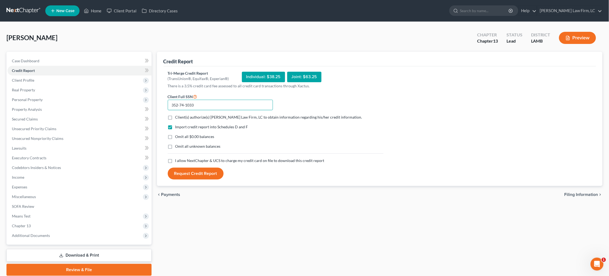
type input "352-74-1033"
click at [209, 118] on span "Client(s) authorize(s) [PERSON_NAME] Law Firm, LC to obtain information regardi…" at bounding box center [268, 117] width 187 height 5
click at [181, 118] on input "Client(s) authorize(s) [PERSON_NAME] Law Firm, LC to obtain information regardi…" at bounding box center [179, 117] width 4 height 4
checkbox input "true"
click at [200, 157] on form "Client Full SSN * 352-74-1033 Client(s) authorize(s) [PERSON_NAME] Law Firm, LC…" at bounding box center [275, 136] width 221 height 87
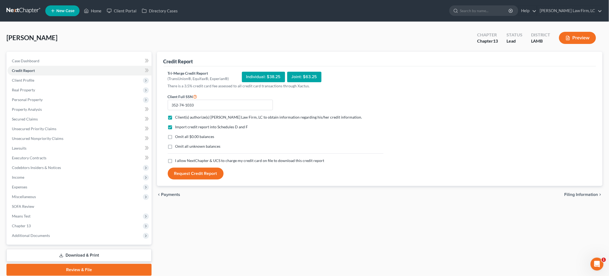
drag, startPoint x: 172, startPoint y: 159, endPoint x: 173, endPoint y: 162, distance: 3.4
click at [175, 159] on label "I allow NextChapter & UCS to charge my credit card on file to download this cre…" at bounding box center [249, 160] width 149 height 5
click at [177, 159] on input "I allow NextChapter & UCS to charge my credit card on file to download this cre…" at bounding box center [179, 160] width 4 height 4
checkbox input "true"
click at [179, 175] on button "Request Credit Report" at bounding box center [196, 174] width 56 height 12
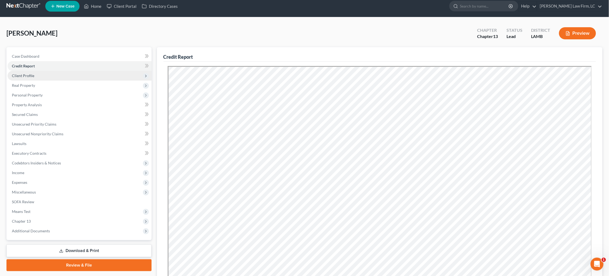
click at [65, 76] on span "Client Profile" at bounding box center [80, 76] width 144 height 10
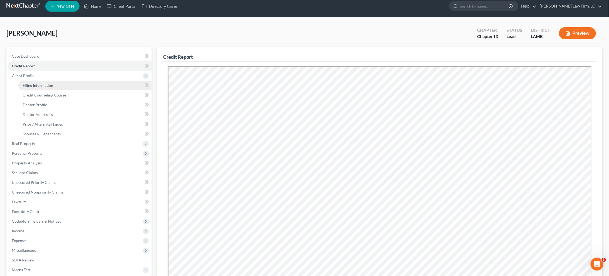
click at [66, 83] on link "Filing Information" at bounding box center [84, 86] width 133 height 10
select select "1"
select select "0"
select select "3"
select select "35"
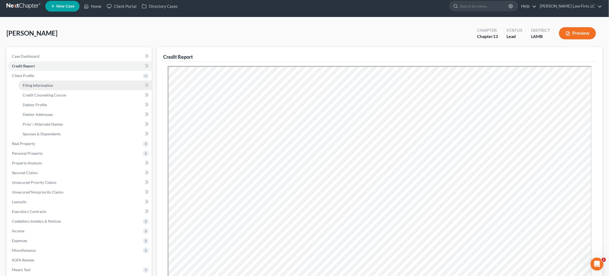
select select "0"
select select "19"
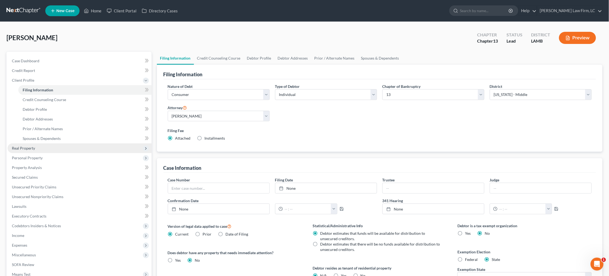
click at [54, 143] on span "Real Property" at bounding box center [80, 148] width 144 height 10
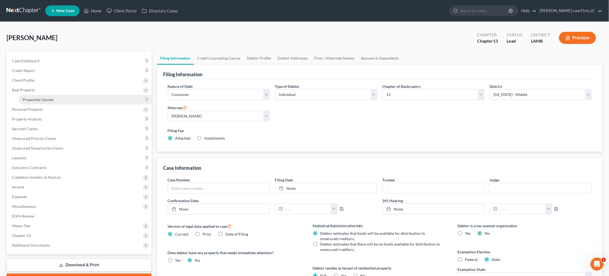
click at [55, 98] on link "Properties Owned" at bounding box center [84, 100] width 133 height 10
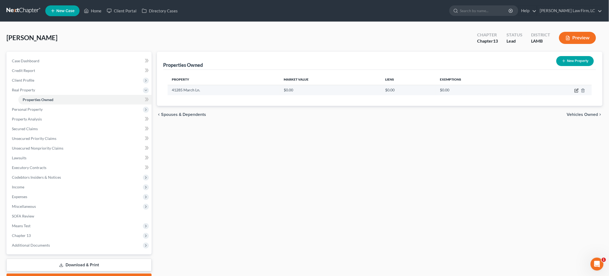
click at [575, 89] on icon "button" at bounding box center [576, 90] width 4 height 4
select select "19"
select select "2"
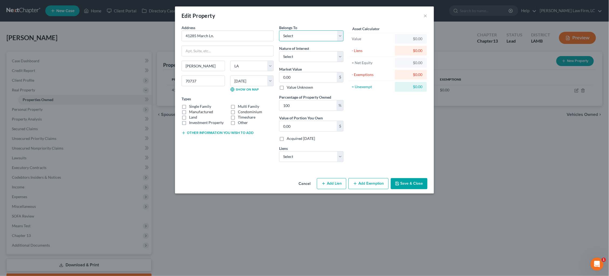
select select "0"
drag, startPoint x: 279, startPoint y: 77, endPoint x: 243, endPoint y: 67, distance: 37.2
click at [243, 67] on div "Address * 41285 March Ln. [PERSON_NAME] State [US_STATE][GEOGRAPHIC_DATA] [GEOG…" at bounding box center [262, 96] width 167 height 142
type input "3"
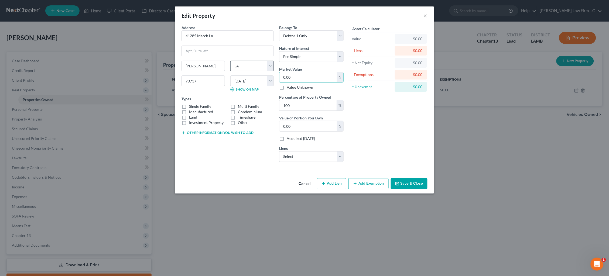
type input "3.00"
type input "30"
type input "30.00"
type input "300"
type input "300.00"
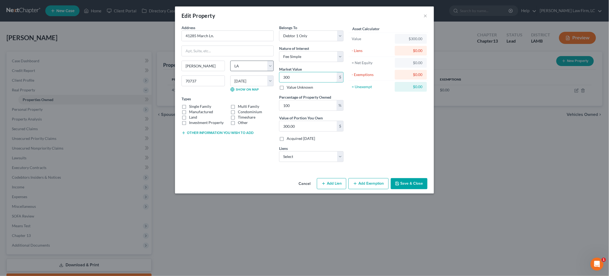
type input "3000"
type input "3,000.00"
type input "3,0000"
type input "30,000.00"
type input "30,0000"
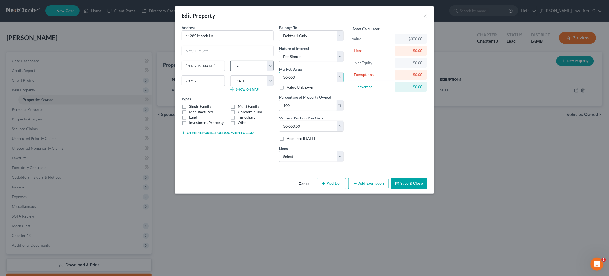
type input "300,000.00"
type input "300,000"
drag, startPoint x: 206, startPoint y: 104, endPoint x: 213, endPoint y: 108, distance: 8.2
click at [206, 104] on label "Single Family" at bounding box center [200, 106] width 22 height 5
click at [195, 104] on input "Single Family" at bounding box center [193, 106] width 4 height 4
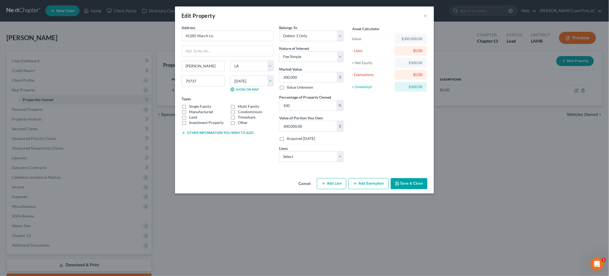
checkbox input "true"
select select "0"
select select
select select "4"
select select "0"
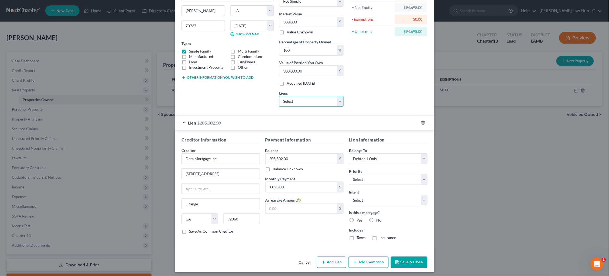
scroll to position [55, 0]
select select "0"
drag, startPoint x: 381, startPoint y: 259, endPoint x: 323, endPoint y: 243, distance: 60.4
click at [379, 258] on button "Add Exemption" at bounding box center [368, 262] width 40 height 11
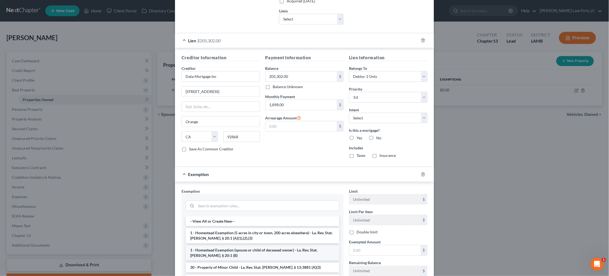
scroll to position [159, 0]
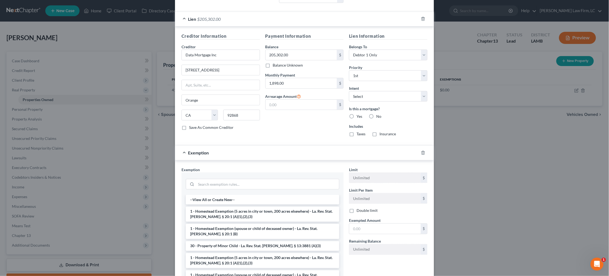
click at [257, 211] on li "1 - Homestead Exemption (5 acres in city or town, 200 acres elsewhere) - La. Re…" at bounding box center [262, 214] width 153 height 15
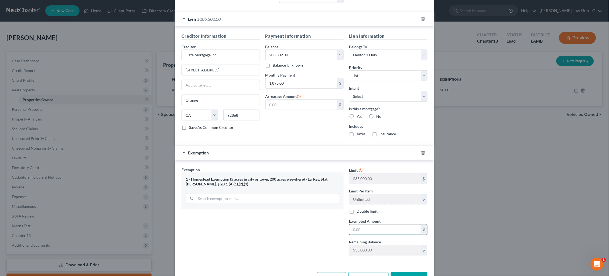
click at [361, 225] on input "text" at bounding box center [384, 230] width 71 height 10
type input "35,000"
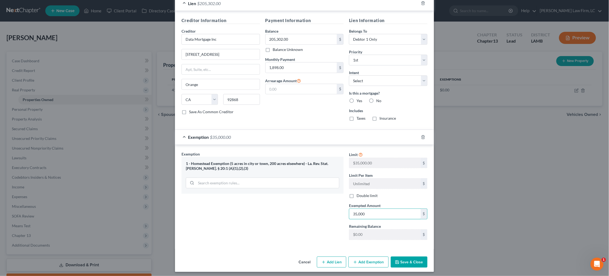
scroll to position [174, 0]
click at [408, 261] on button "Save & Close" at bounding box center [409, 262] width 37 height 11
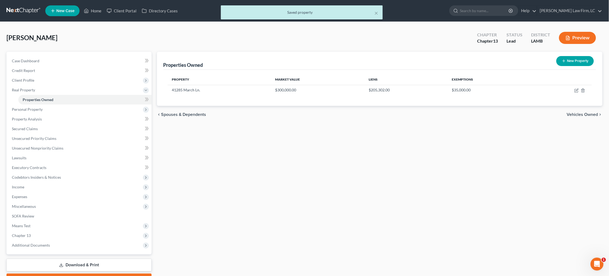
click at [582, 112] on span "Vehicles Owned" at bounding box center [582, 114] width 31 height 4
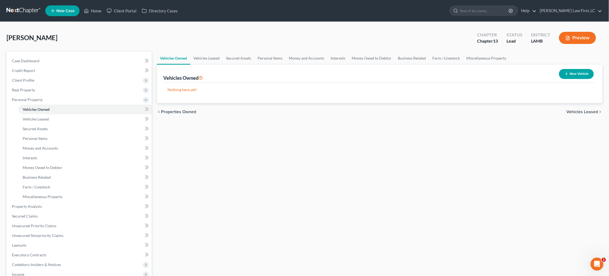
click at [572, 74] on button "New Vehicle" at bounding box center [576, 74] width 35 height 10
select select "0"
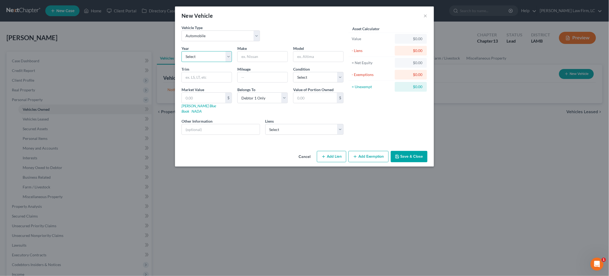
select select "14"
click at [256, 57] on input "text" at bounding box center [262, 56] width 50 height 10
type input "Infiniti"
type input "G37"
click at [202, 109] on link "NADA" at bounding box center [196, 111] width 10 height 5
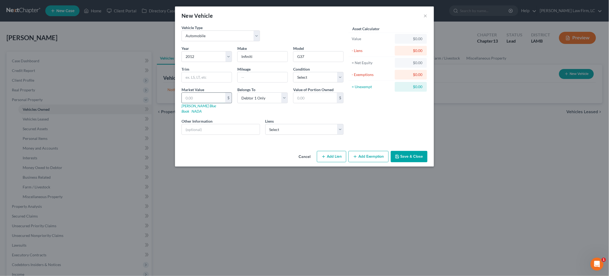
click at [203, 99] on input "text" at bounding box center [203, 98] width 43 height 10
type input "4"
type input "4.00"
type input "42"
type input "42.00"
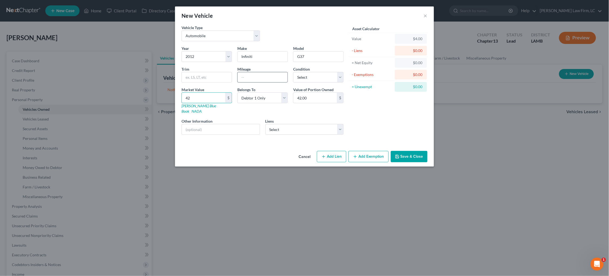
type input "425"
type input "425.00"
type input "4250"
type input "4,250.00"
type input "4,250"
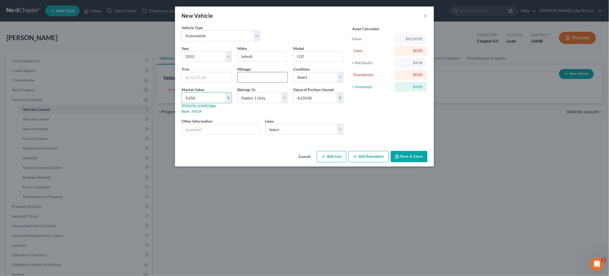
click at [273, 77] on input "text" at bounding box center [262, 77] width 50 height 10
type input "175,000"
click at [366, 151] on button "Add Exemption" at bounding box center [368, 156] width 40 height 11
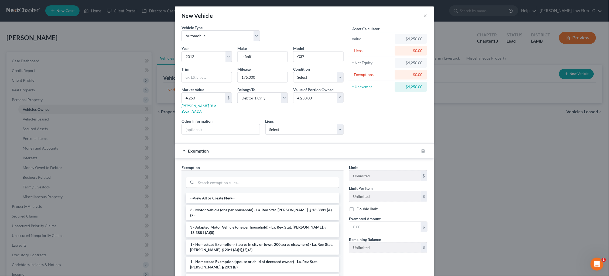
drag, startPoint x: 272, startPoint y: 202, endPoint x: 275, endPoint y: 199, distance: 3.8
click at [272, 205] on li "3 - Motor Vehicle (one per household) - La. Rev. Stat. [PERSON_NAME]. § 13:3881…" at bounding box center [262, 212] width 153 height 15
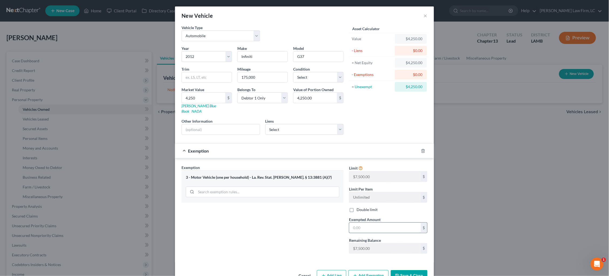
click at [369, 223] on input "text" at bounding box center [384, 228] width 71 height 10
type input "7,500"
click at [415, 270] on button "Save & Close" at bounding box center [409, 275] width 37 height 11
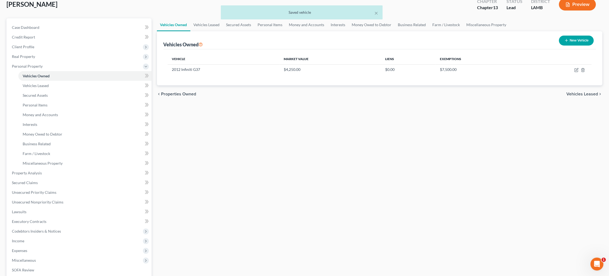
scroll to position [35, 0]
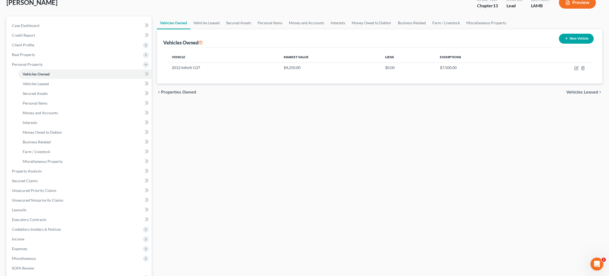
click at [577, 41] on button "New Vehicle" at bounding box center [576, 39] width 35 height 10
select select "0"
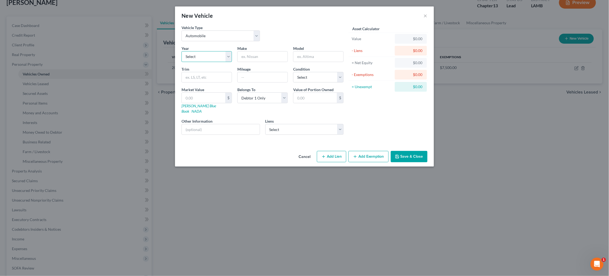
select select "7"
click at [268, 58] on input "text" at bounding box center [262, 56] width 50 height 10
type input "Chevrolet"
type input "Traverse"
click at [202, 109] on link "NADA" at bounding box center [196, 111] width 10 height 5
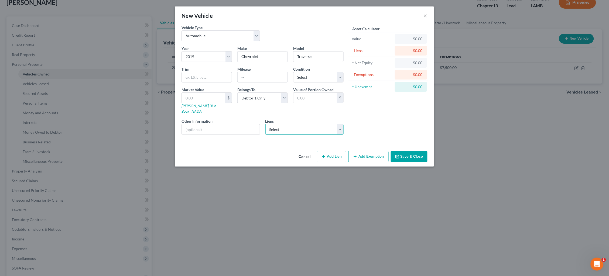
select select "0"
select select
select select "45"
select select "0"
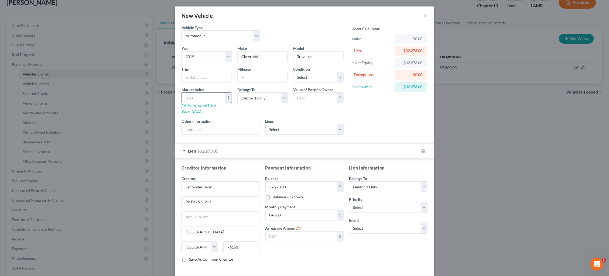
click at [206, 102] on input "text" at bounding box center [203, 98] width 43 height 10
type input "1"
type input "1.00"
type input "13"
type input "13.00"
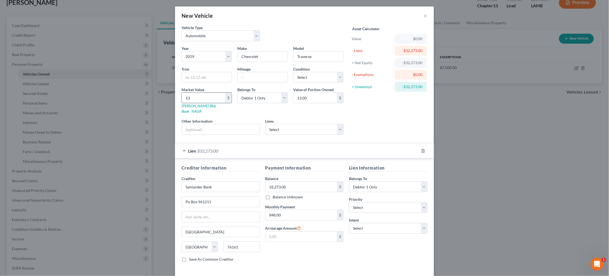
type input "130"
type input "130.00"
type input "1300"
type input "1,300.00"
type input "1,3000"
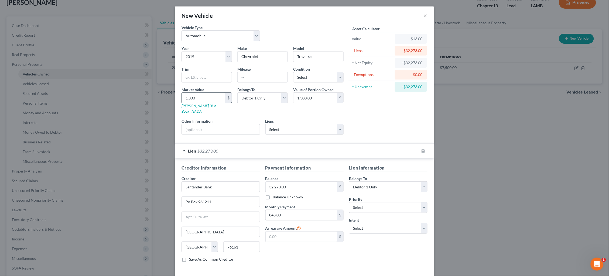
type input "13,000.00"
click at [212, 96] on input "13,000" at bounding box center [203, 98] width 43 height 10
drag, startPoint x: 166, startPoint y: 97, endPoint x: 147, endPoint y: 91, distance: 19.6
click at [150, 93] on div "New Vehicle × Vehicle Type Select Automobile Truck Trailer Watercraft Aircraft …" at bounding box center [304, 138] width 609 height 276
type input "1"
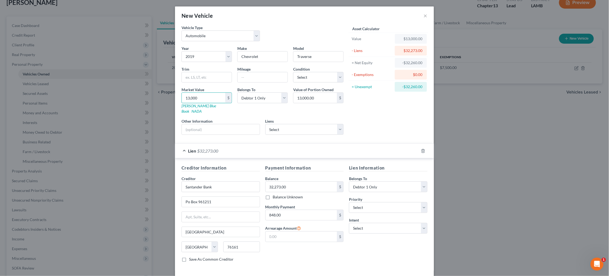
type input "1.00"
type input "14"
type input "14.00"
type input "145"
type input "145.00"
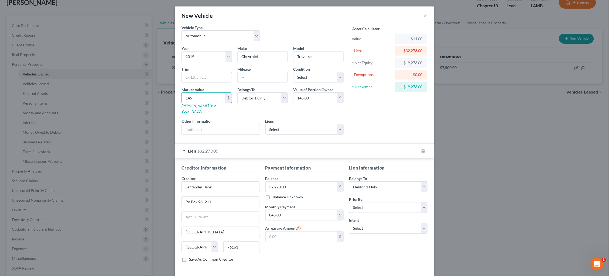
type input "1450"
type input "1,450.00"
type input "1,4500"
type input "14,500.00"
type input "14,500"
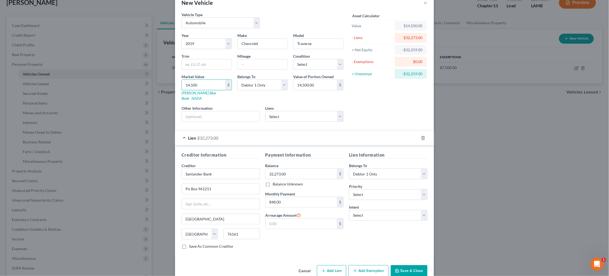
scroll to position [17, 0]
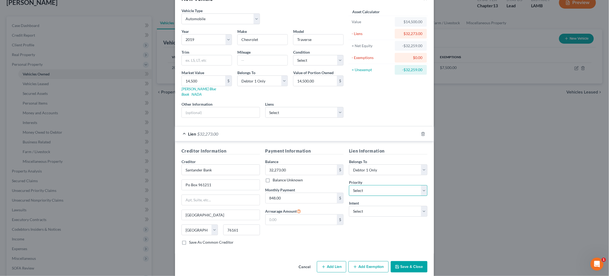
select select "0"
drag, startPoint x: 178, startPoint y: 71, endPoint x: 158, endPoint y: 63, distance: 21.6
click at [161, 63] on div "New Vehicle × Vehicle Type Select Automobile Truck Trailer Watercraft Aircraft …" at bounding box center [304, 138] width 609 height 276
drag, startPoint x: 205, startPoint y: 81, endPoint x: 208, endPoint y: 82, distance: 2.7
click at [205, 81] on input "14,500" at bounding box center [203, 81] width 43 height 10
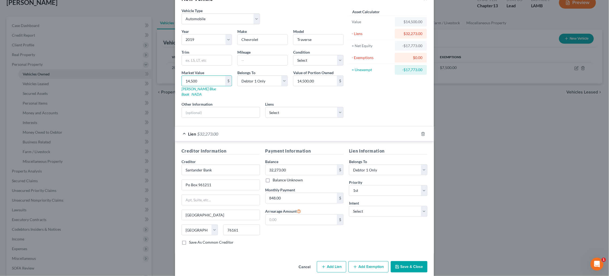
click at [414, 261] on button "Save & Close" at bounding box center [409, 266] width 37 height 11
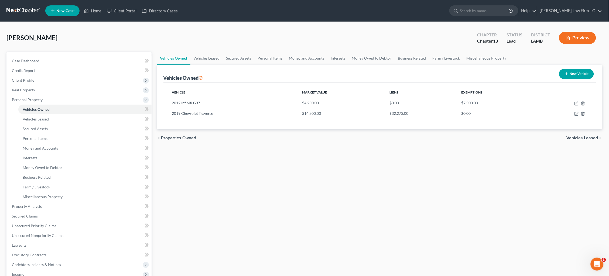
scroll to position [0, 0]
click at [40, 211] on link "Secured Claims" at bounding box center [80, 216] width 144 height 10
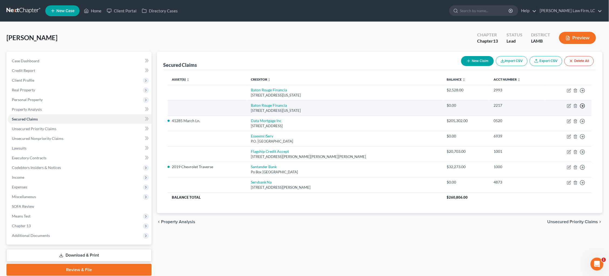
click at [582, 105] on icon "button" at bounding box center [582, 105] width 5 height 5
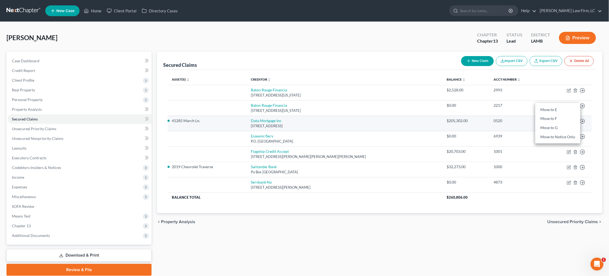
click at [565, 118] on link "Move to F" at bounding box center [557, 118] width 45 height 9
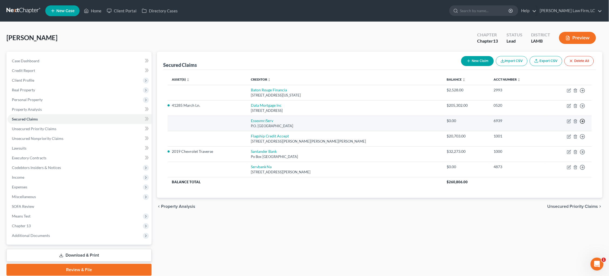
click at [581, 120] on icon "button" at bounding box center [582, 121] width 5 height 5
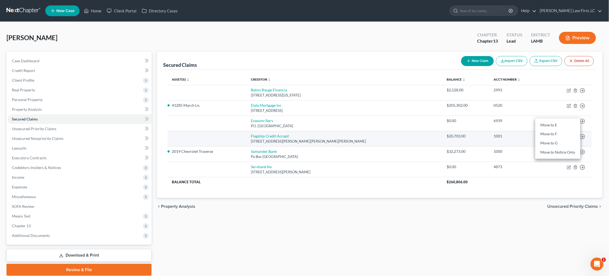
click at [545, 132] on link "Move to F" at bounding box center [557, 134] width 45 height 9
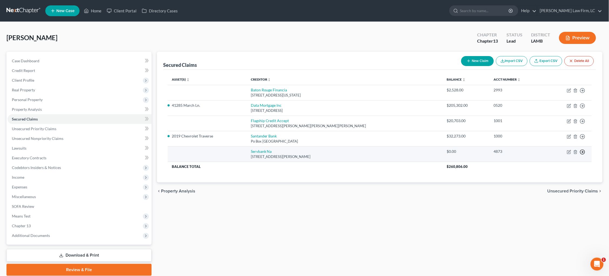
click at [584, 150] on icon "button" at bounding box center [582, 151] width 5 height 5
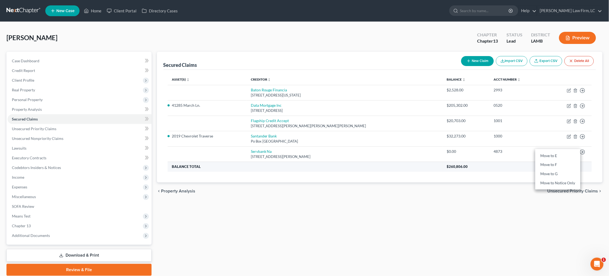
click at [557, 161] on link "Move to F" at bounding box center [557, 164] width 45 height 9
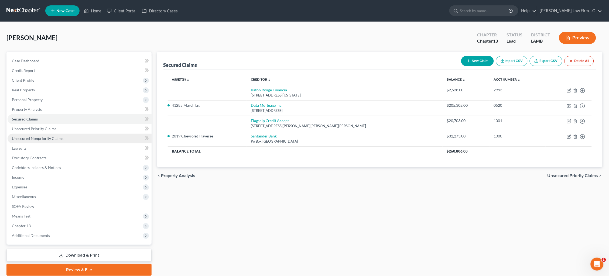
click at [116, 139] on link "Unsecured Nonpriority Claims" at bounding box center [80, 139] width 144 height 10
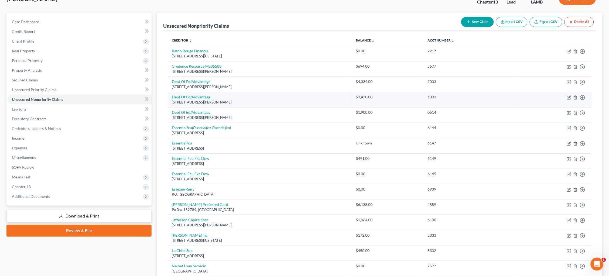
scroll to position [41, 0]
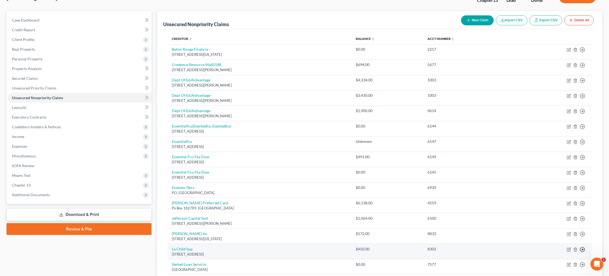
click at [582, 250] on line "button" at bounding box center [582, 250] width 2 height 0
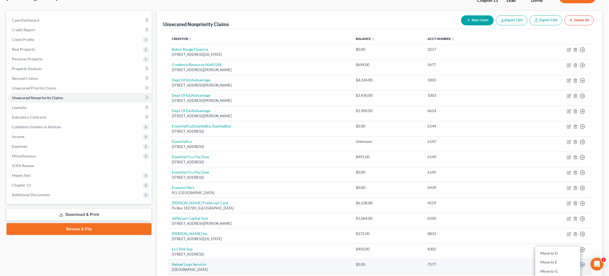
click at [566, 258] on link "Move to E" at bounding box center [557, 262] width 45 height 9
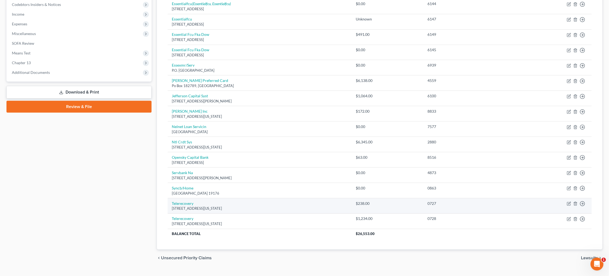
scroll to position [163, 0]
